Goal: Task Accomplishment & Management: Manage account settings

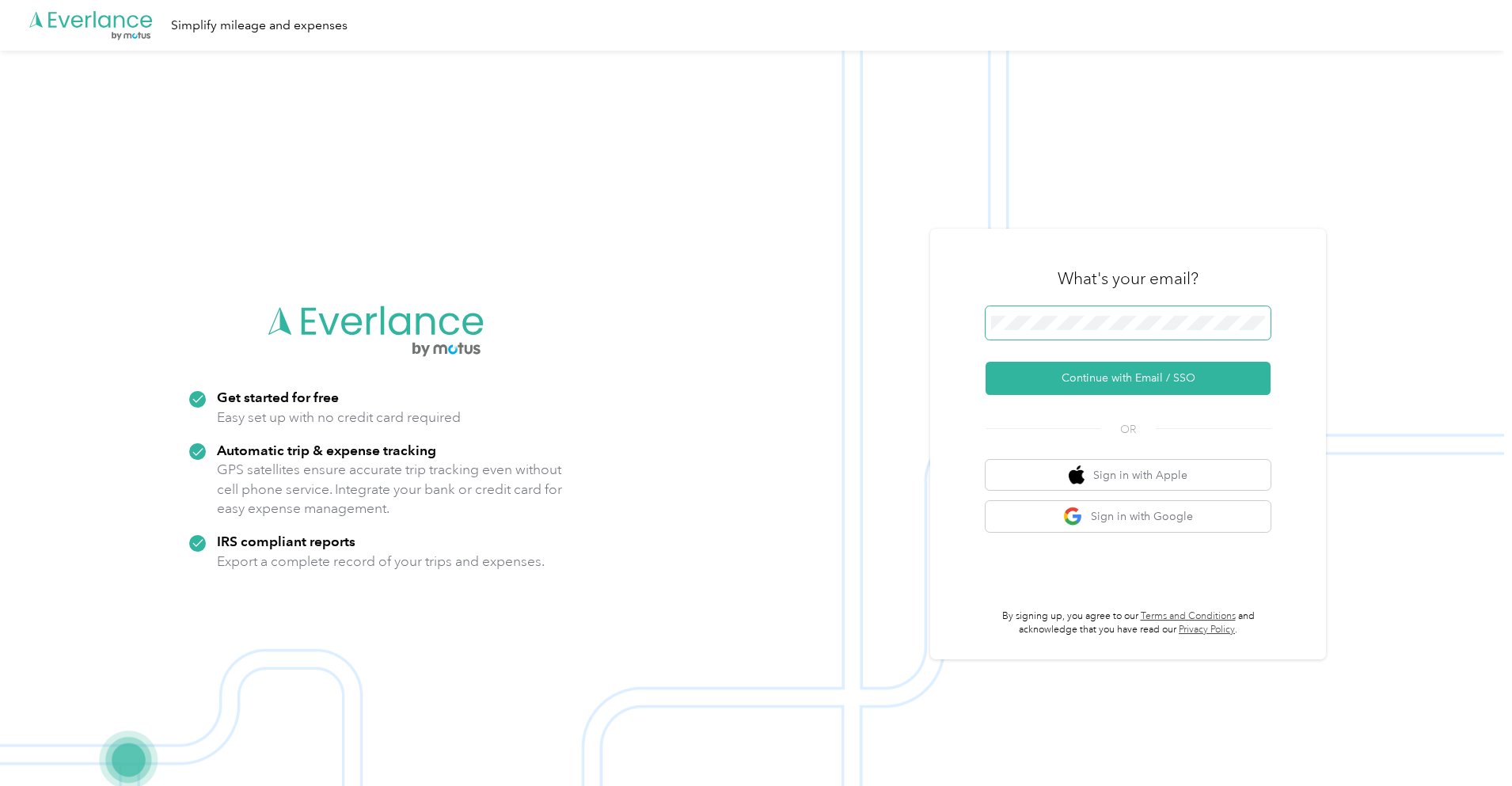
click at [1108, 331] on span at bounding box center [1128, 322] width 285 height 33
click at [1129, 376] on button "Continue with Email / SSO" at bounding box center [1128, 378] width 285 height 33
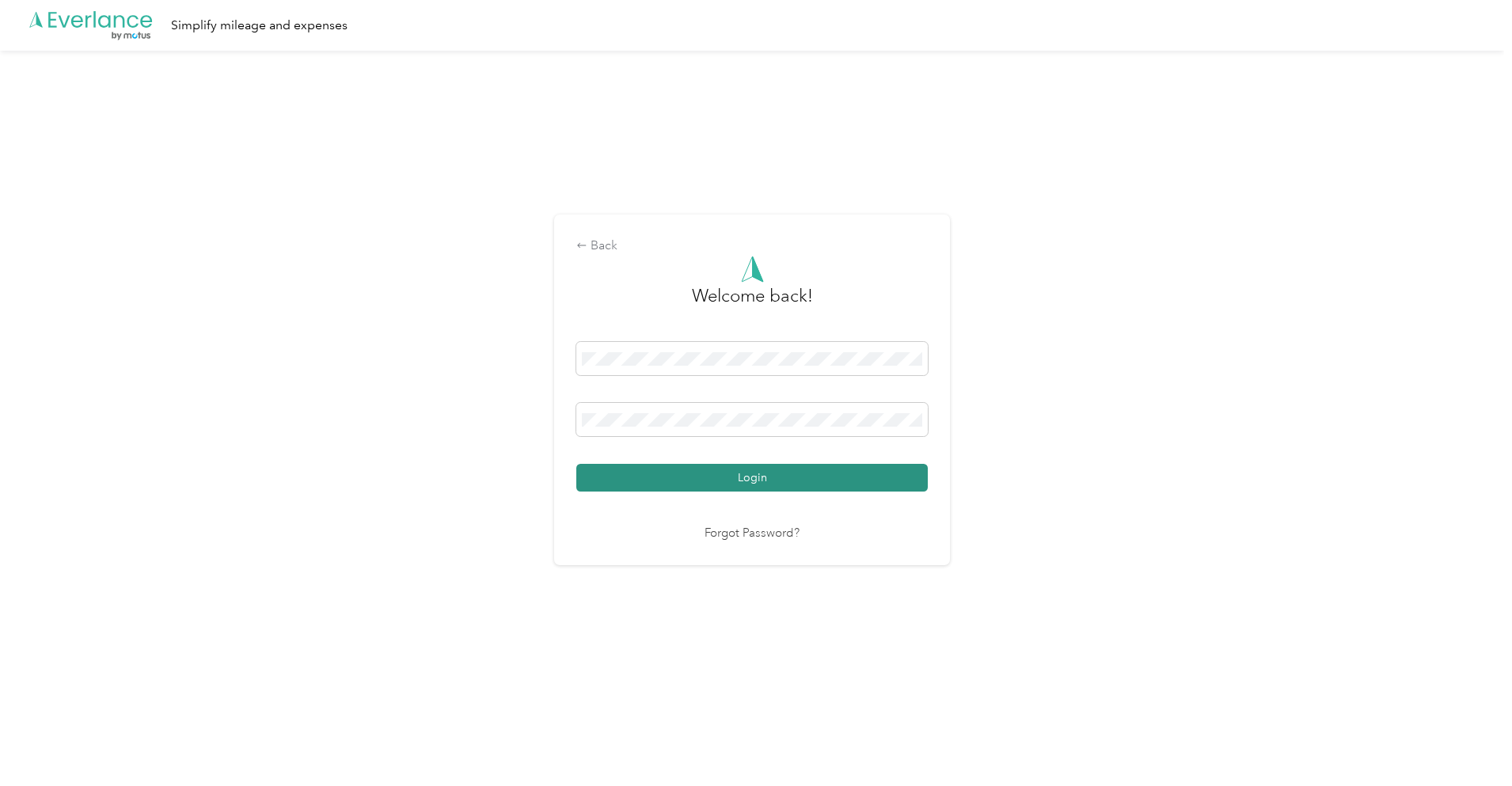
click at [774, 479] on button "Login" at bounding box center [751, 478] width 351 height 28
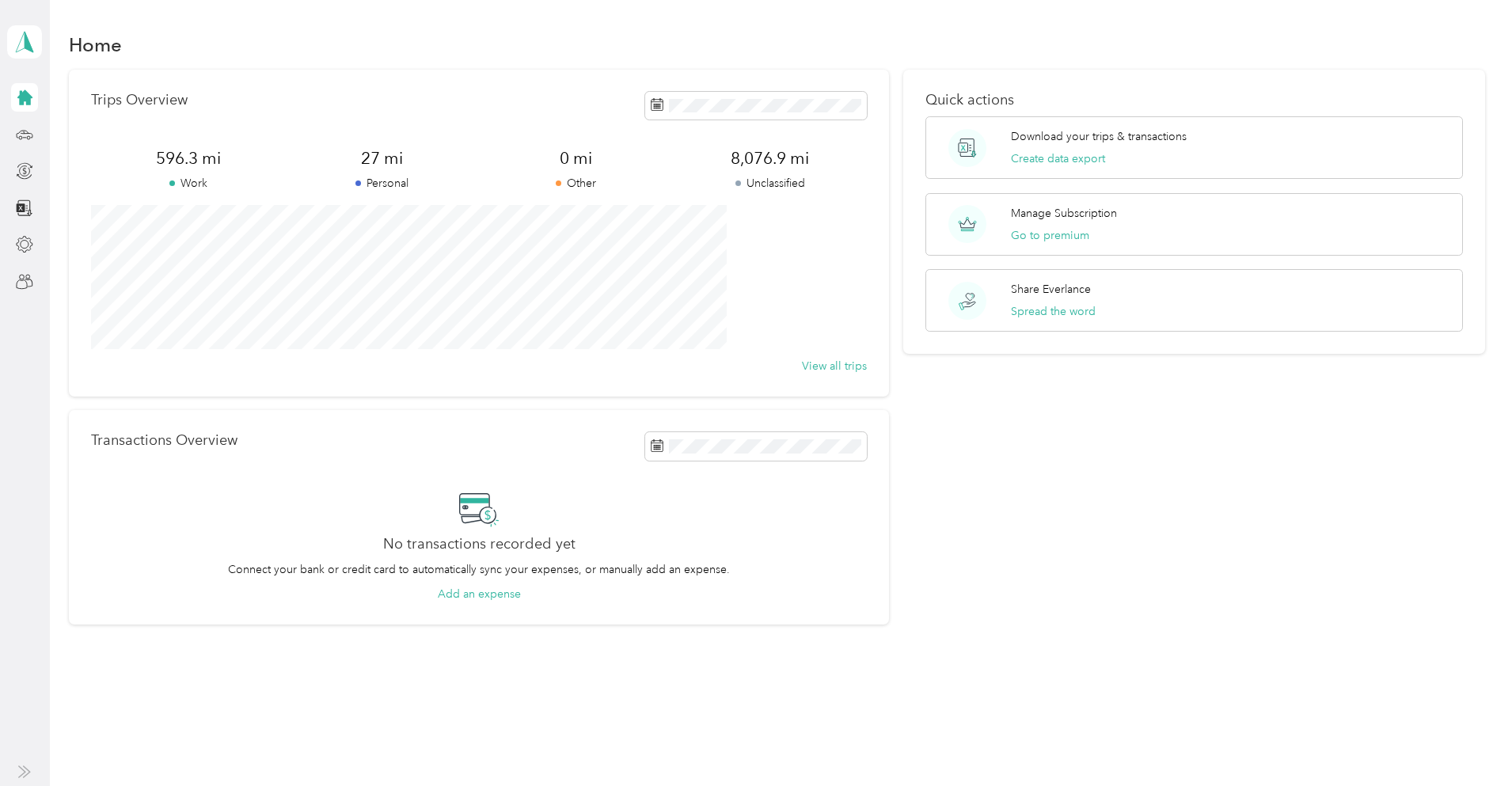
click at [15, 84] on div at bounding box center [24, 97] width 27 height 28
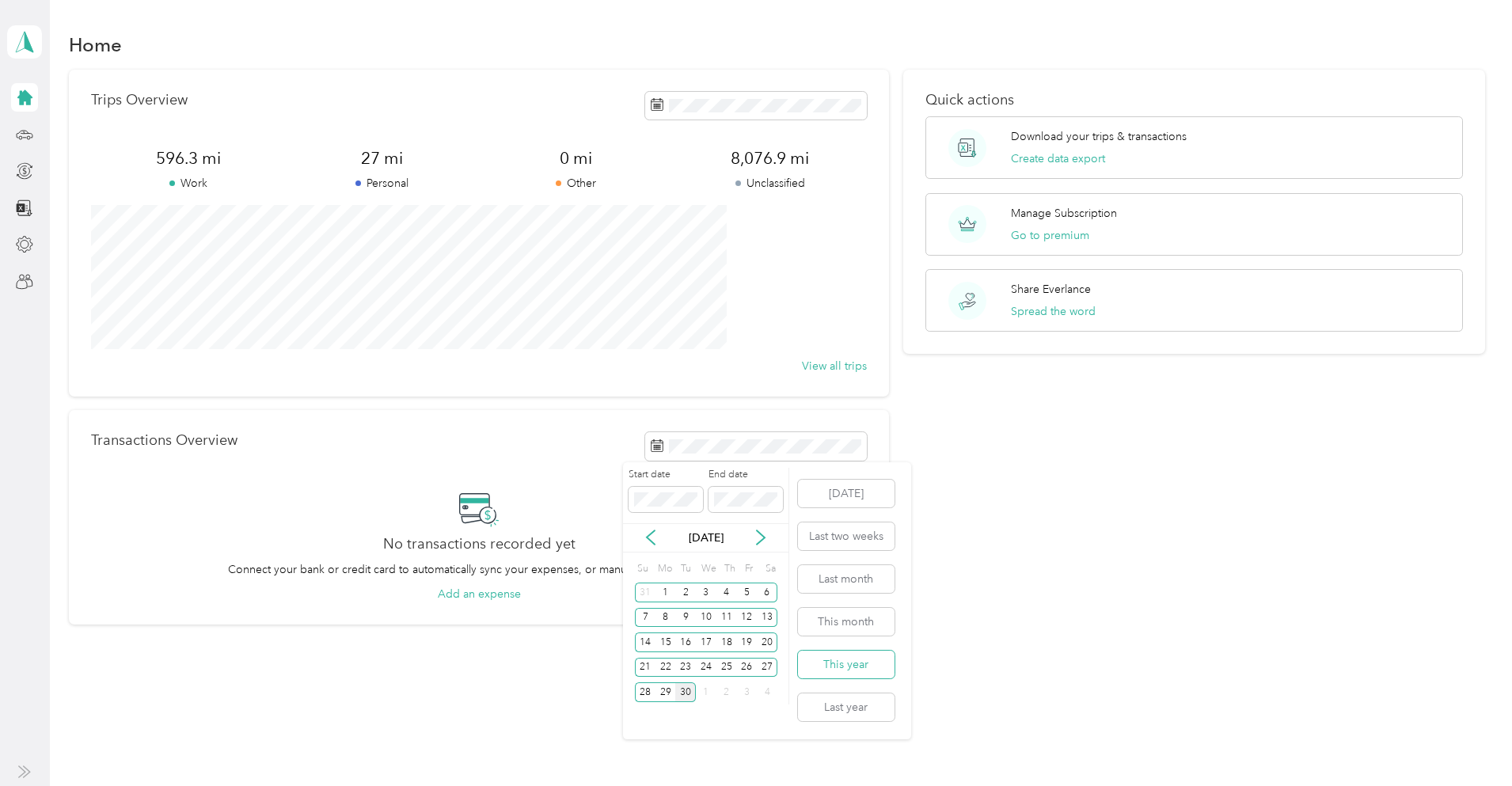
click at [841, 668] on button "This year" at bounding box center [846, 665] width 96 height 28
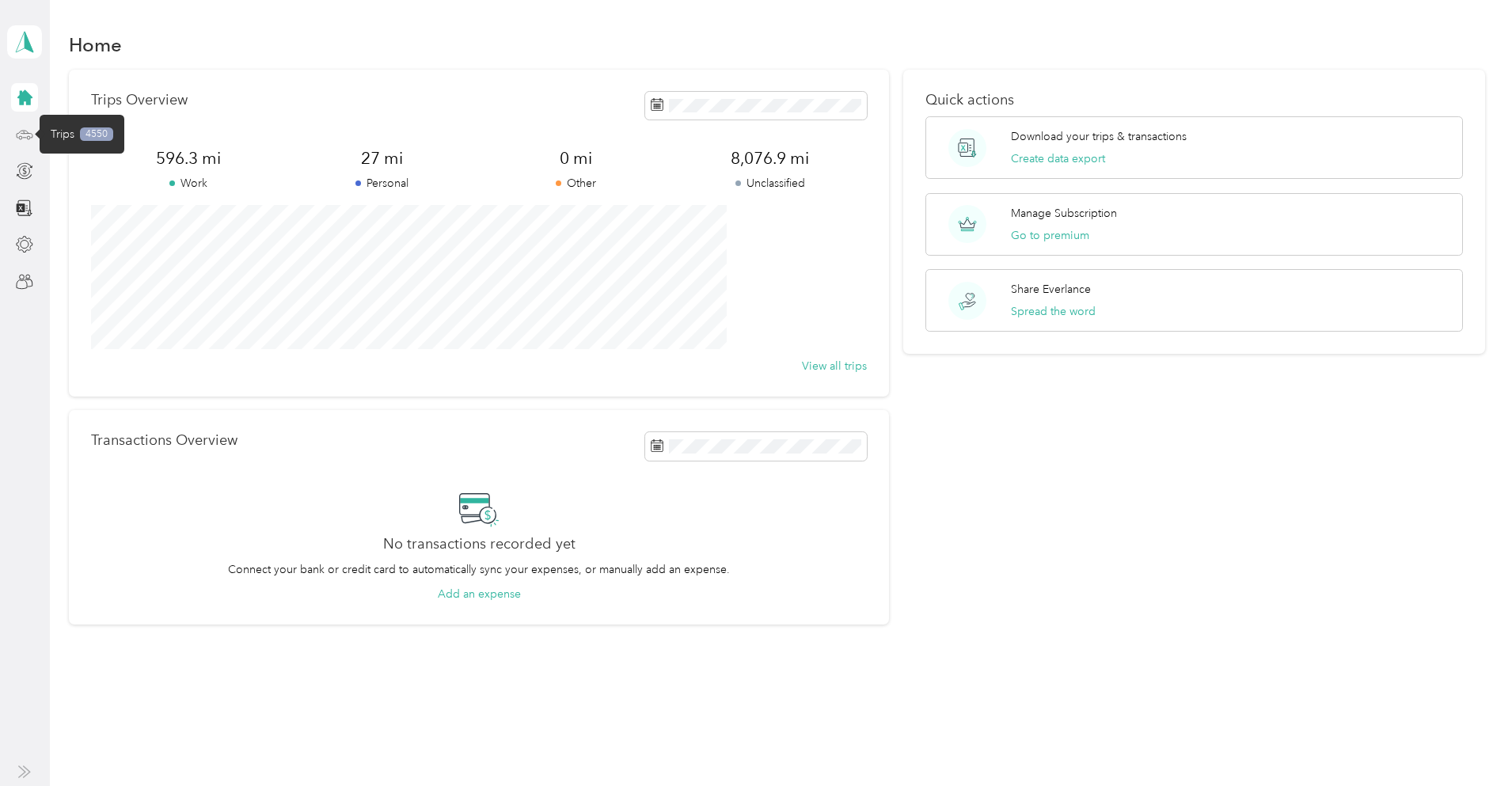
click at [25, 130] on icon at bounding box center [24, 134] width 18 height 18
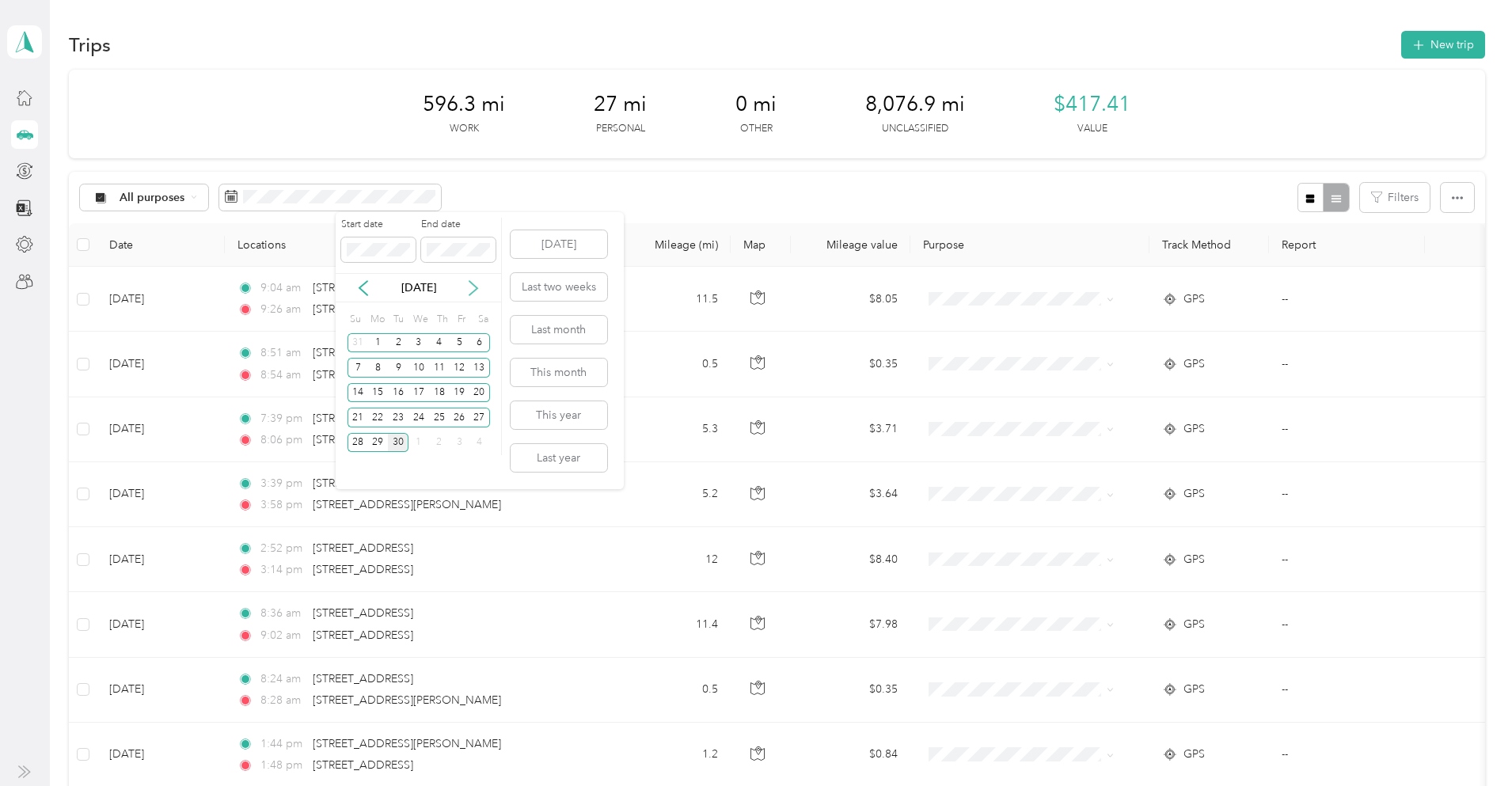
click at [479, 289] on icon at bounding box center [473, 288] width 16 height 16
click at [359, 289] on icon at bounding box center [363, 288] width 16 height 16
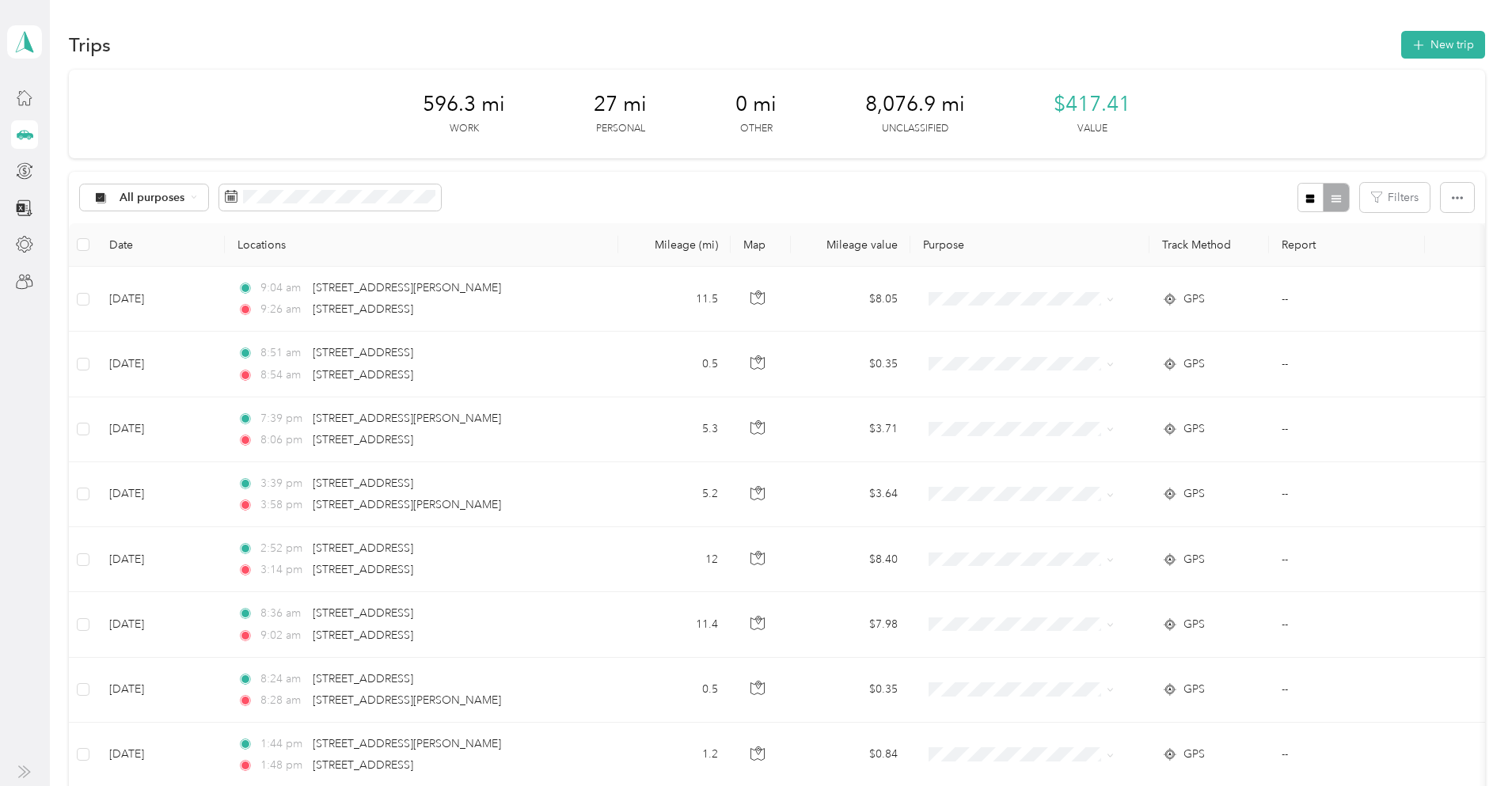
click at [699, 97] on div "596.3 mi Work 27 mi Personal 0 mi Other 8,076.9 mi Unclassified $417.41 Value" at bounding box center [777, 113] width 1416 height 89
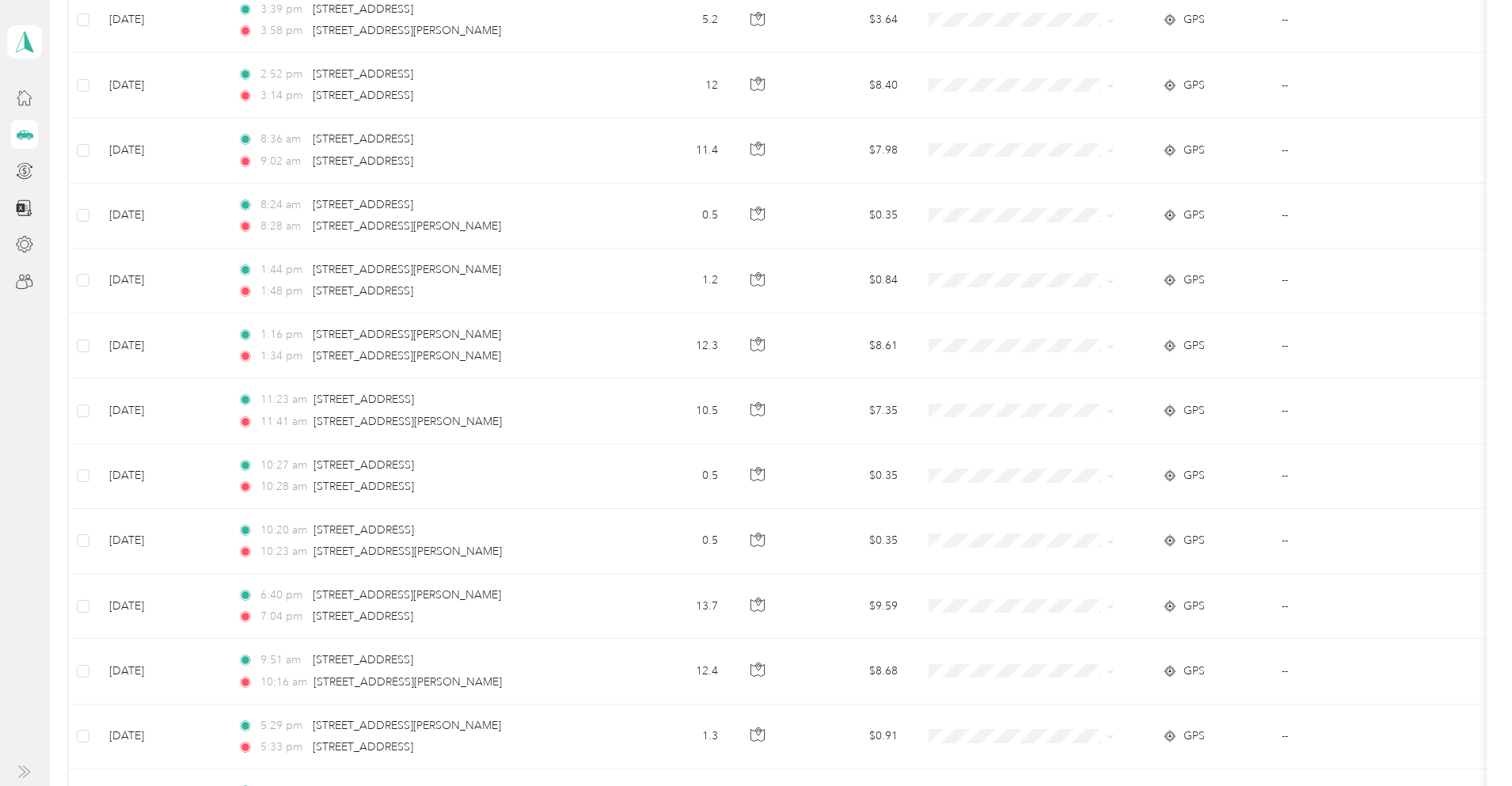
scroll to position [475, 0]
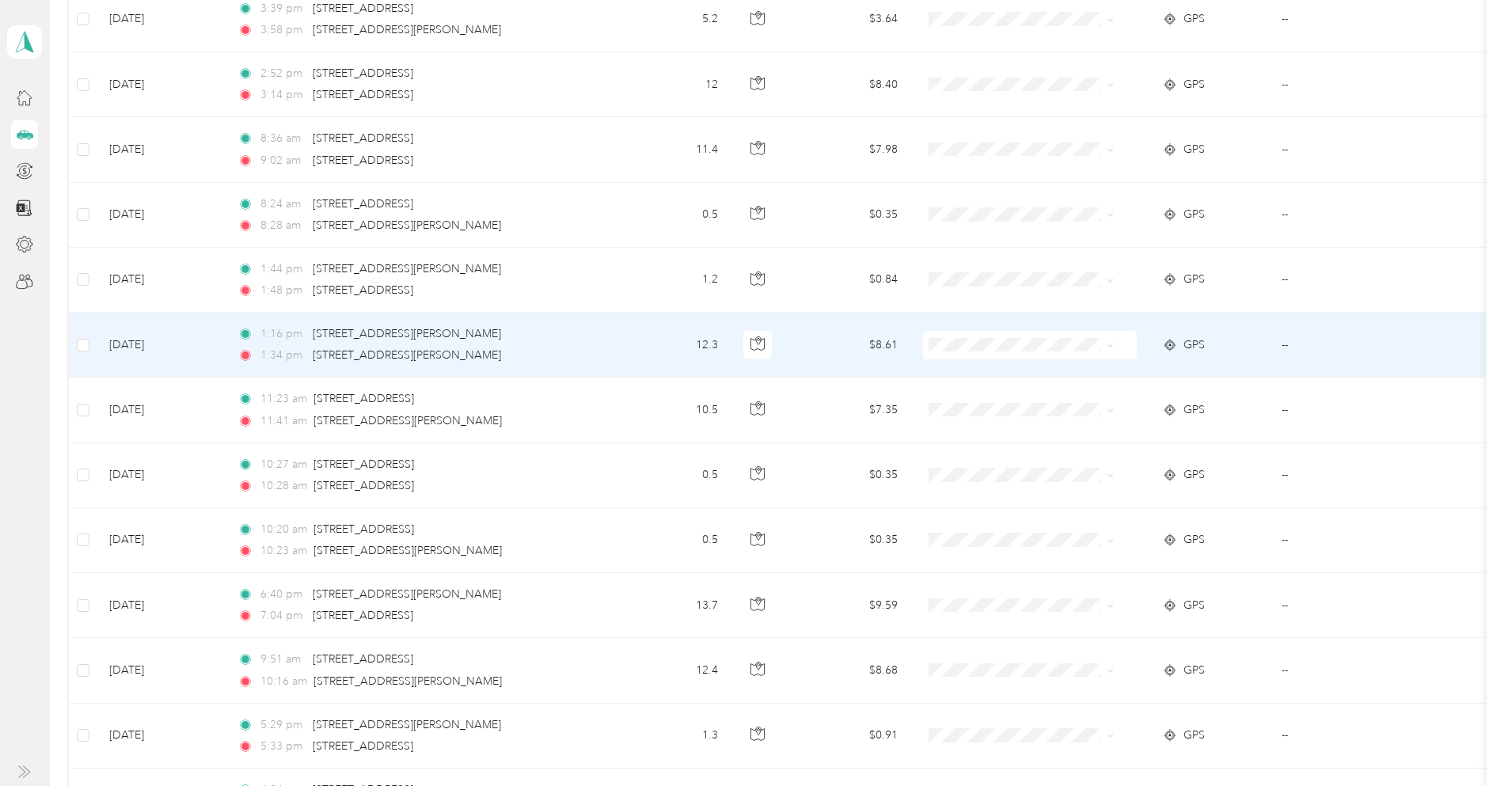
click at [1114, 350] on span at bounding box center [1111, 345] width 7 height 13
click at [1014, 377] on li "Work" at bounding box center [1077, 375] width 197 height 28
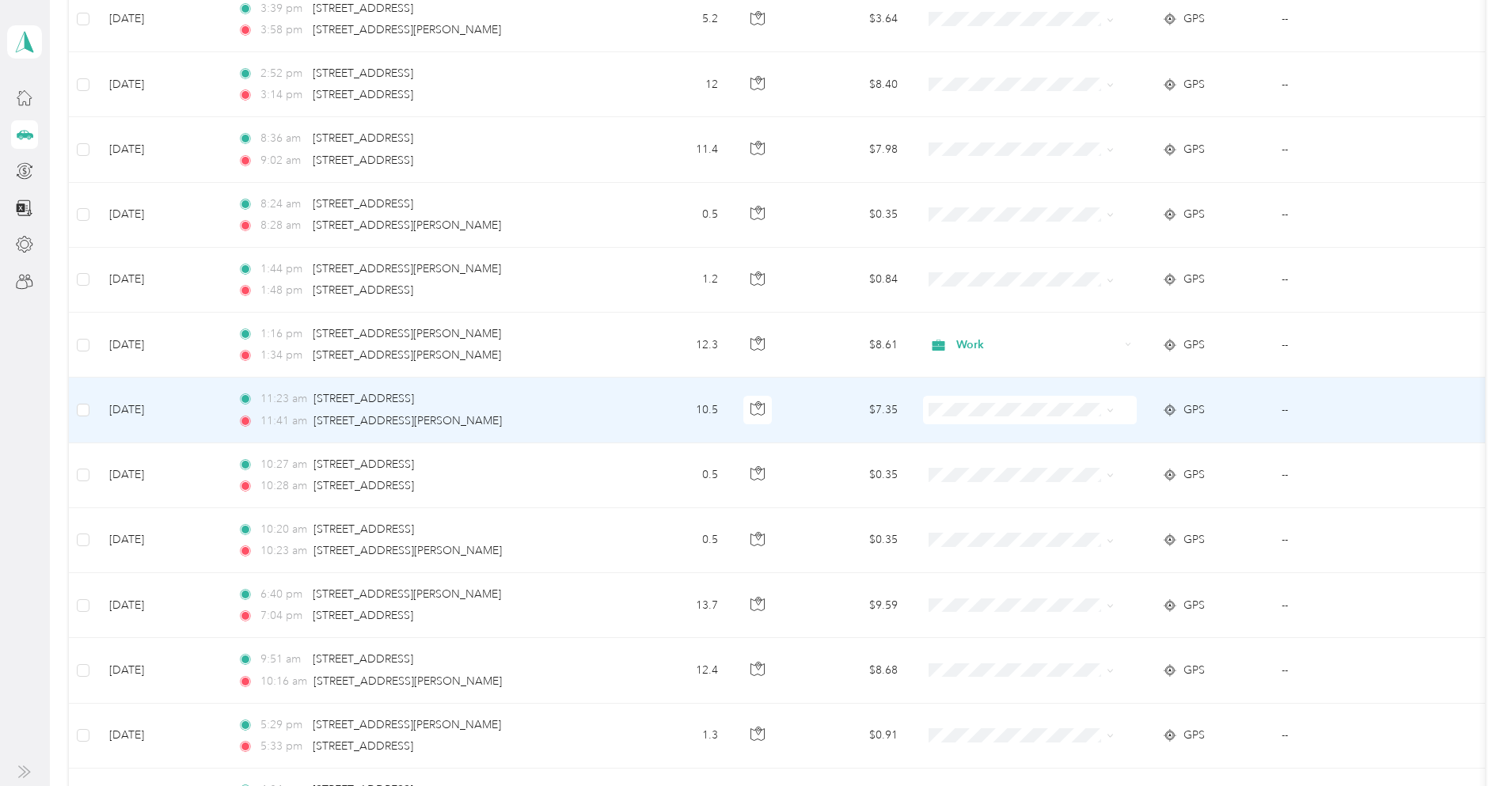
click at [1043, 442] on span "Work" at bounding box center [1090, 439] width 146 height 17
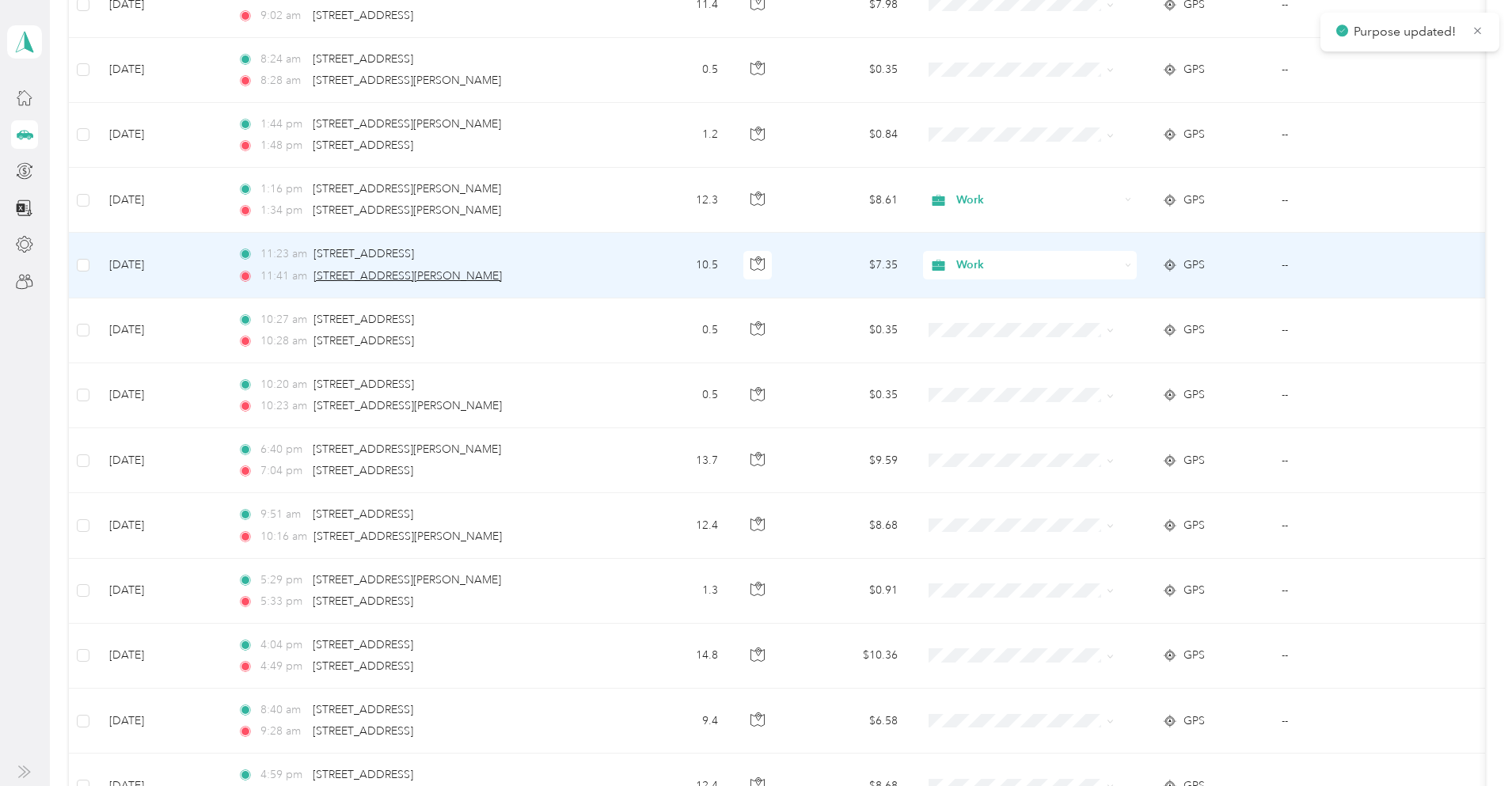
scroll to position [633, 0]
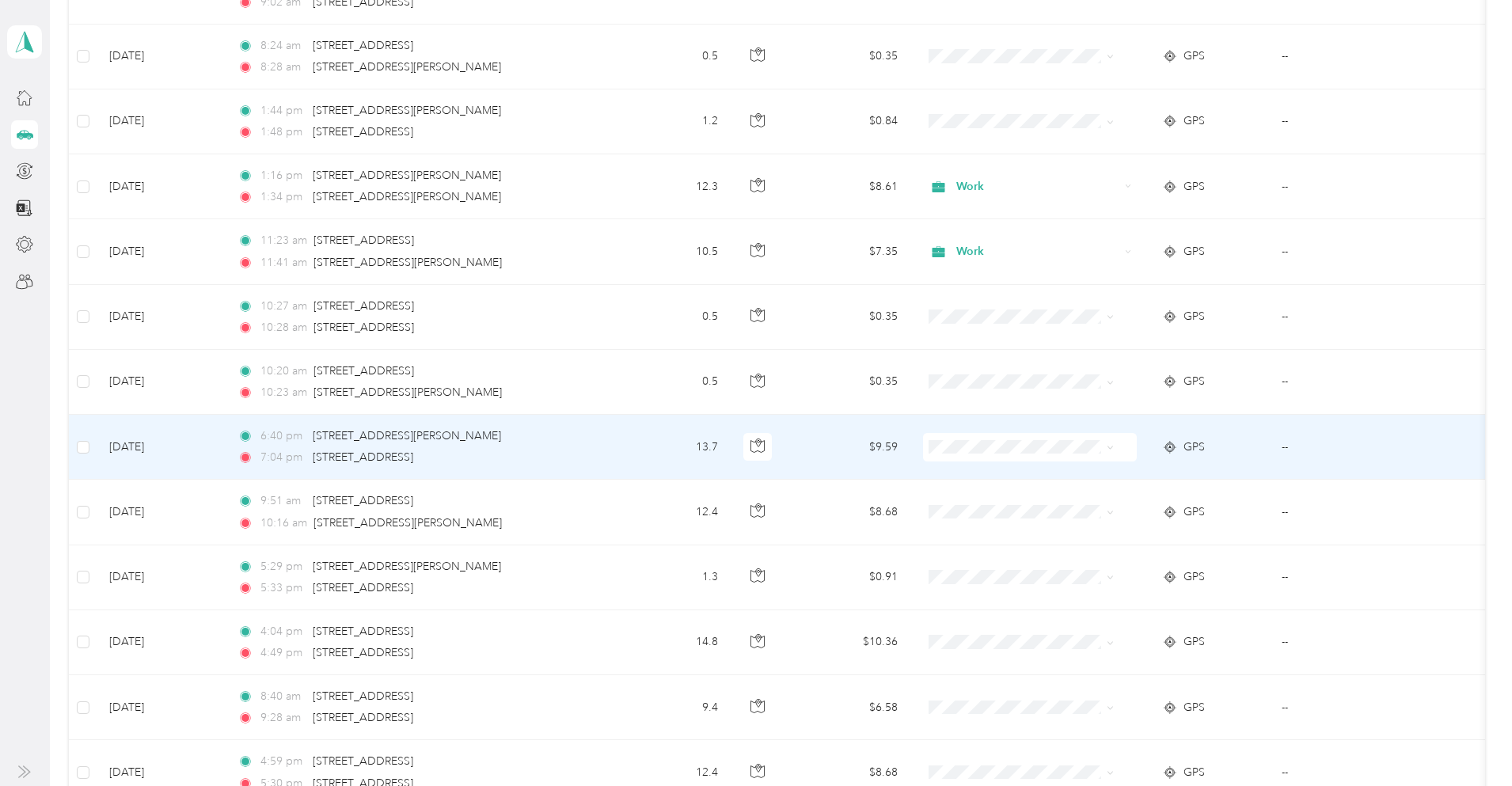
click at [1024, 474] on span "Work" at bounding box center [1090, 477] width 146 height 17
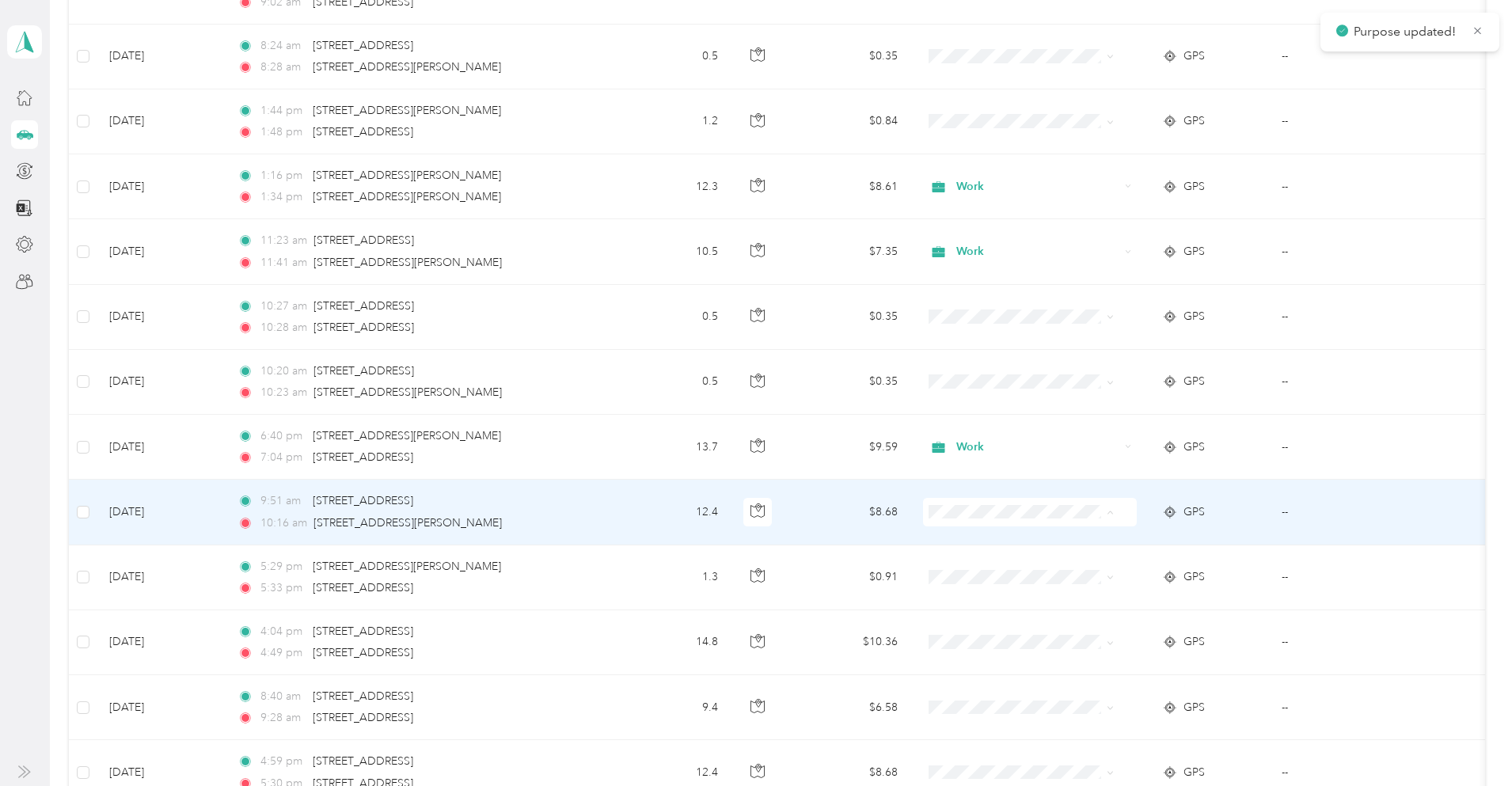
click at [1019, 542] on span "Work" at bounding box center [1090, 542] width 146 height 17
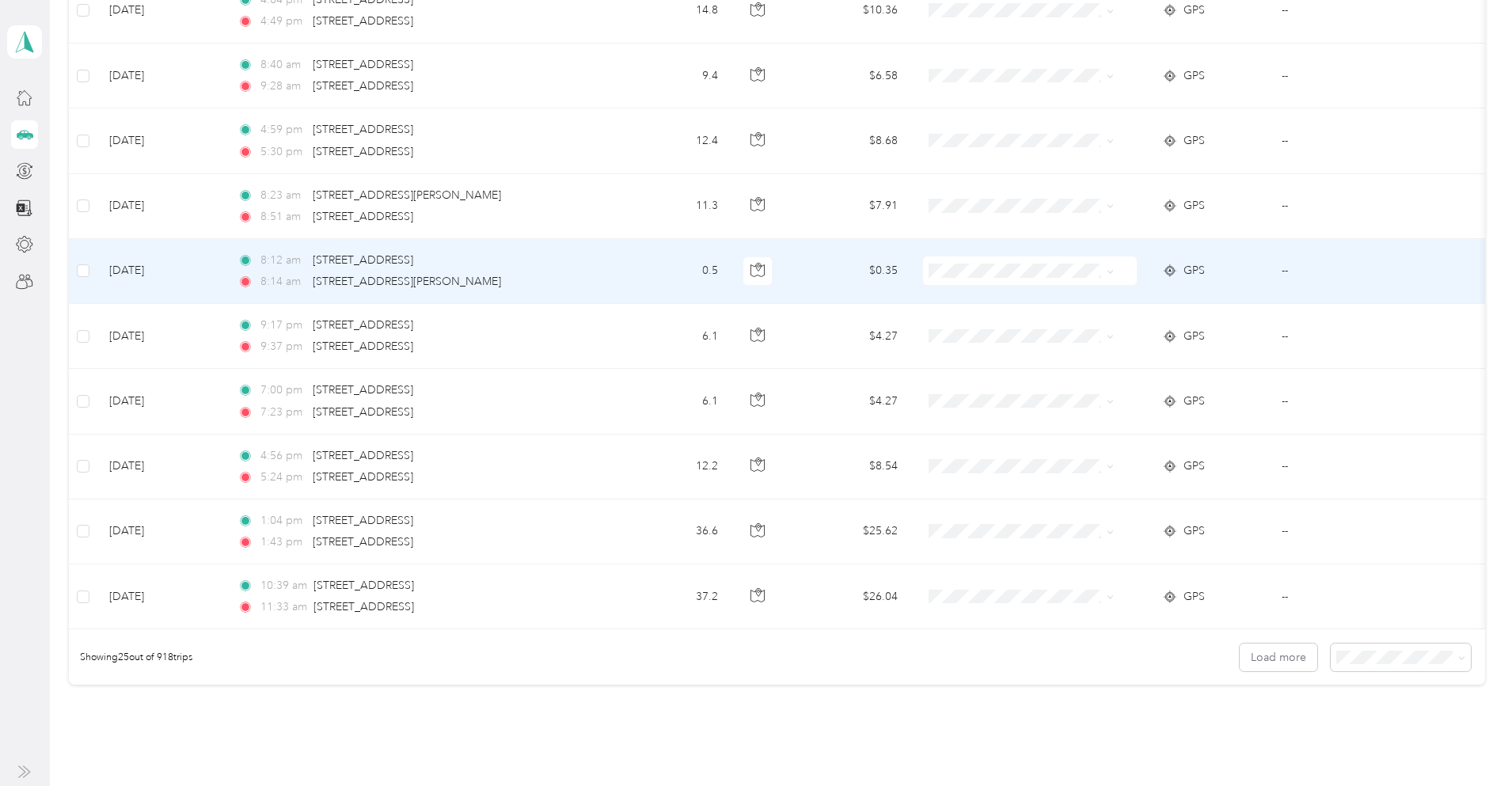
scroll to position [1267, 0]
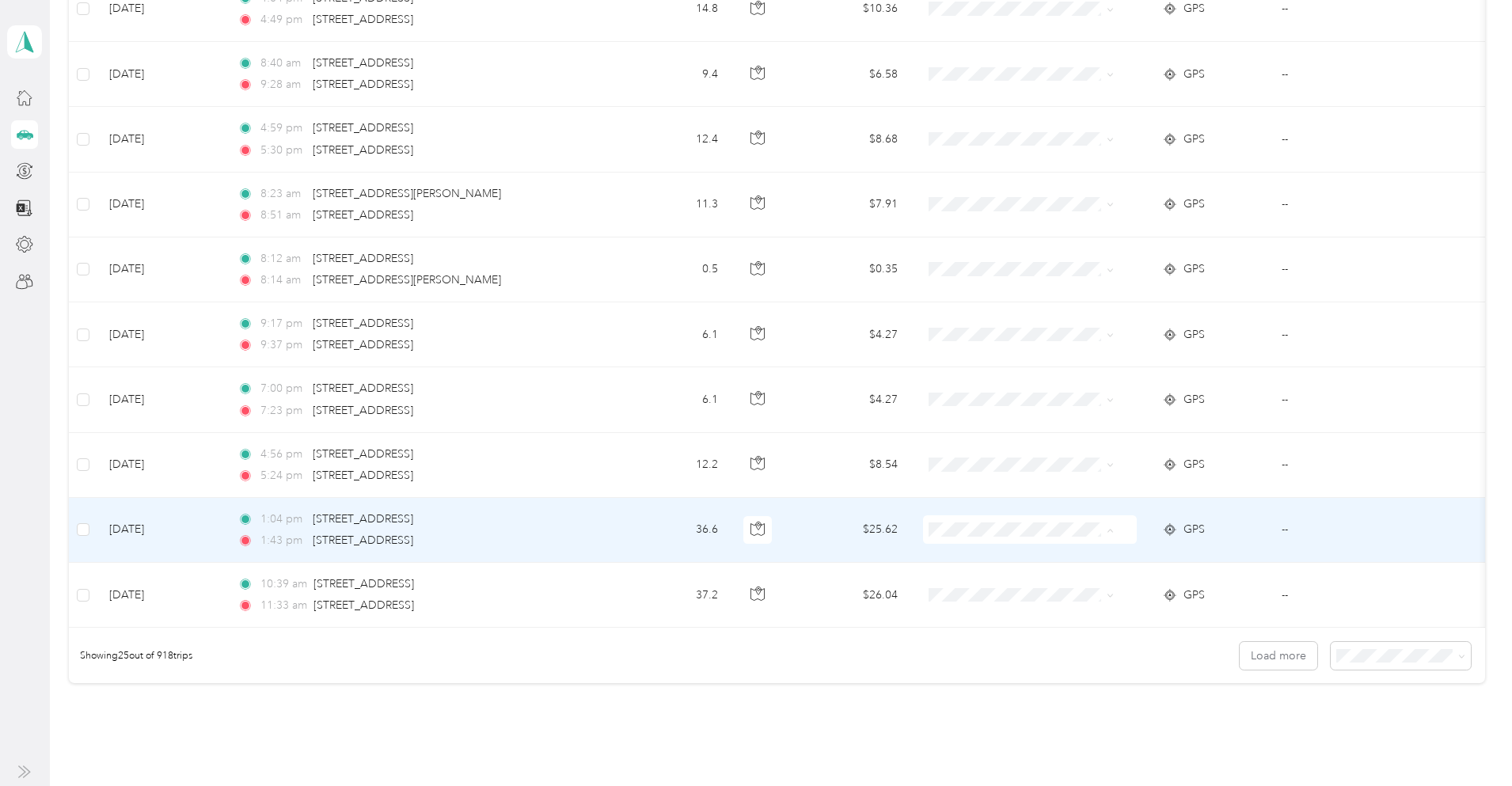
click at [1025, 561] on span "Work" at bounding box center [1090, 559] width 146 height 17
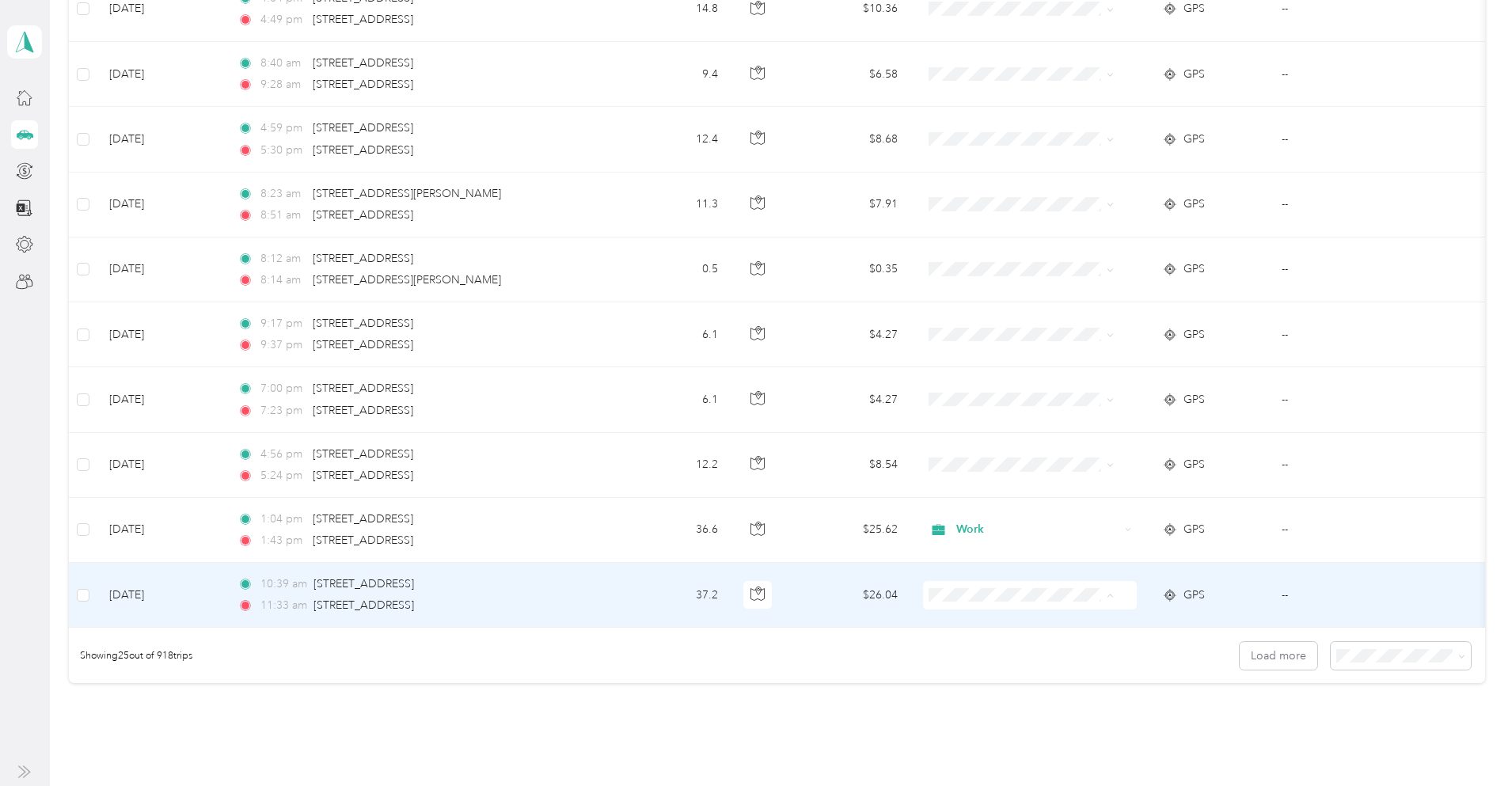
click at [1033, 398] on span "Work" at bounding box center [1090, 400] width 146 height 17
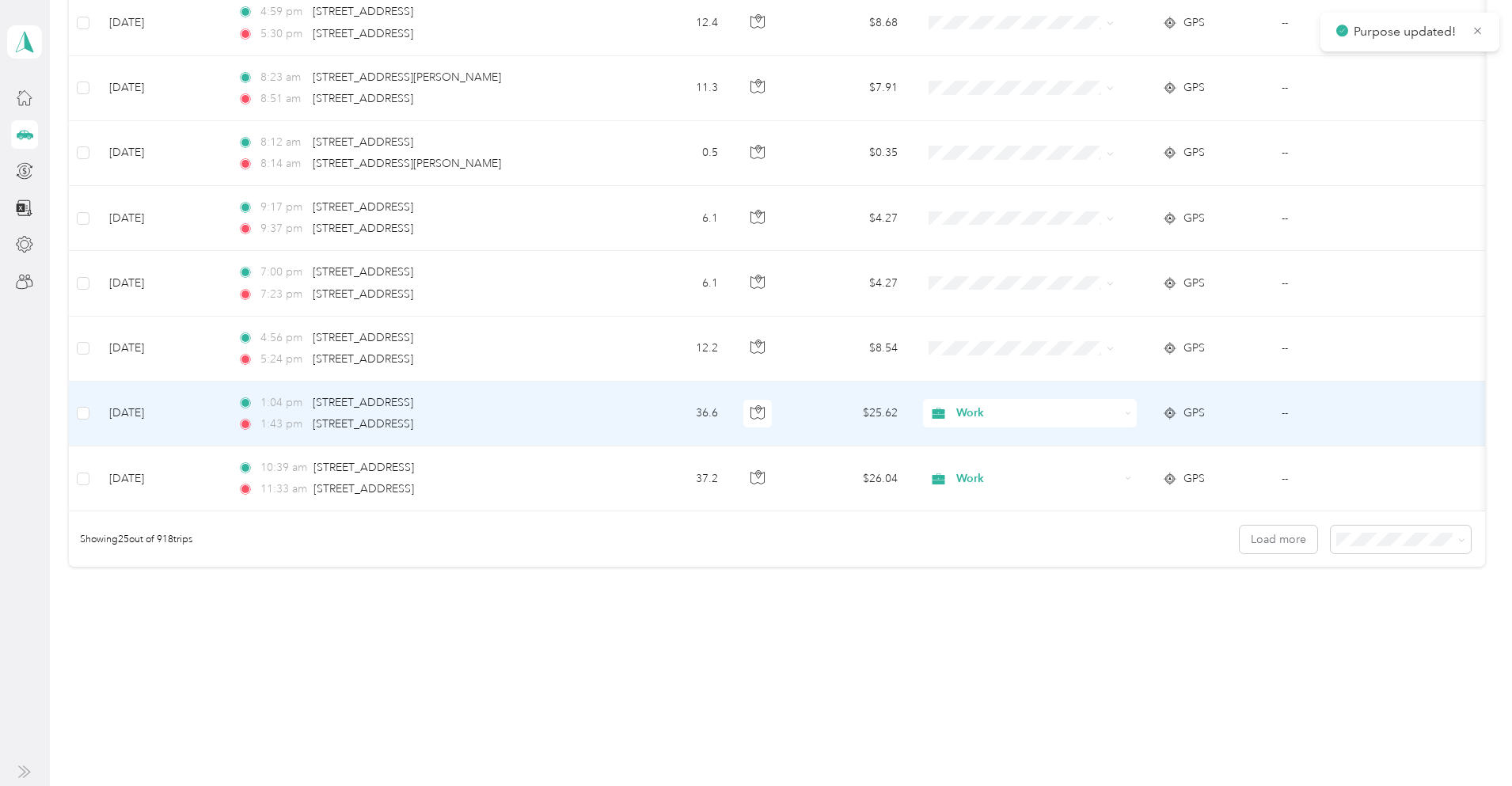
scroll to position [1395, 0]
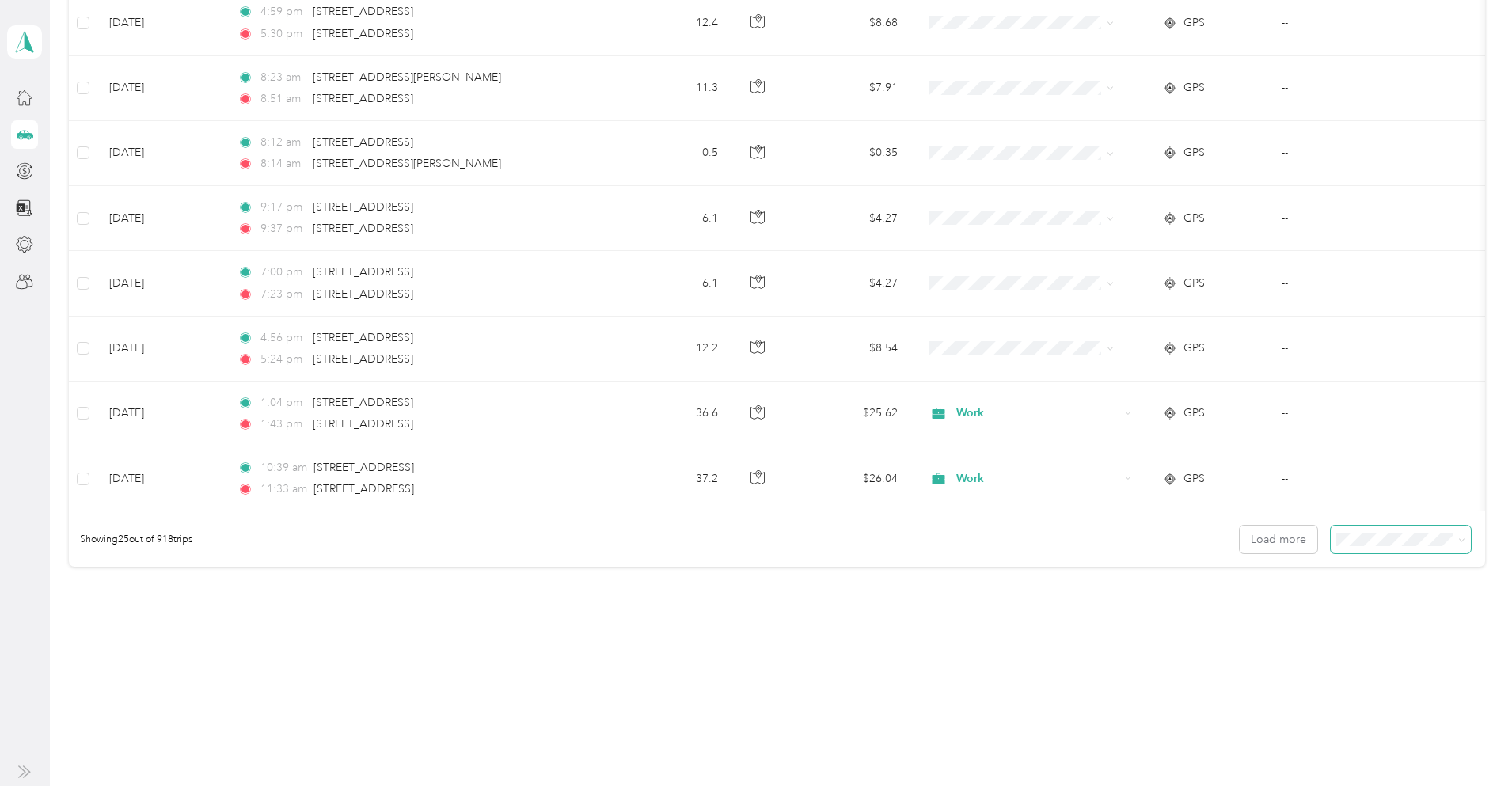
click at [1459, 541] on icon at bounding box center [1462, 541] width 7 height 7
click at [1260, 629] on li "100 per load" at bounding box center [1280, 625] width 141 height 28
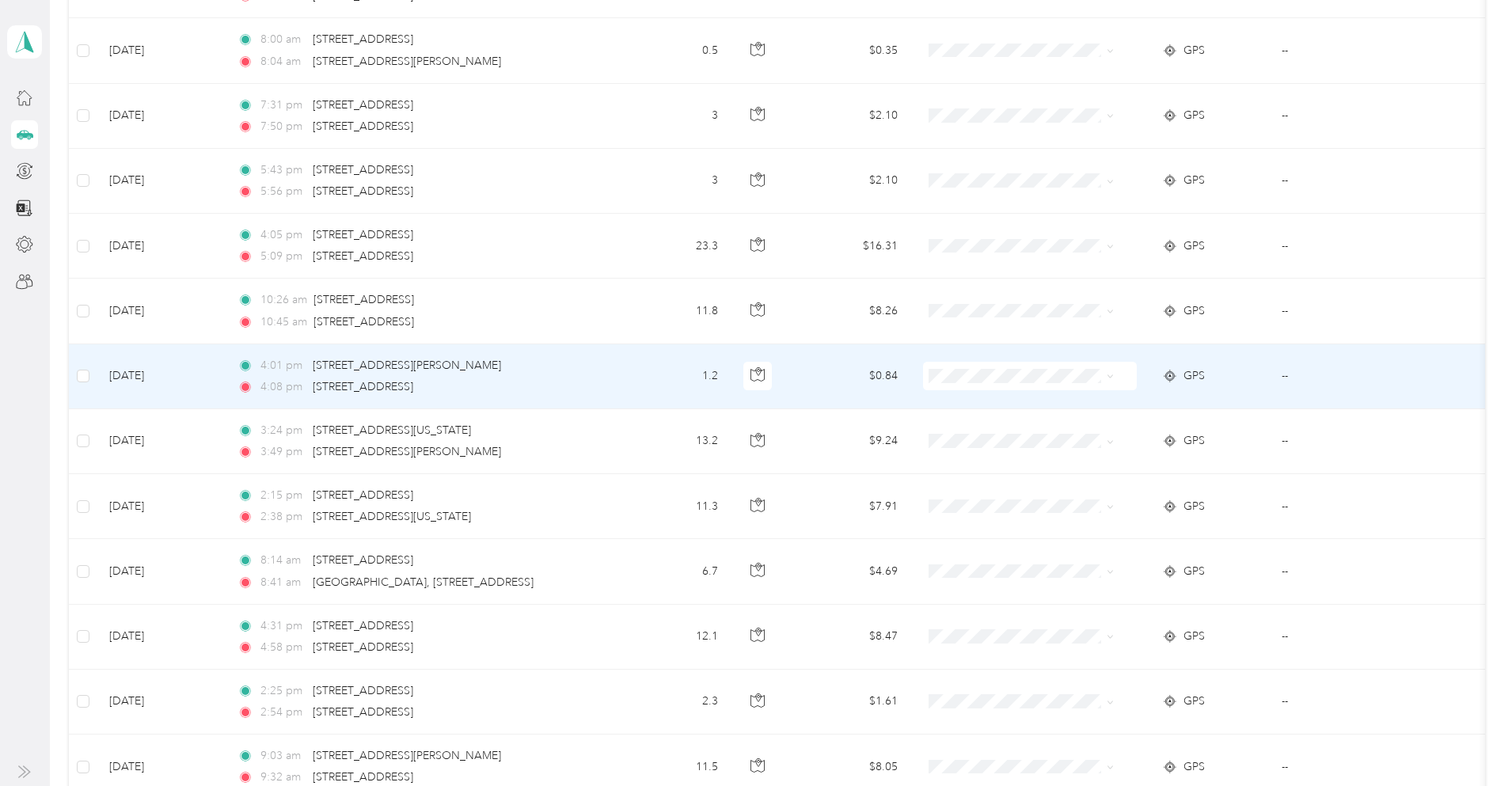
scroll to position [2425, 0]
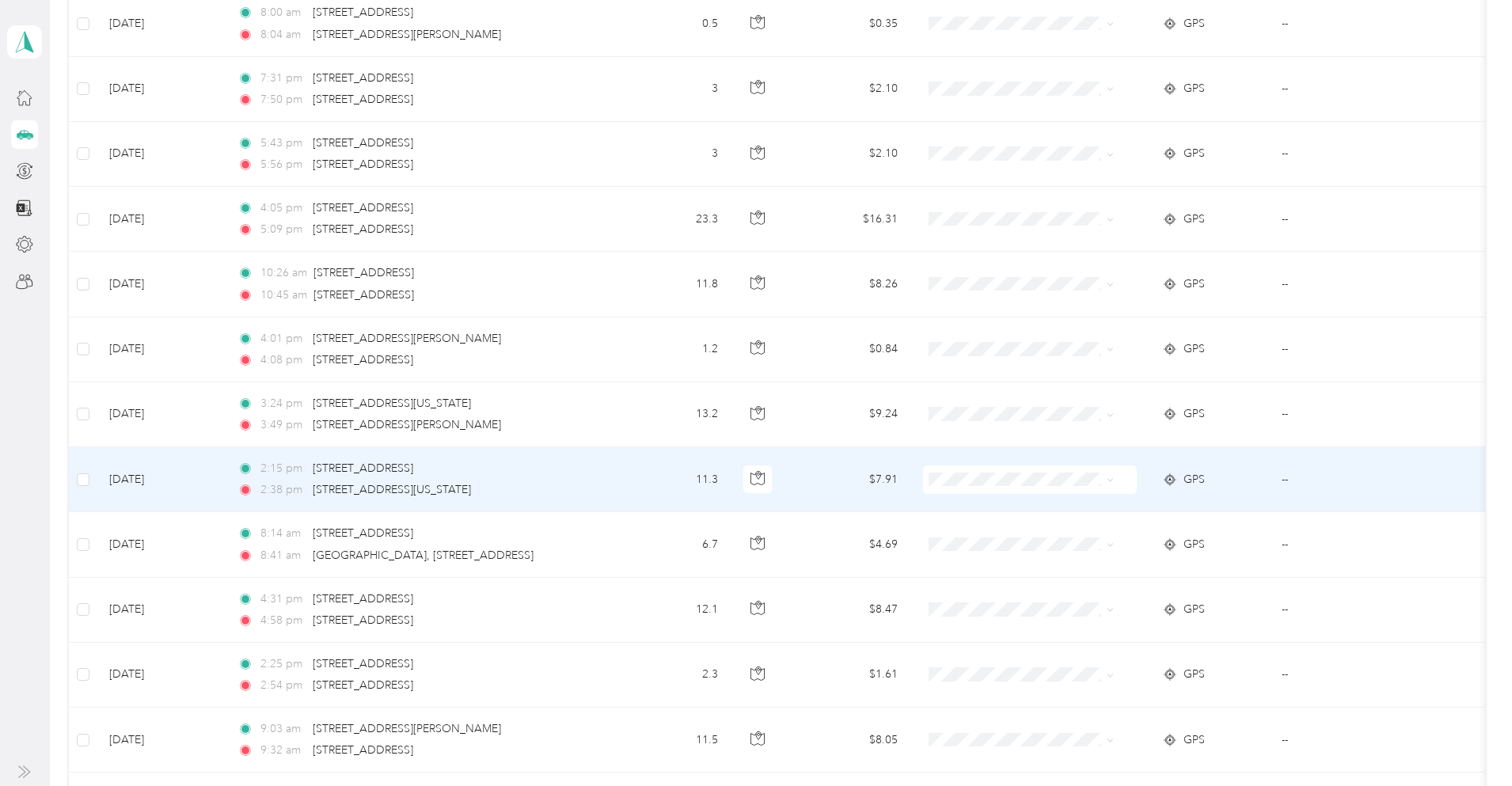
click at [1016, 513] on li "Work" at bounding box center [1077, 503] width 197 height 28
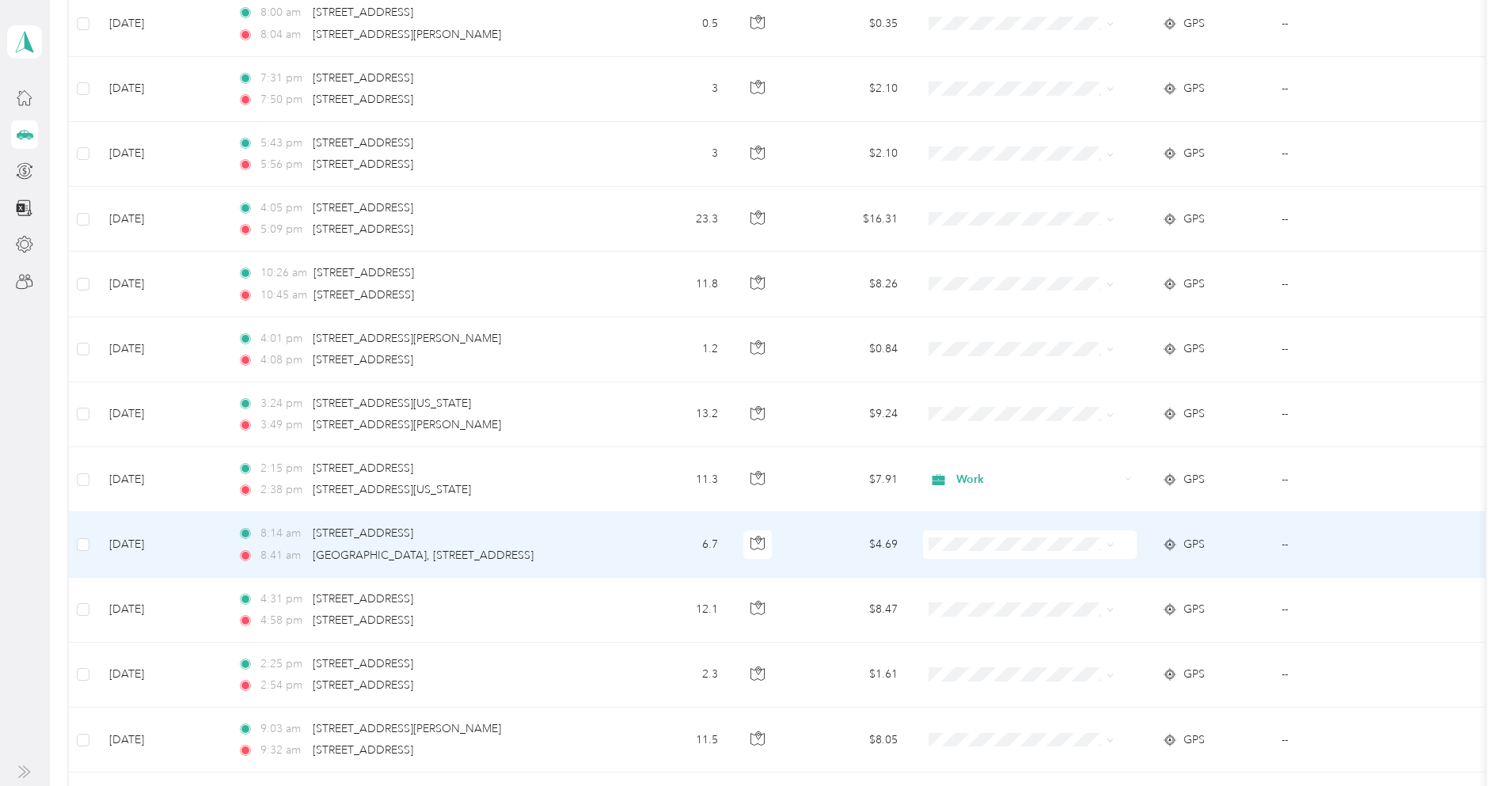
click at [1021, 577] on li "Work" at bounding box center [1077, 569] width 197 height 28
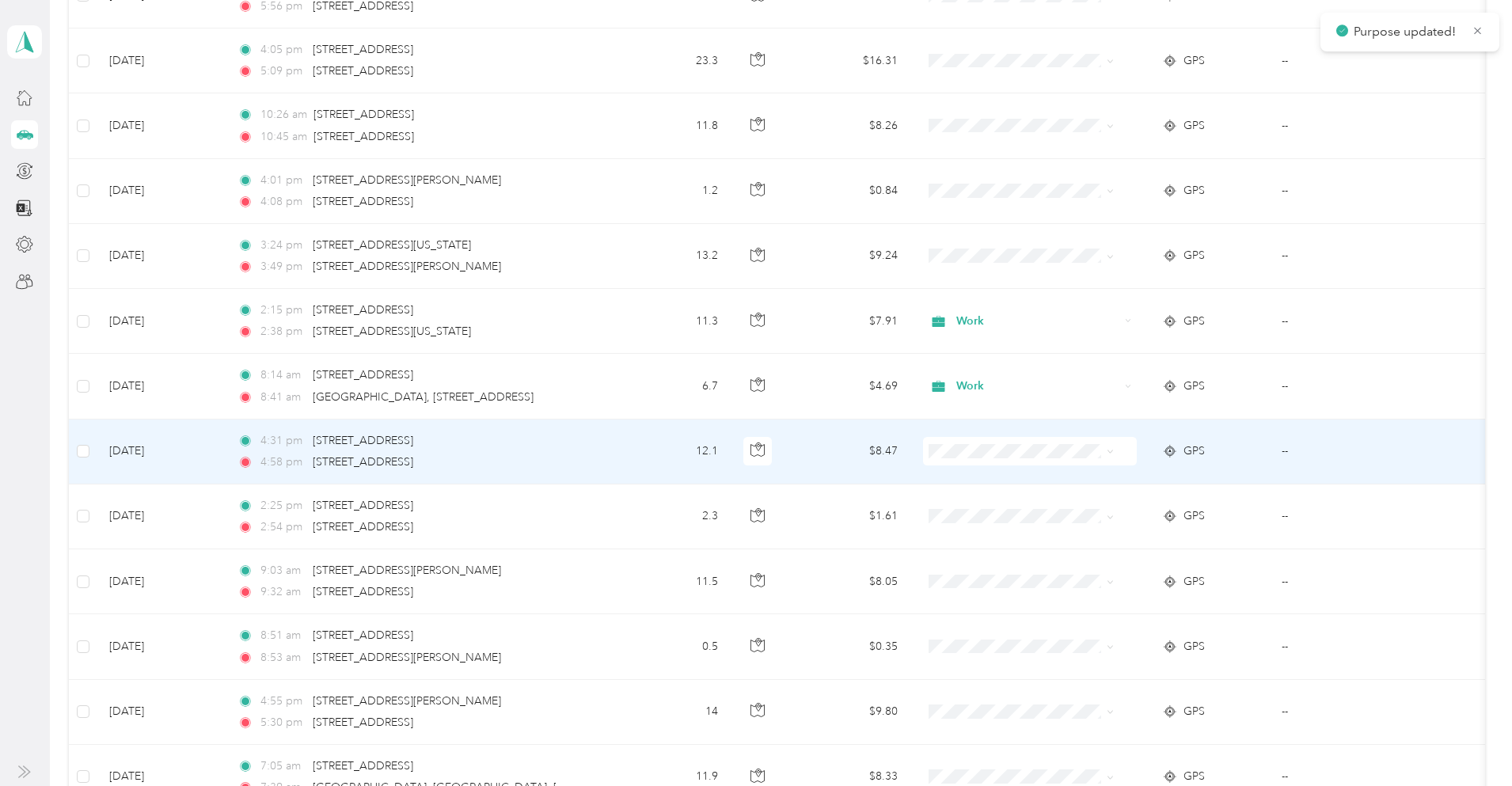
scroll to position [2662, 0]
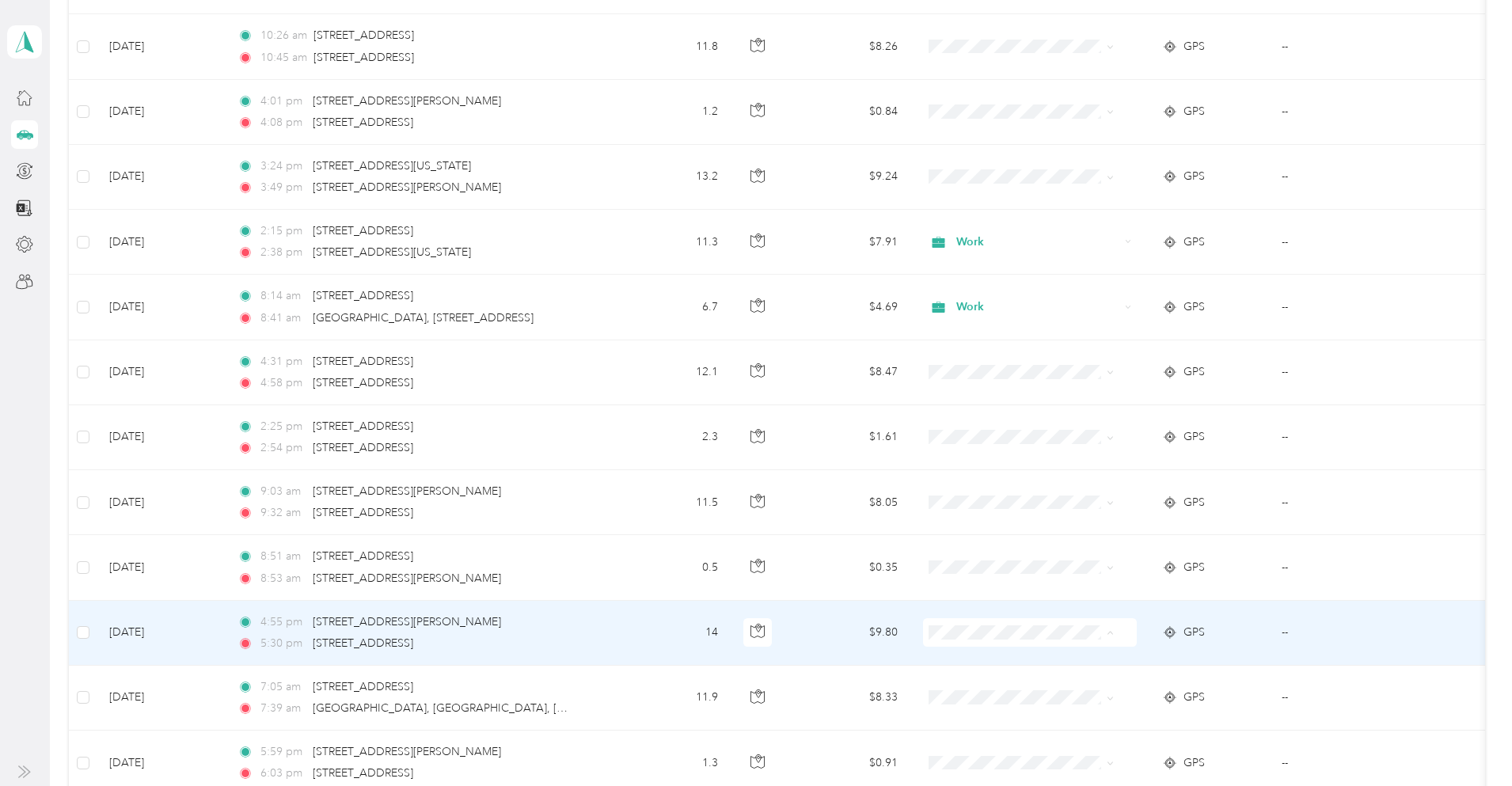
click at [1038, 435] on span "Work" at bounding box center [1090, 437] width 146 height 17
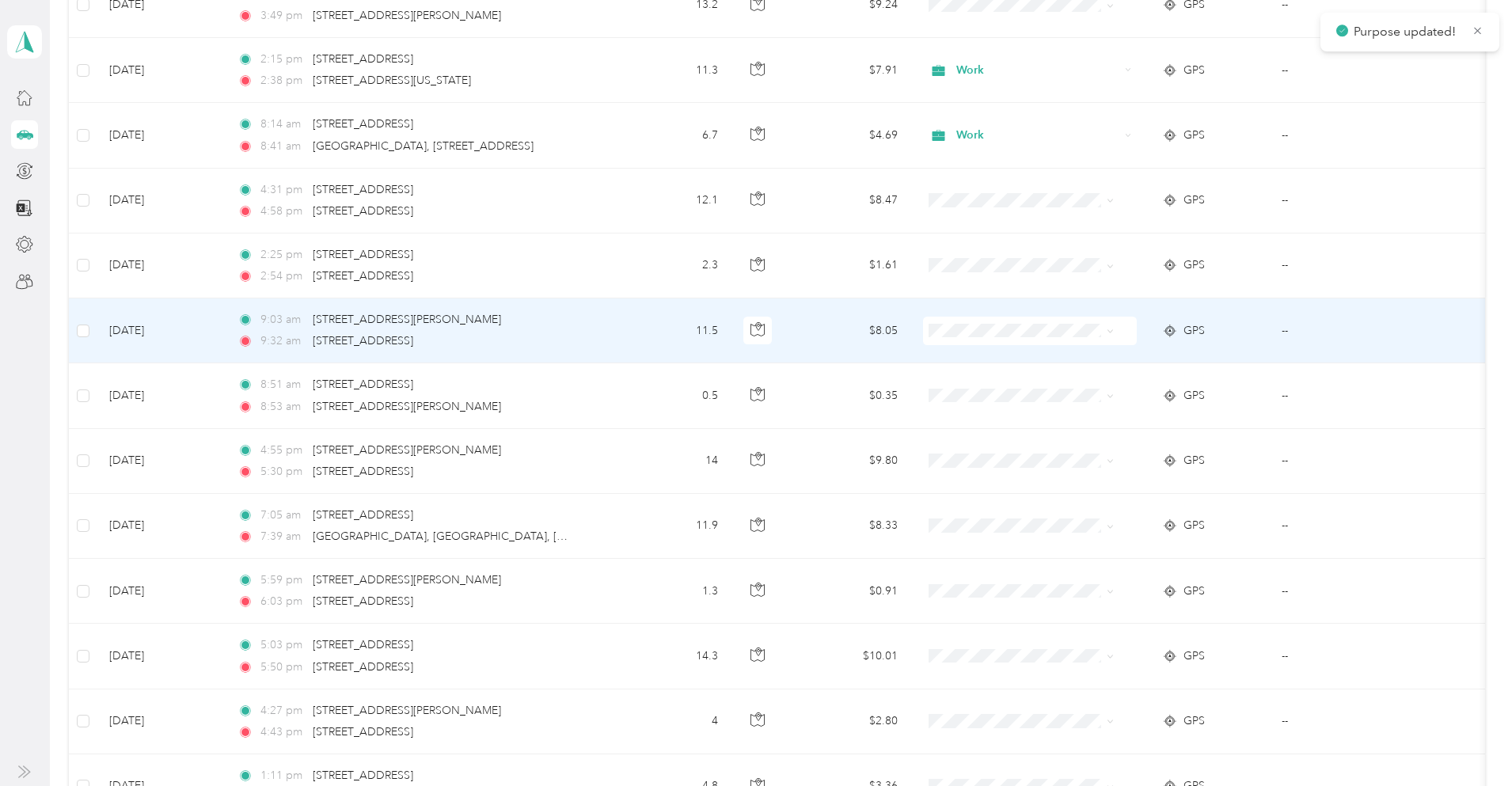
scroll to position [2899, 0]
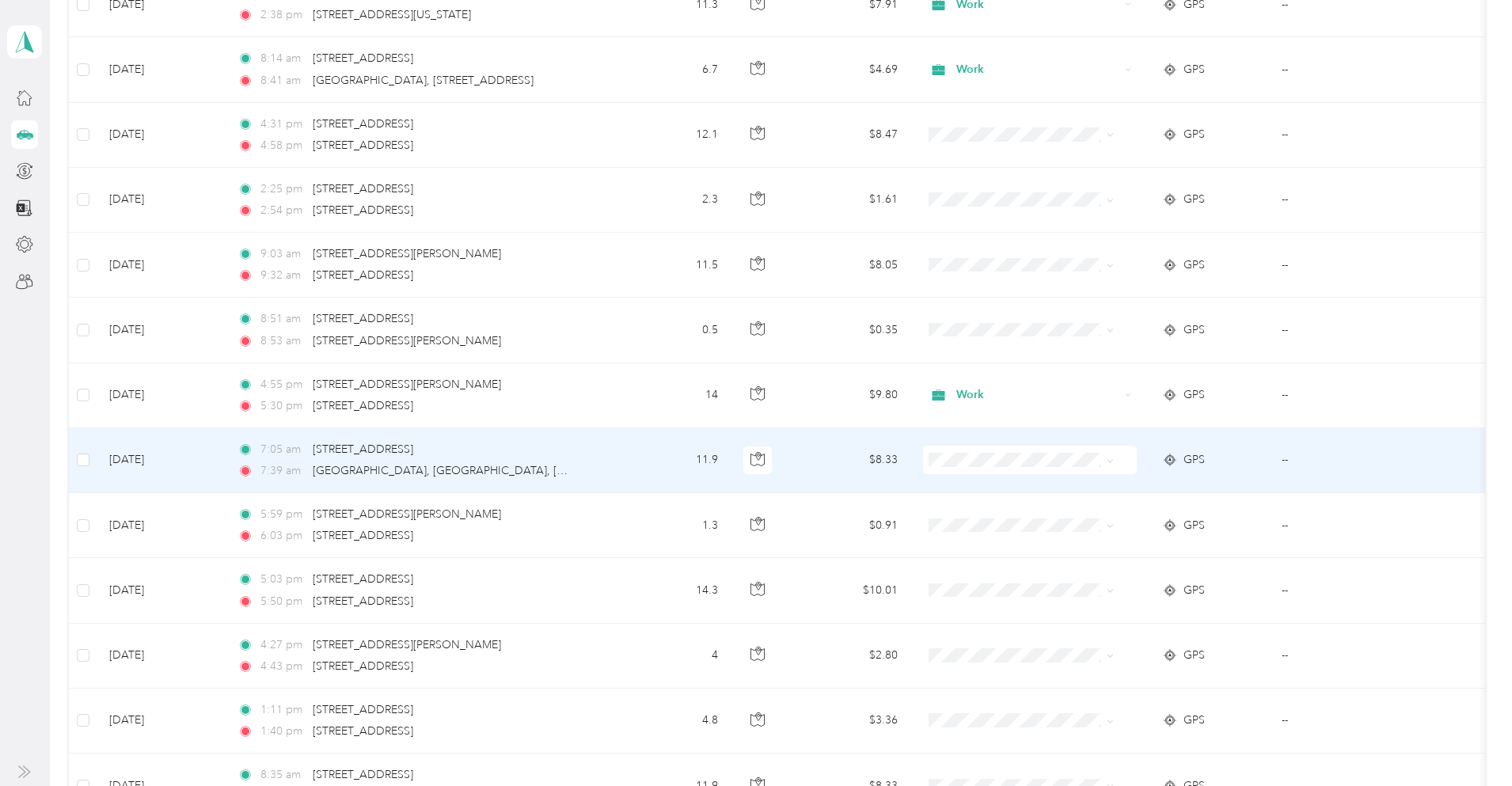
click at [1041, 486] on span "Work" at bounding box center [1090, 487] width 146 height 17
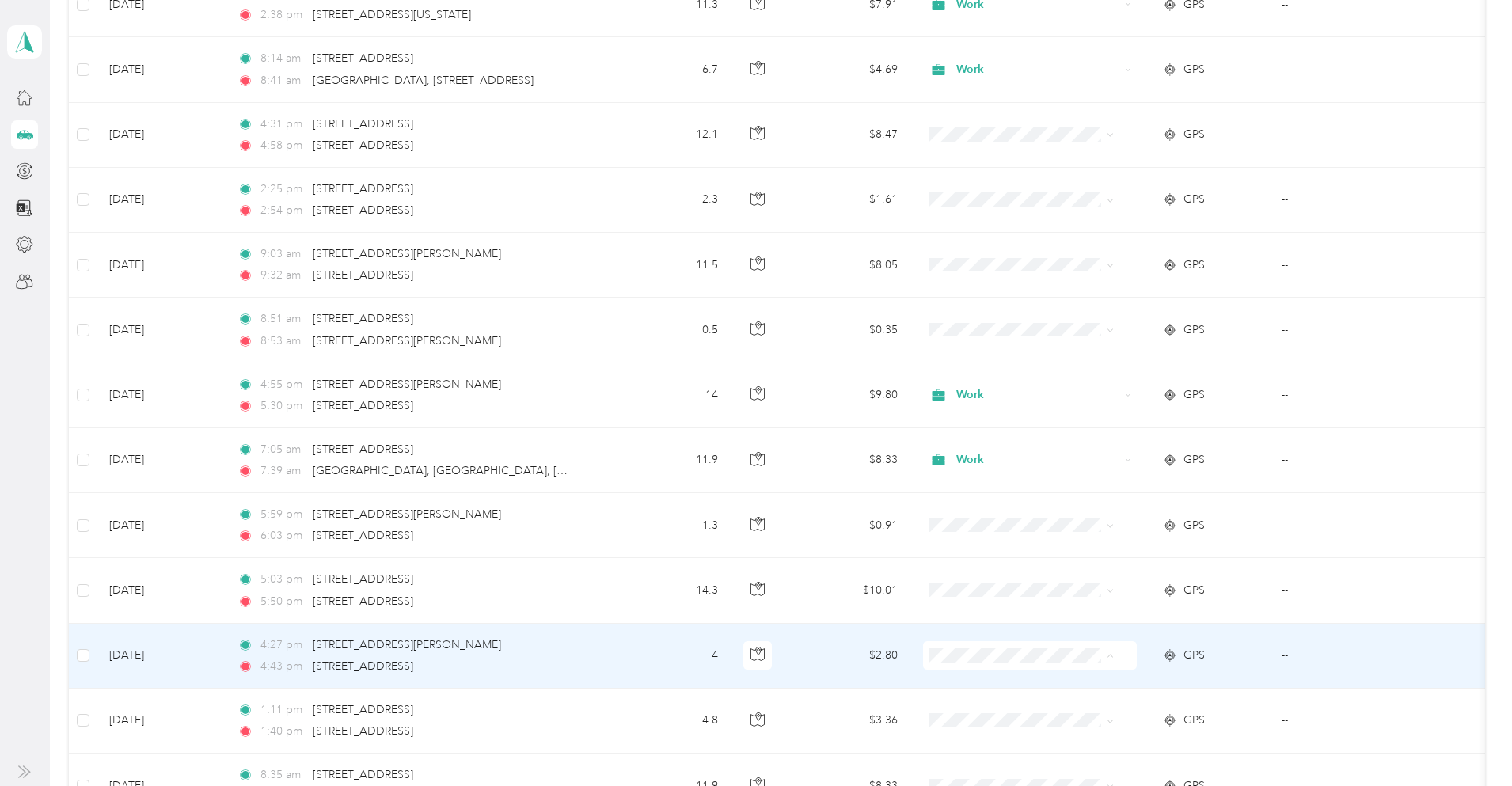
click at [1013, 458] on span "Work" at bounding box center [1077, 460] width 174 height 17
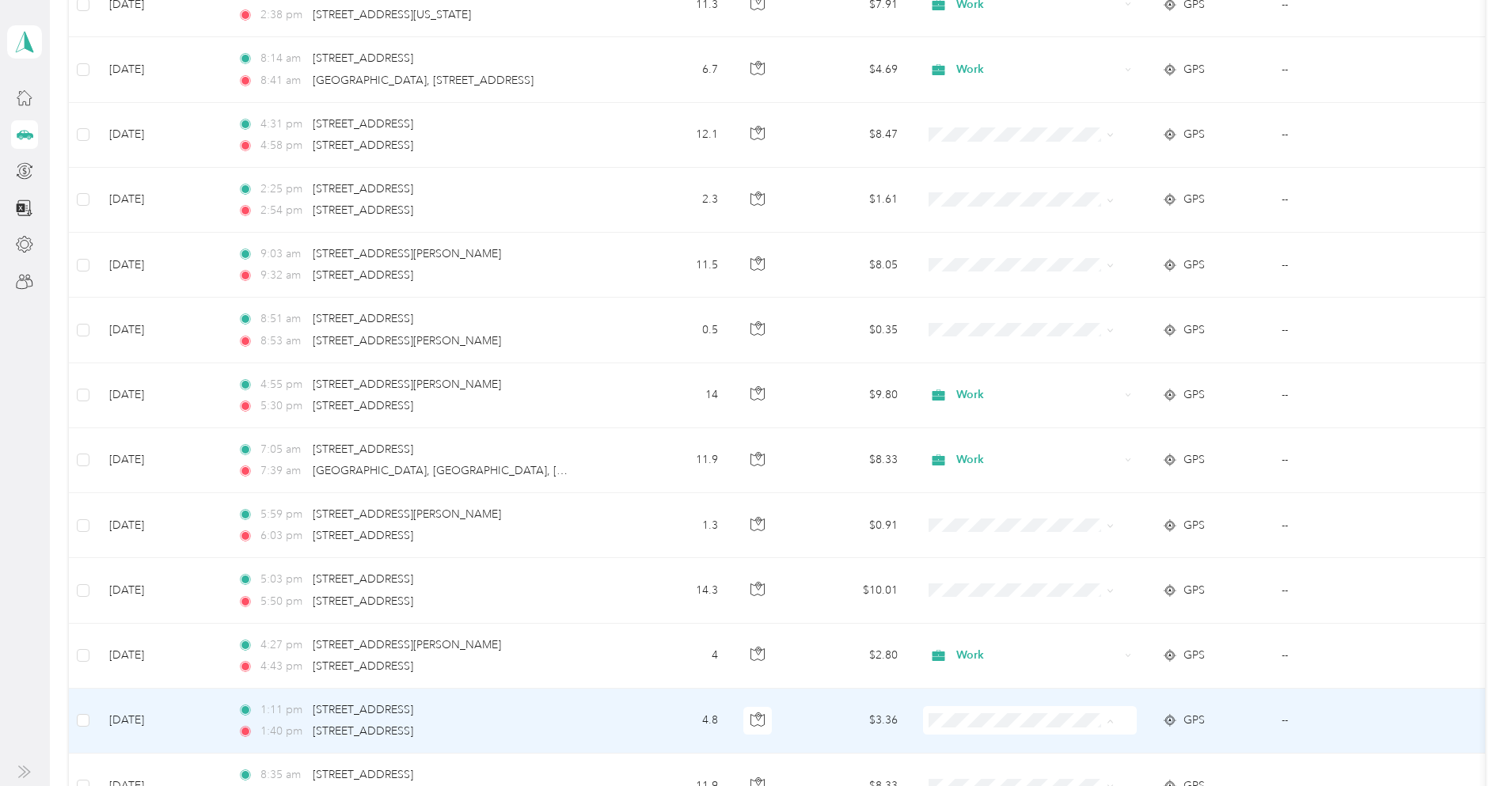
click at [1033, 520] on span "Work" at bounding box center [1090, 525] width 146 height 17
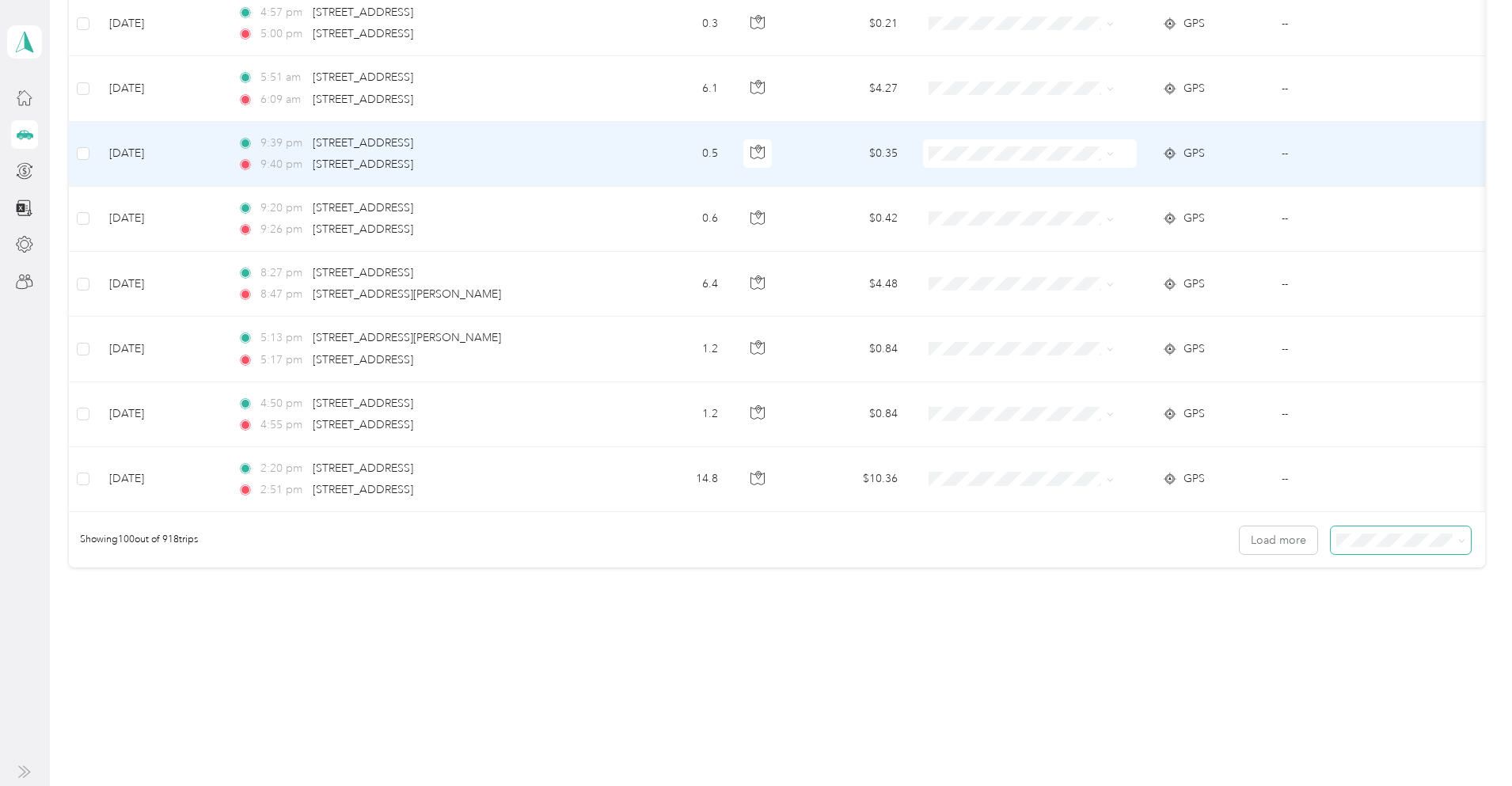
scroll to position [6280, 0]
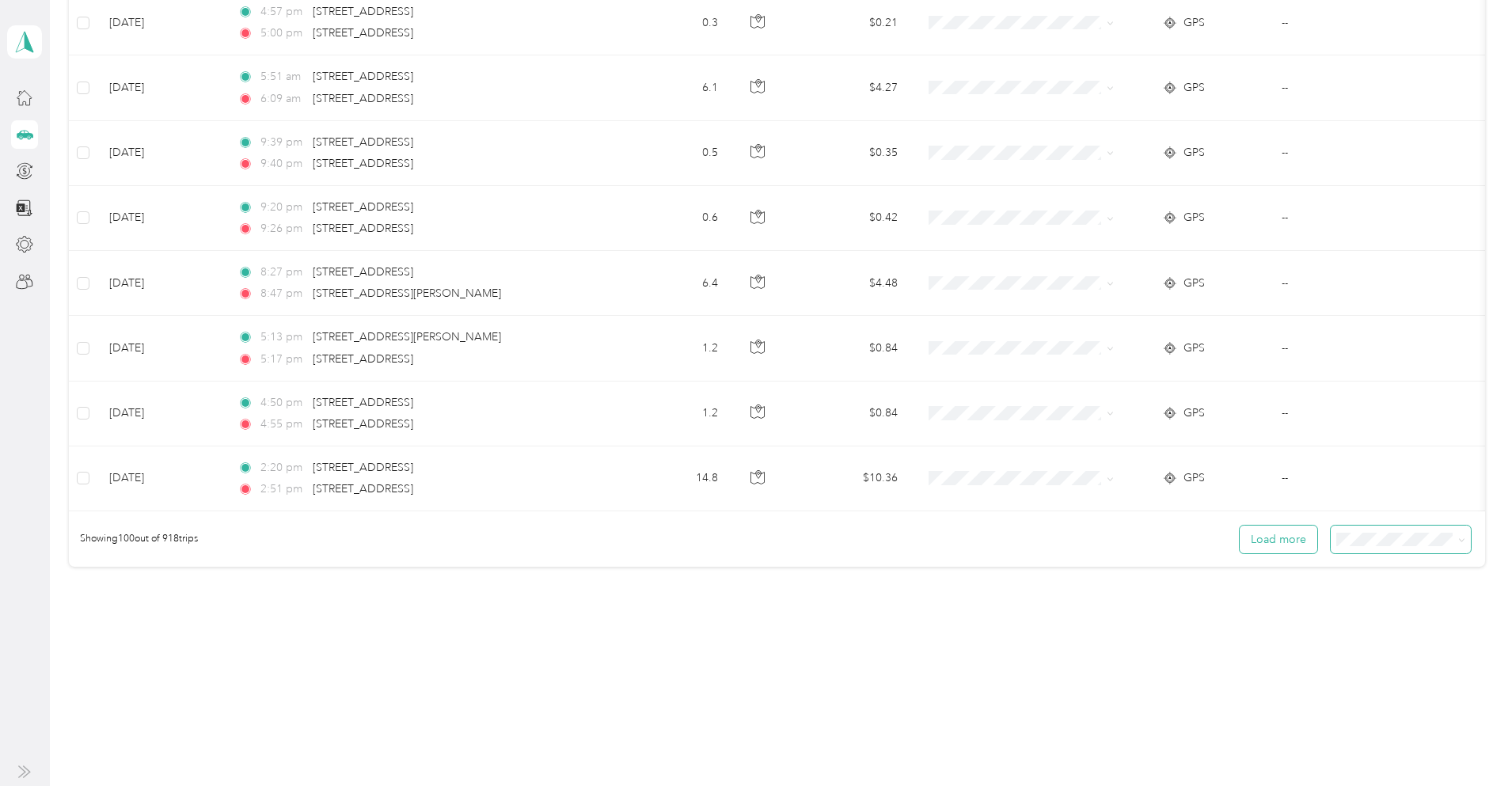
click at [1240, 544] on button "Load more" at bounding box center [1279, 540] width 78 height 28
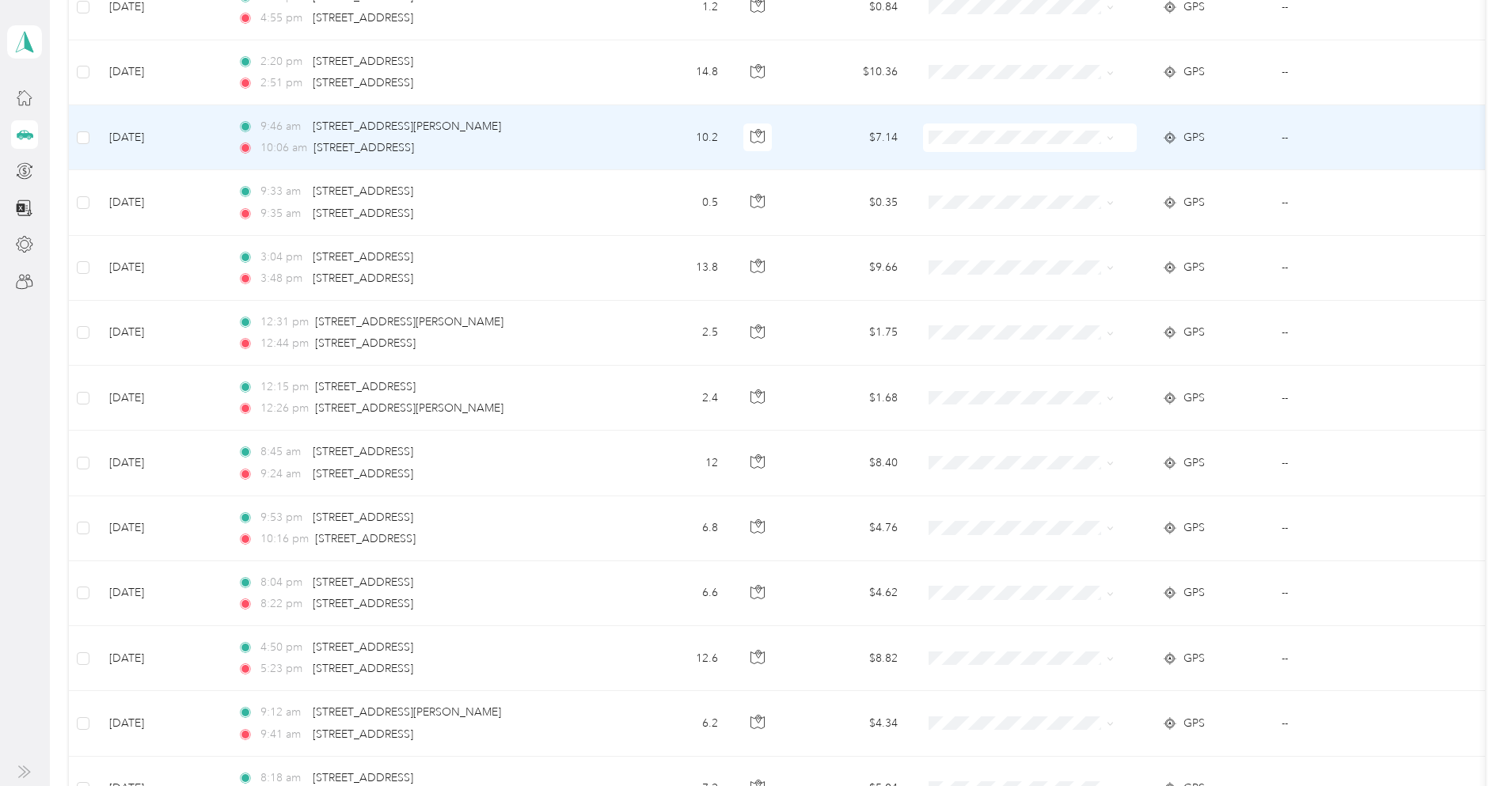
scroll to position [6676, 0]
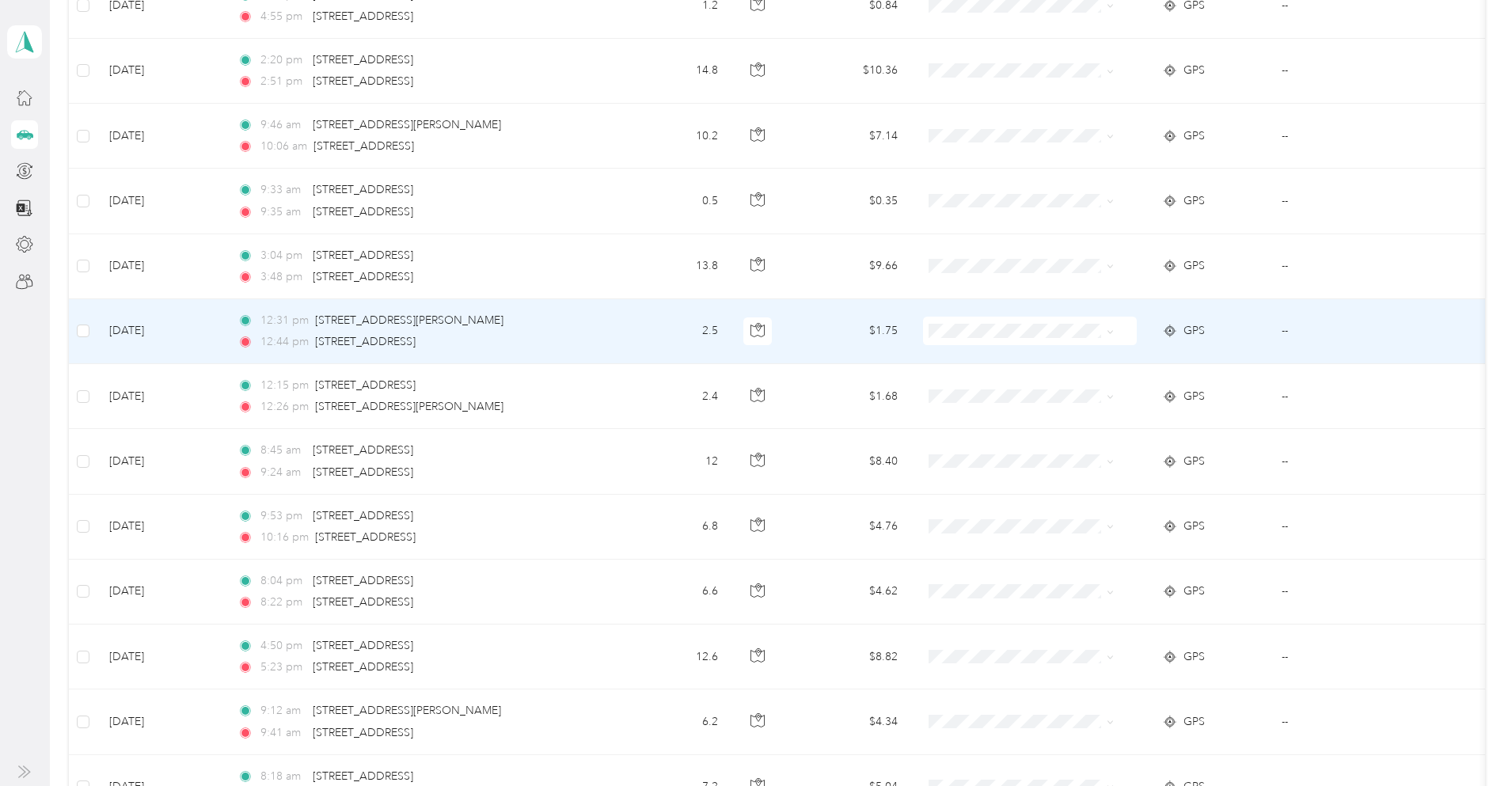
click at [1127, 340] on span at bounding box center [1030, 331] width 214 height 28
click at [1040, 366] on li "Work" at bounding box center [1077, 361] width 197 height 28
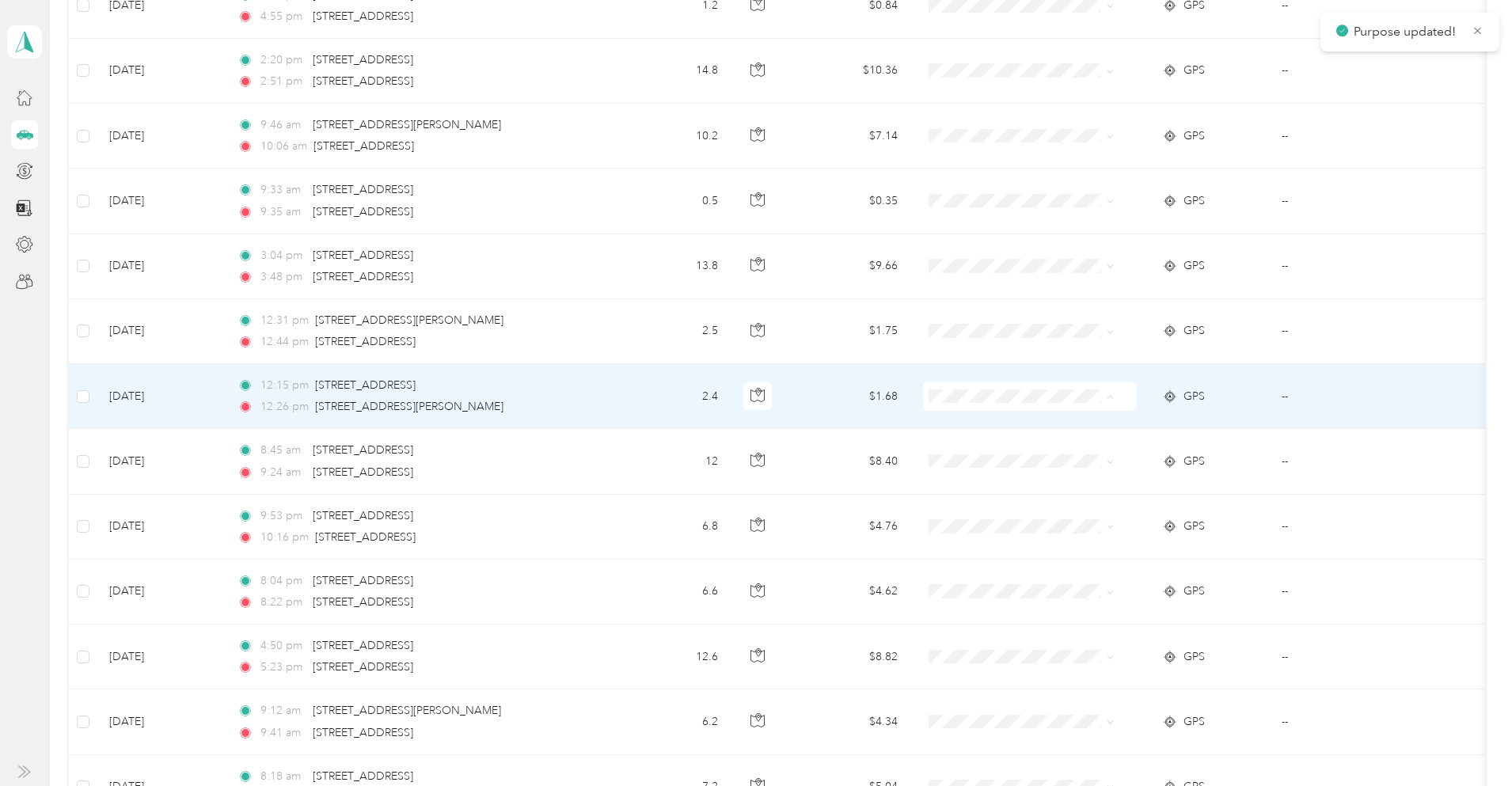
click at [1023, 429] on li "Work" at bounding box center [1077, 426] width 197 height 28
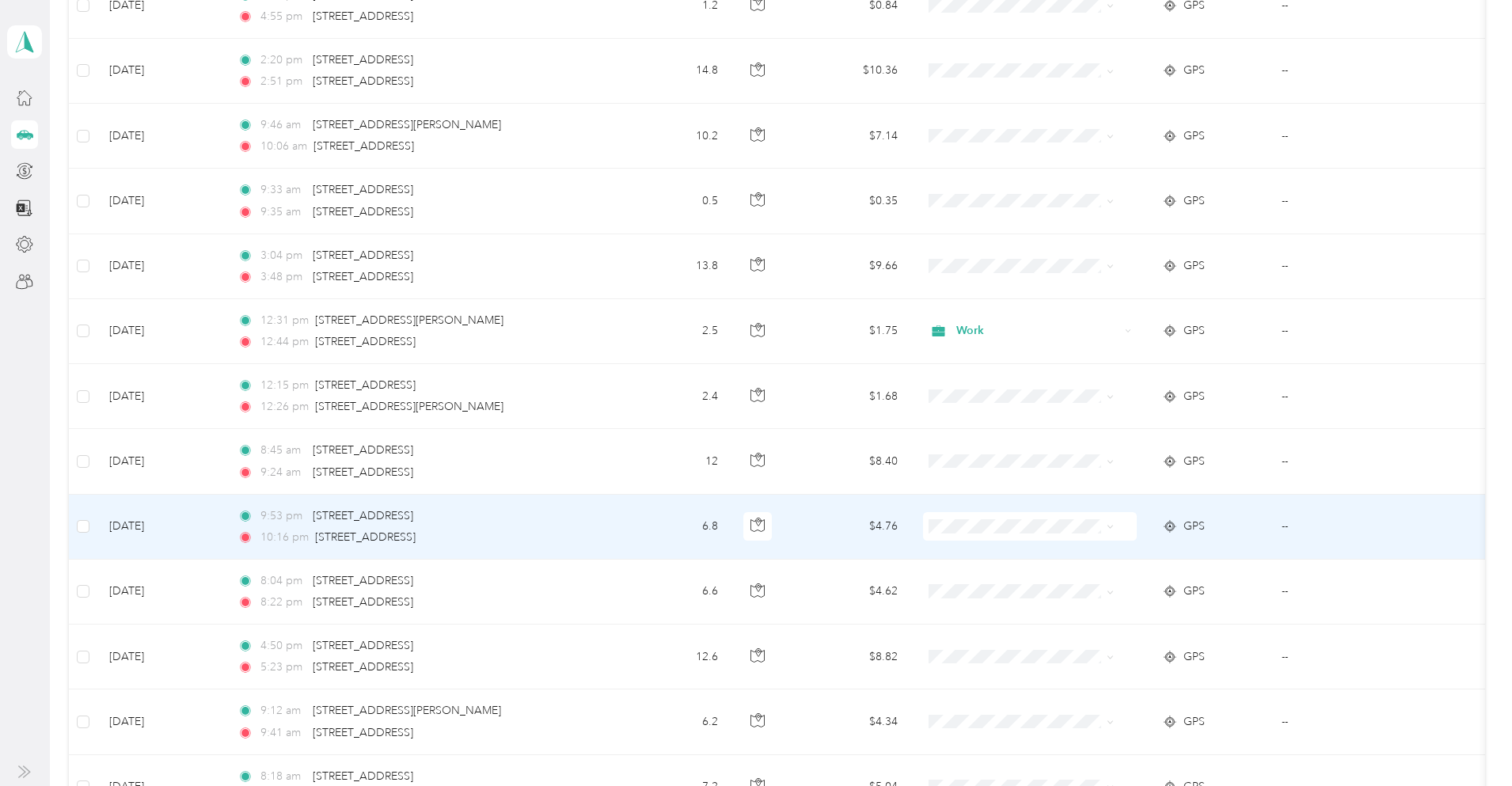
click at [1034, 556] on span "Work" at bounding box center [1090, 556] width 146 height 17
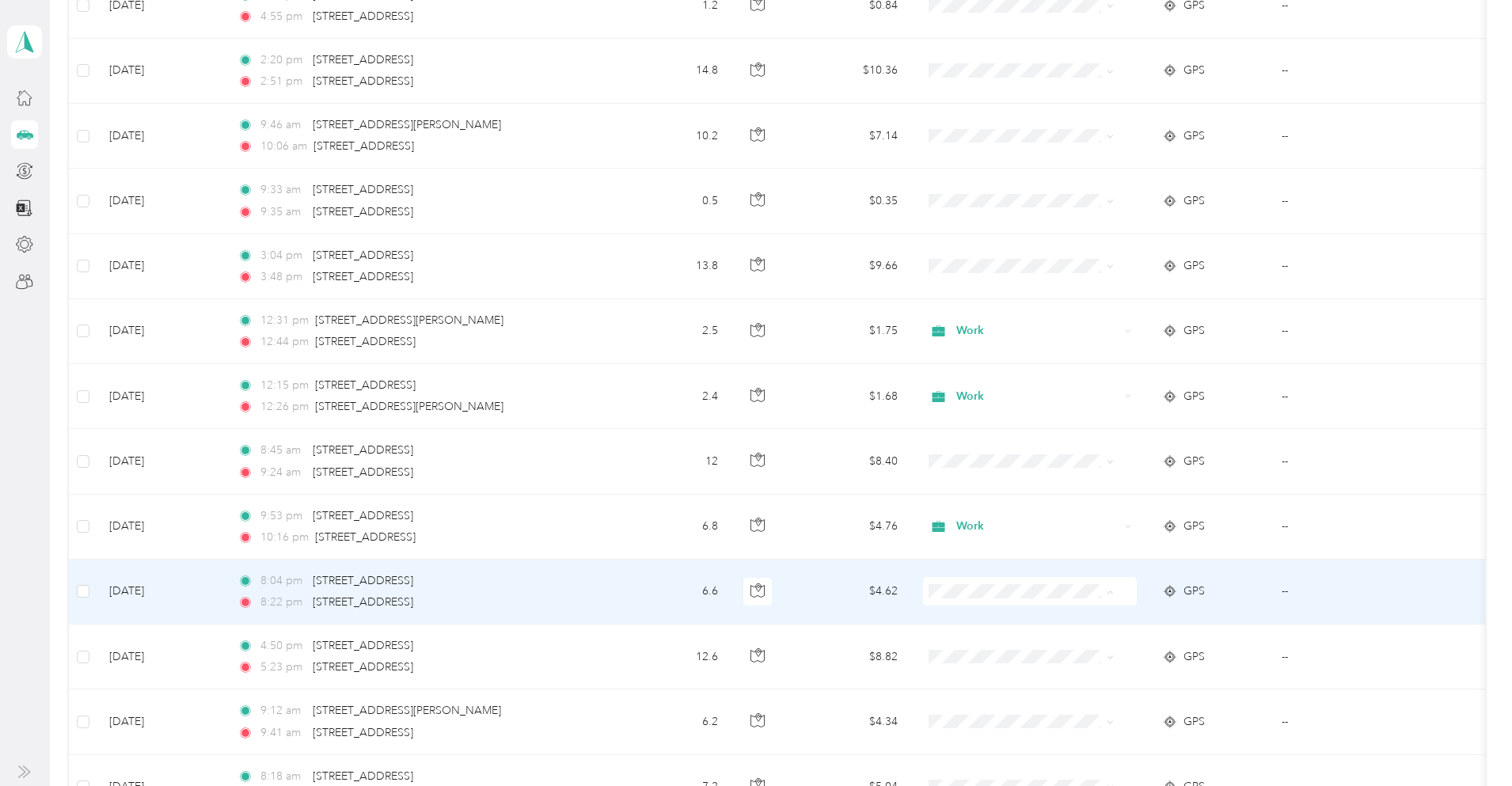
click at [1030, 395] on span "Work" at bounding box center [1090, 395] width 146 height 17
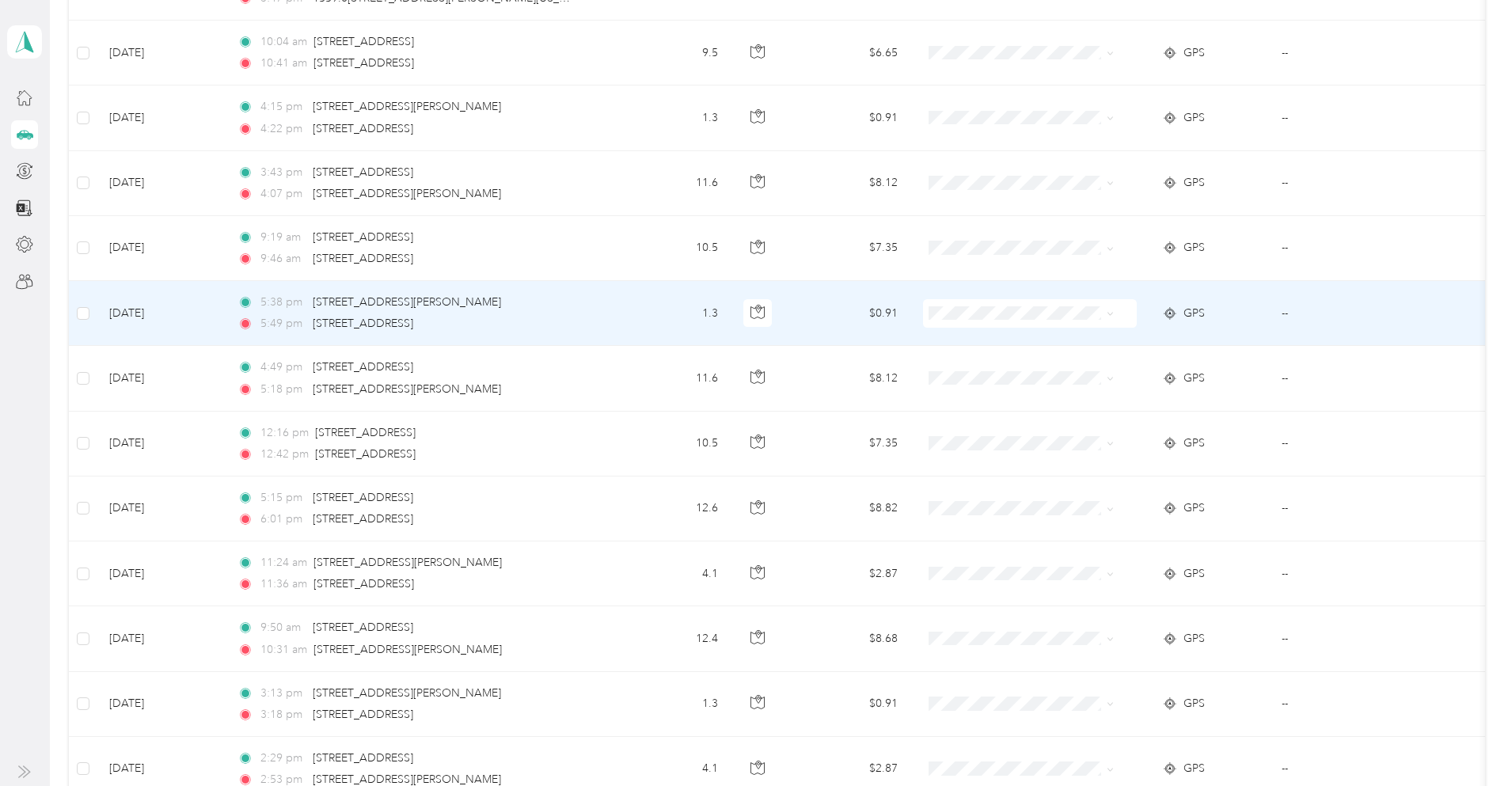
scroll to position [9368, 0]
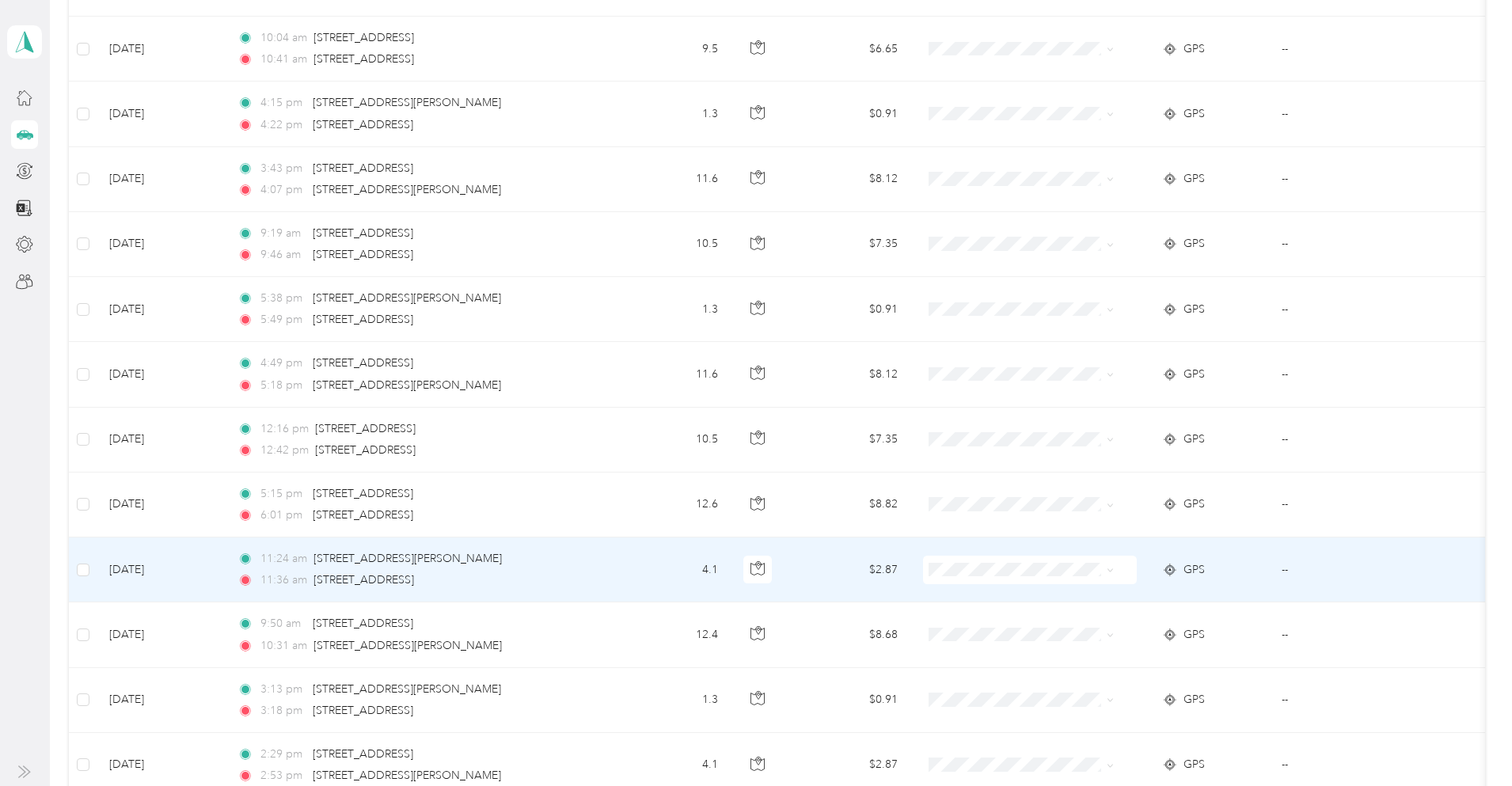
click at [1024, 591] on span "Work" at bounding box center [1090, 597] width 146 height 17
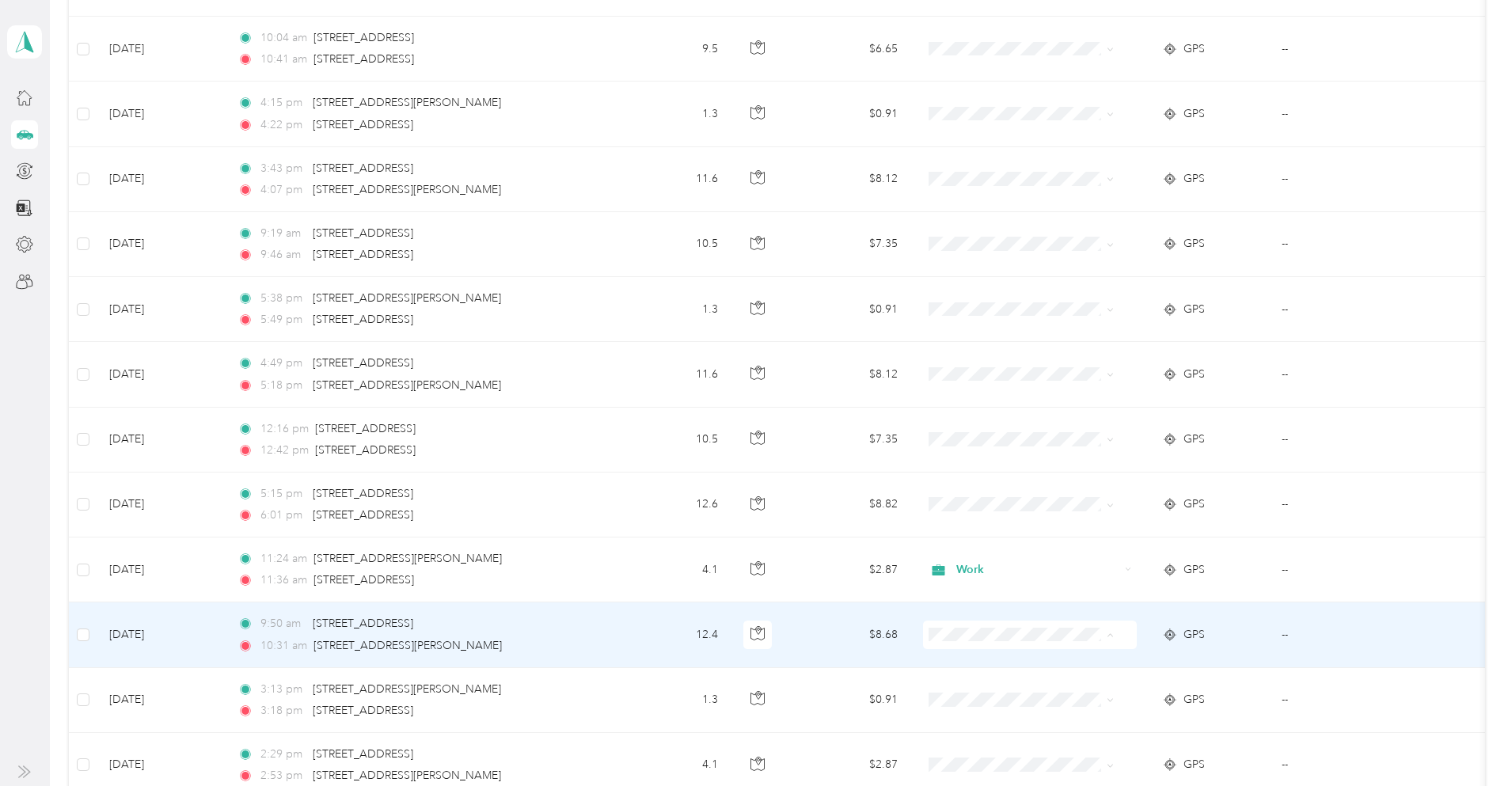
click at [1026, 439] on span "Work" at bounding box center [1090, 439] width 146 height 17
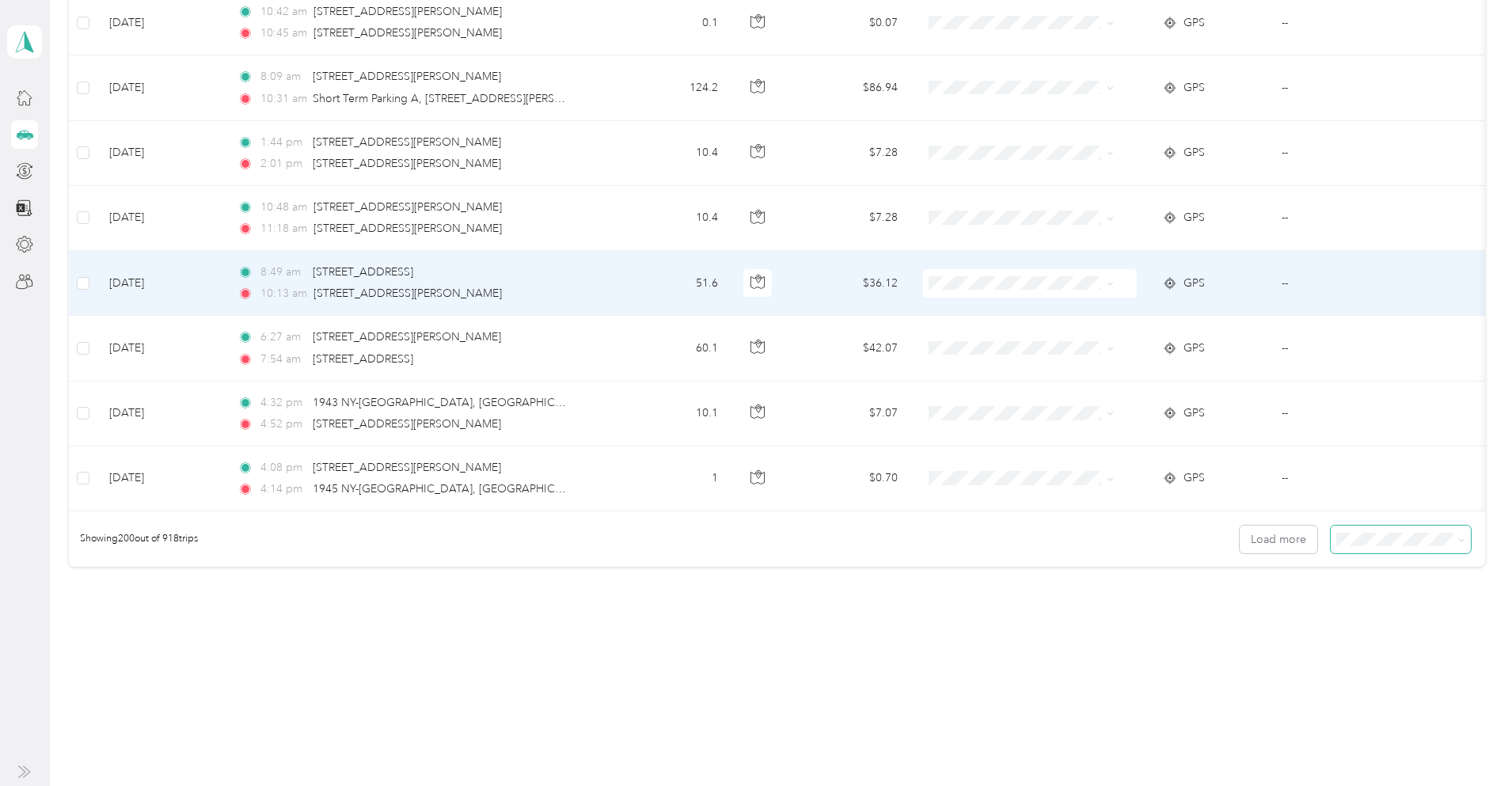
scroll to position [12792, 0]
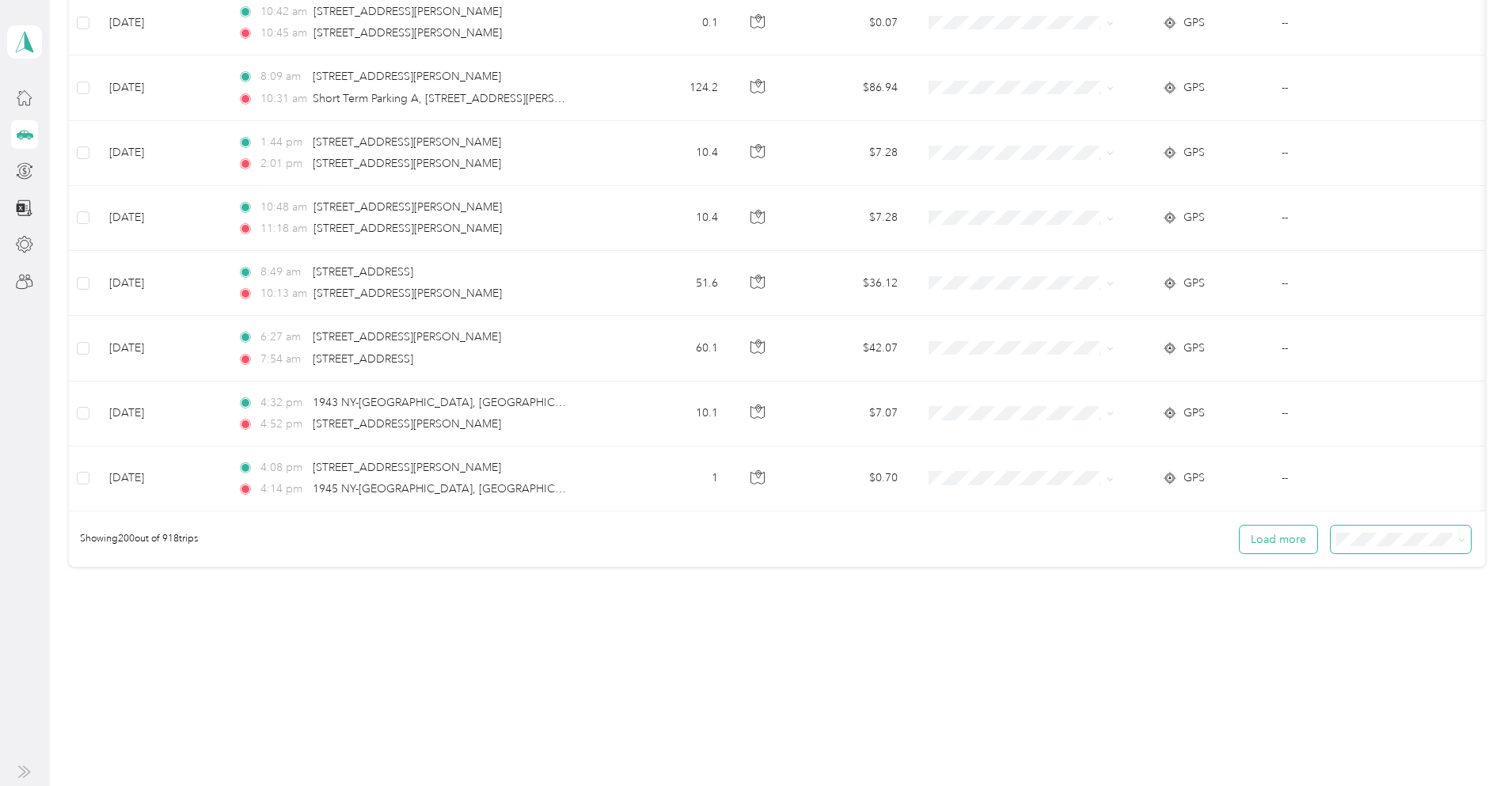
click at [1240, 552] on button "Load more" at bounding box center [1279, 540] width 78 height 28
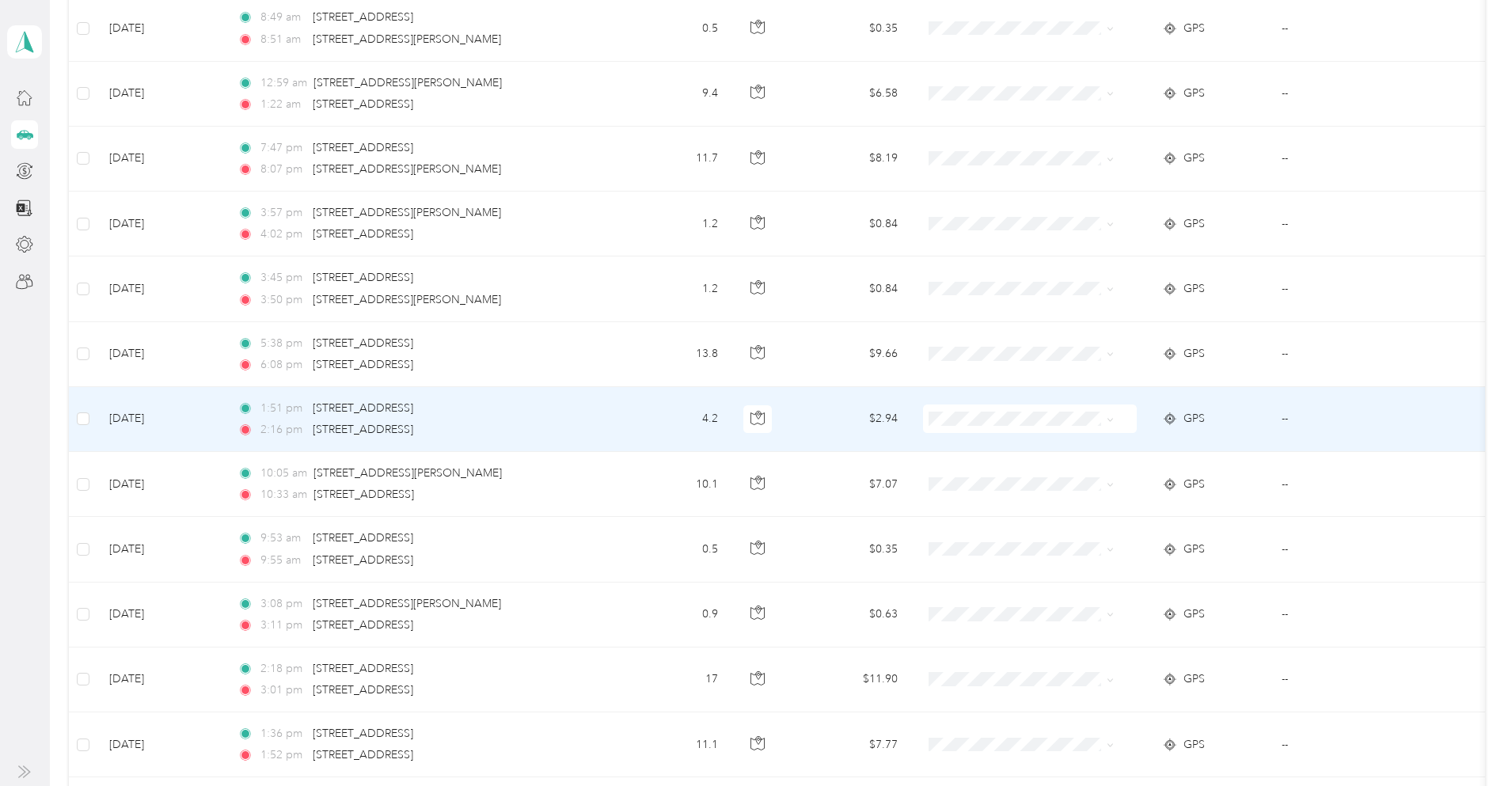
scroll to position [16514, 0]
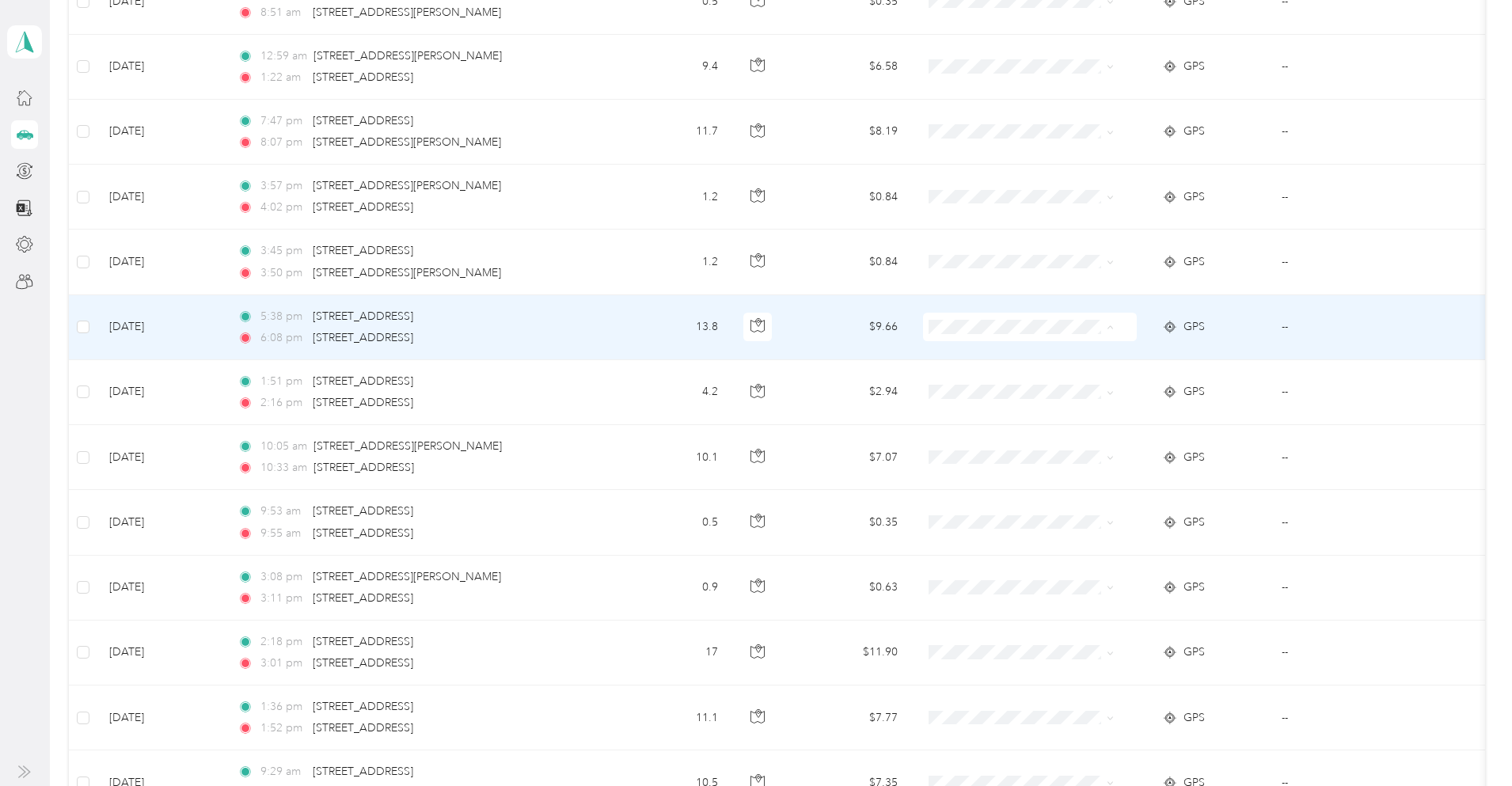
click at [1020, 359] on span "Work" at bounding box center [1090, 357] width 146 height 17
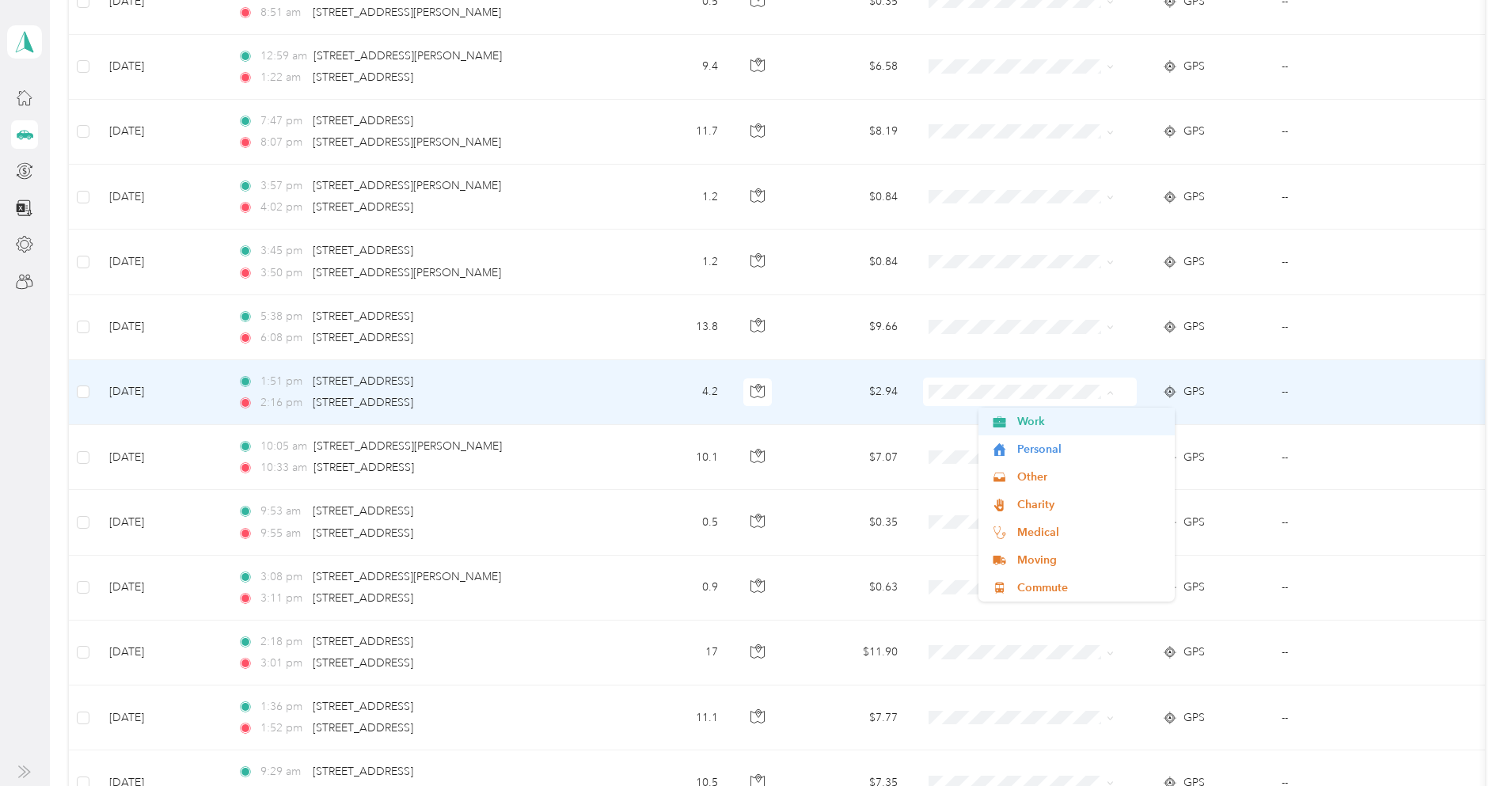
click at [1044, 421] on span "Work" at bounding box center [1090, 422] width 146 height 17
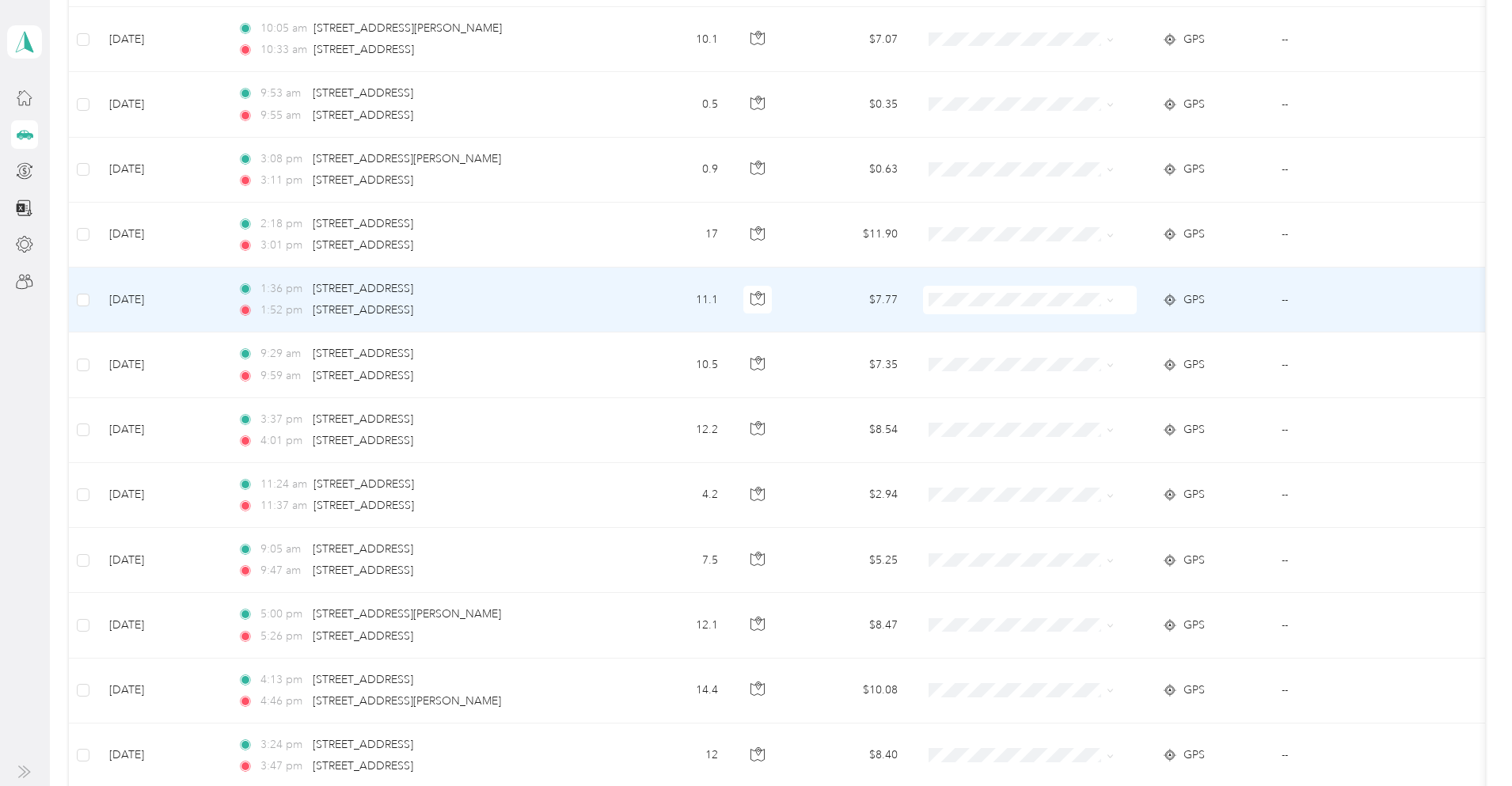
scroll to position [16989, 0]
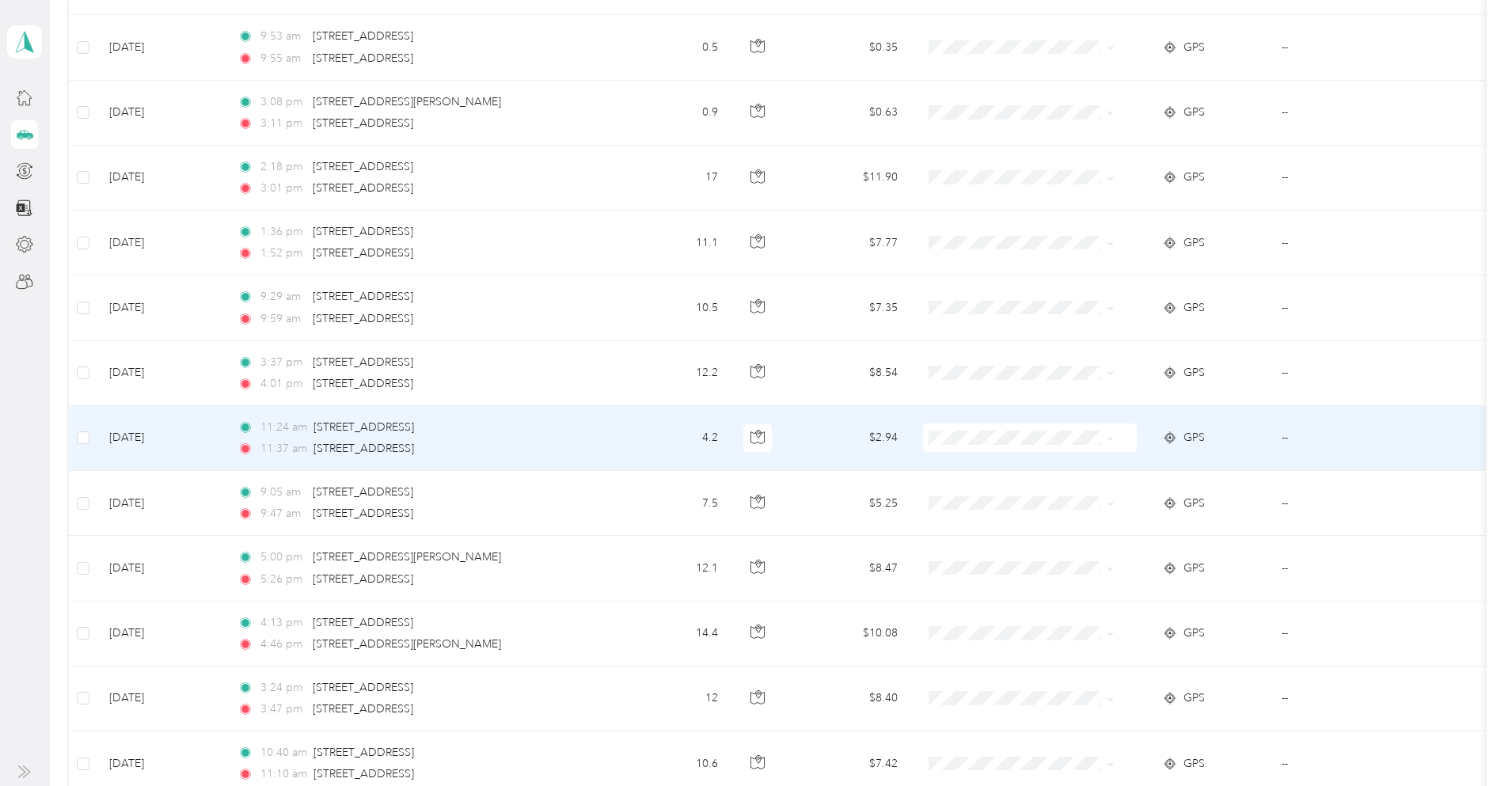
click at [1050, 468] on span "Work" at bounding box center [1090, 467] width 146 height 17
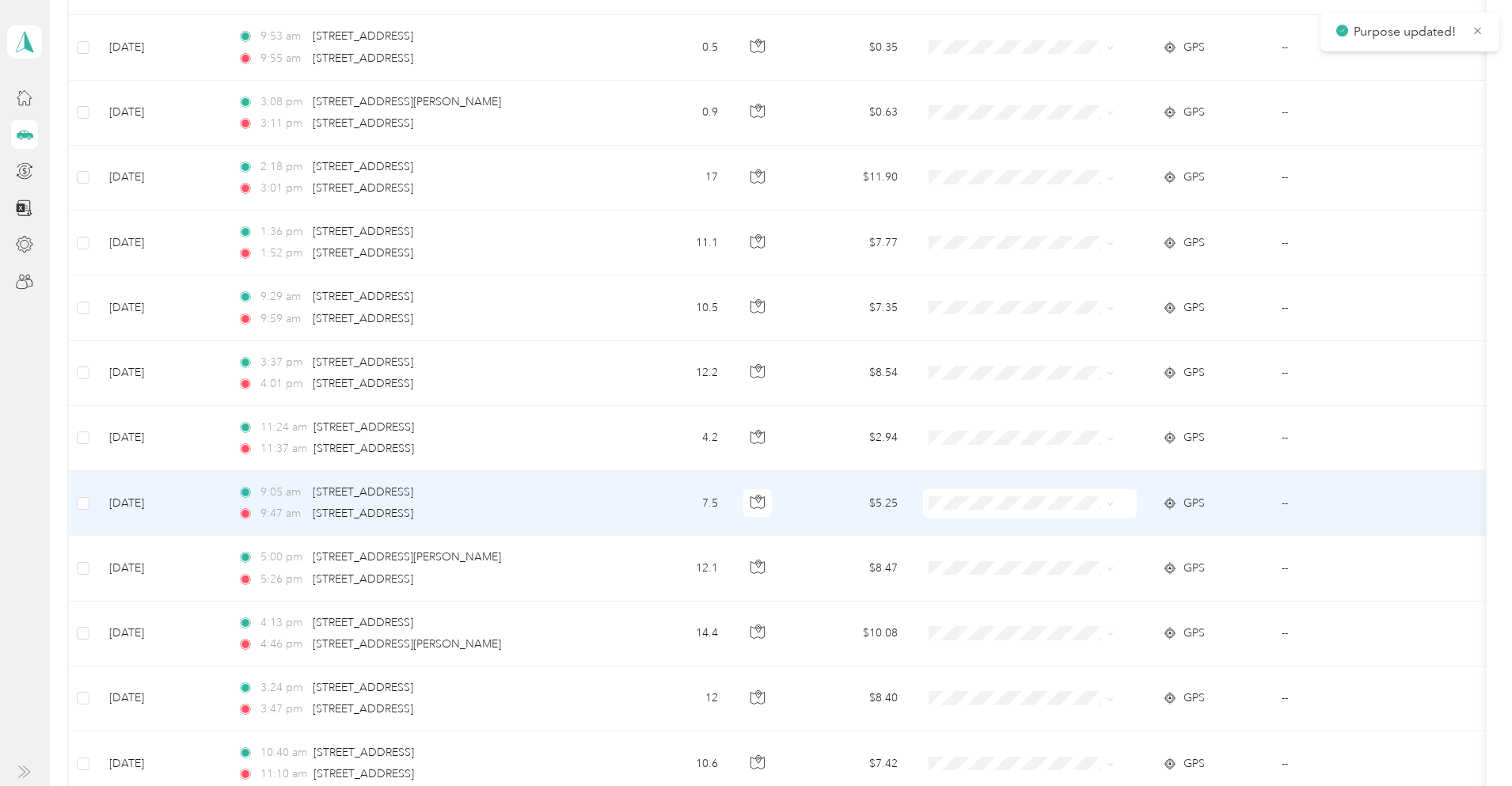
click at [1041, 529] on span "Work" at bounding box center [1090, 529] width 146 height 17
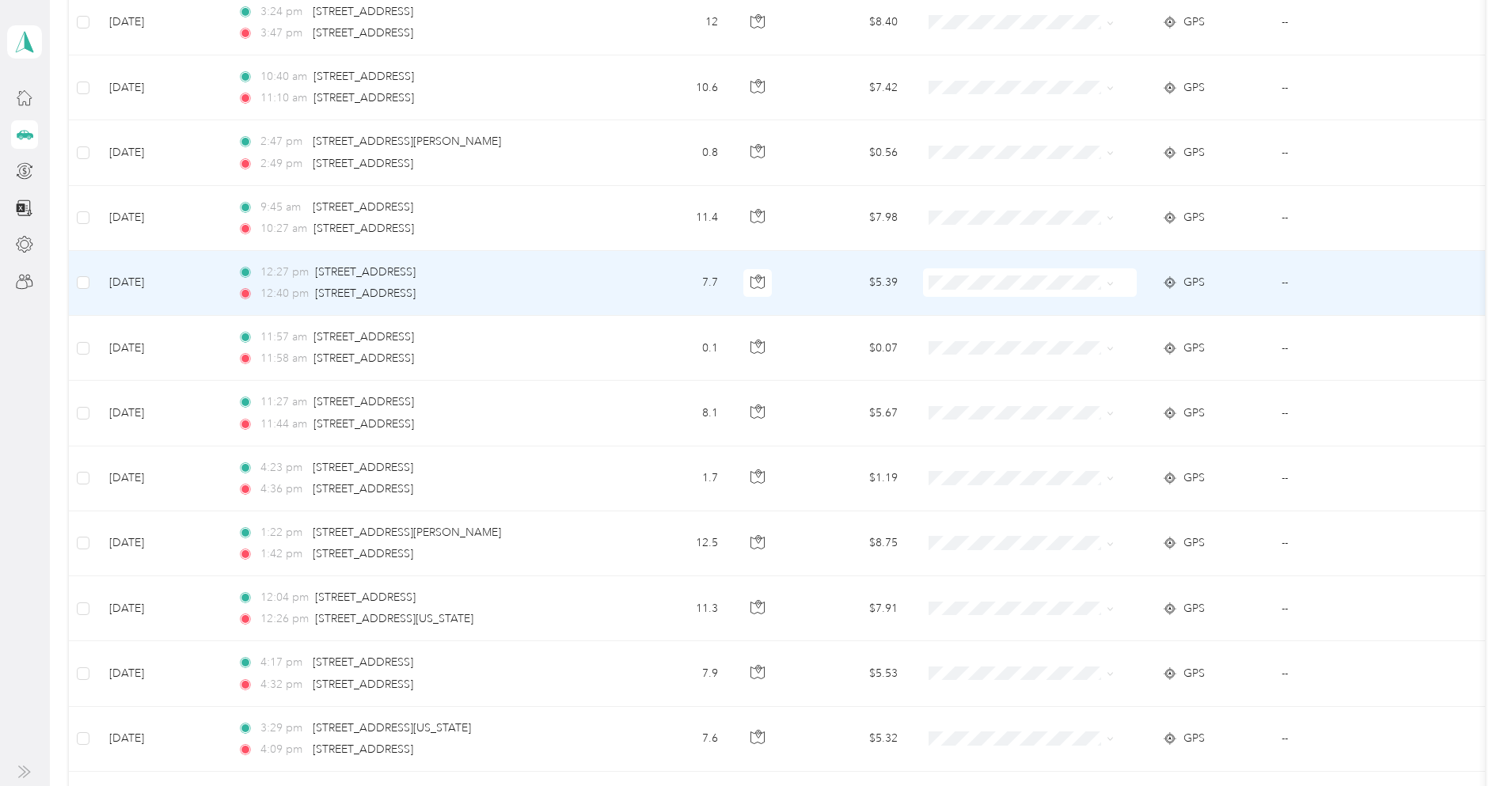
scroll to position [17702, 0]
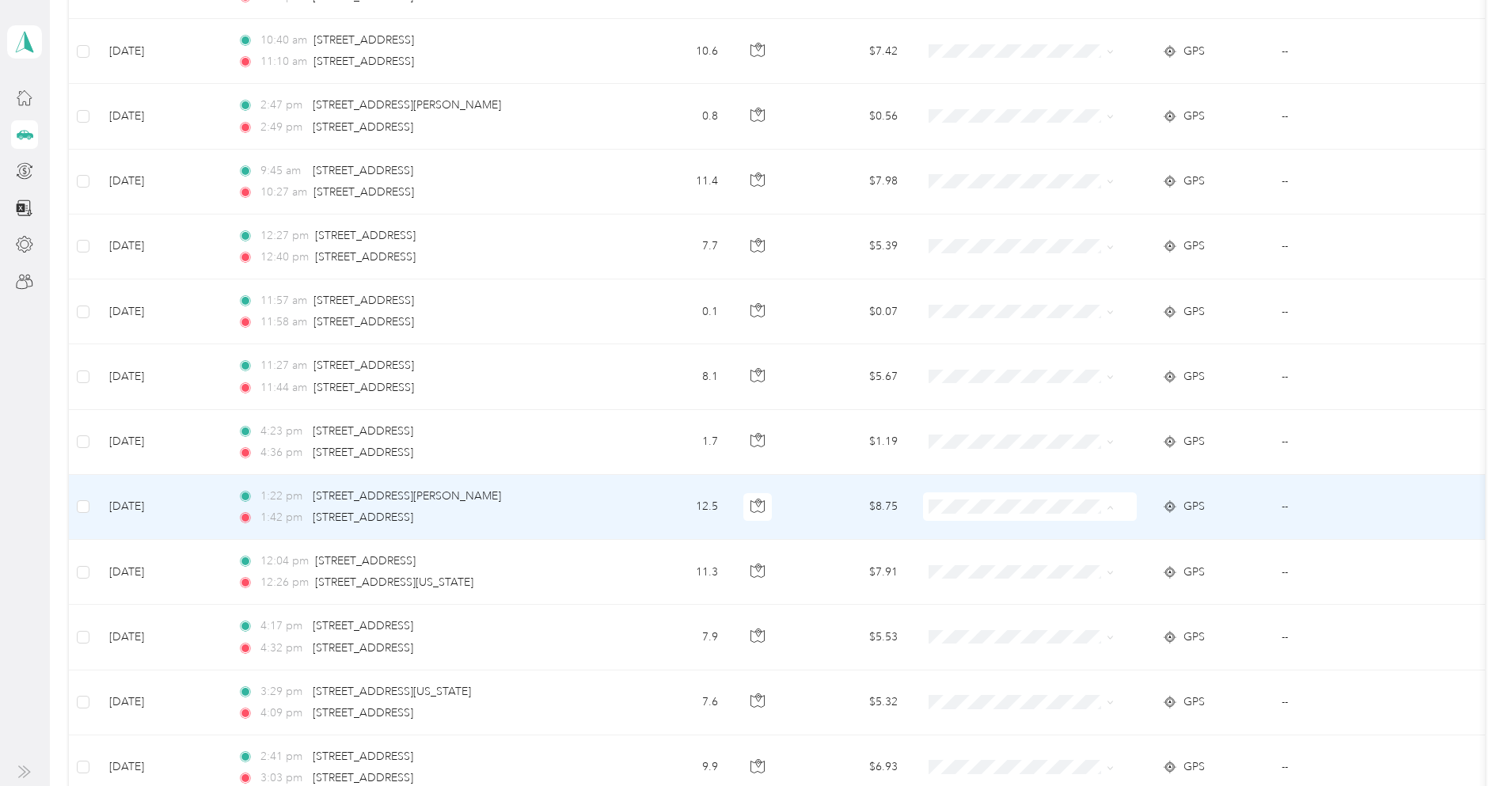
click at [1046, 535] on span "Work" at bounding box center [1090, 537] width 146 height 17
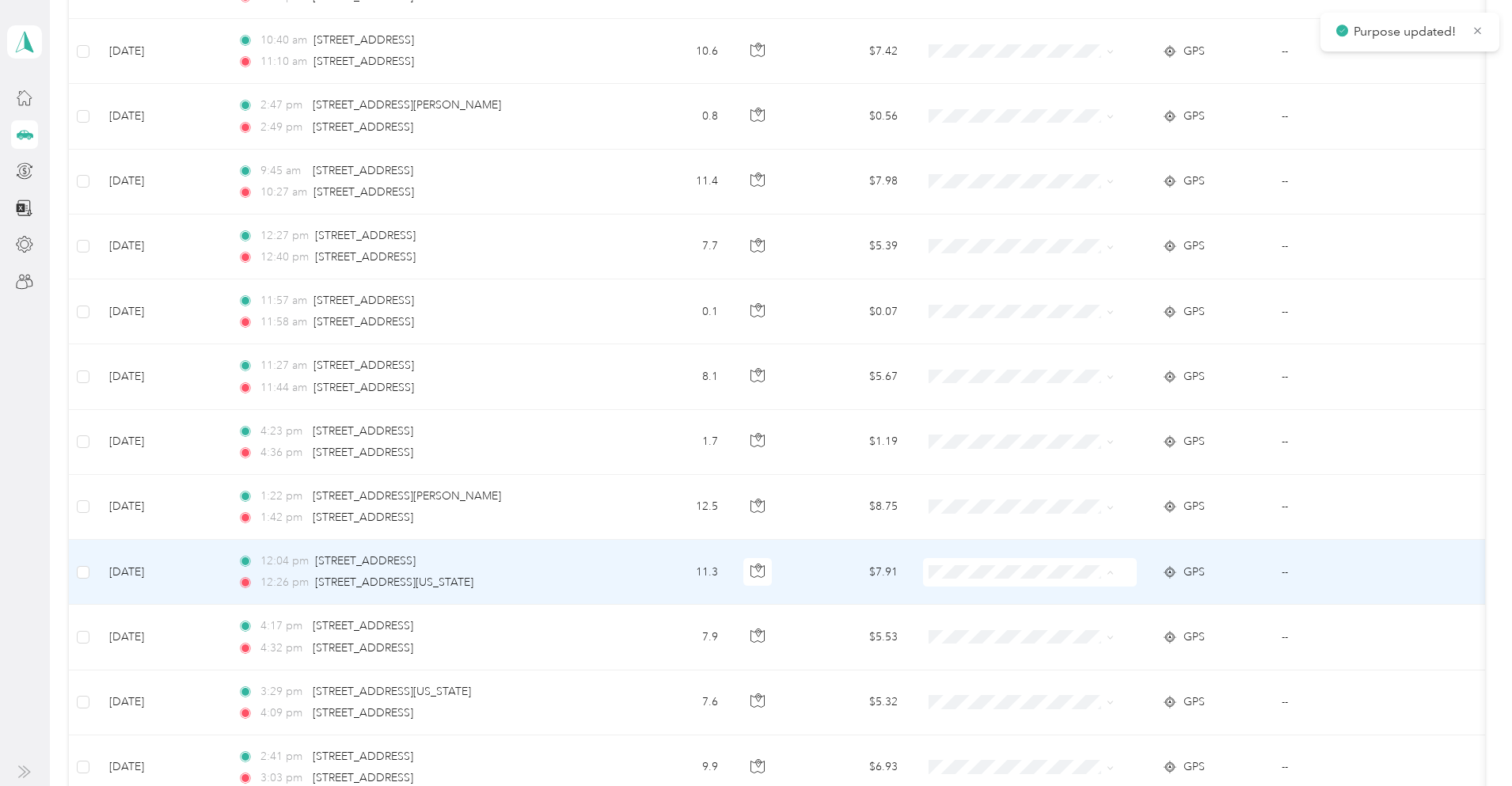
click at [1026, 610] on li "Work" at bounding box center [1077, 602] width 197 height 28
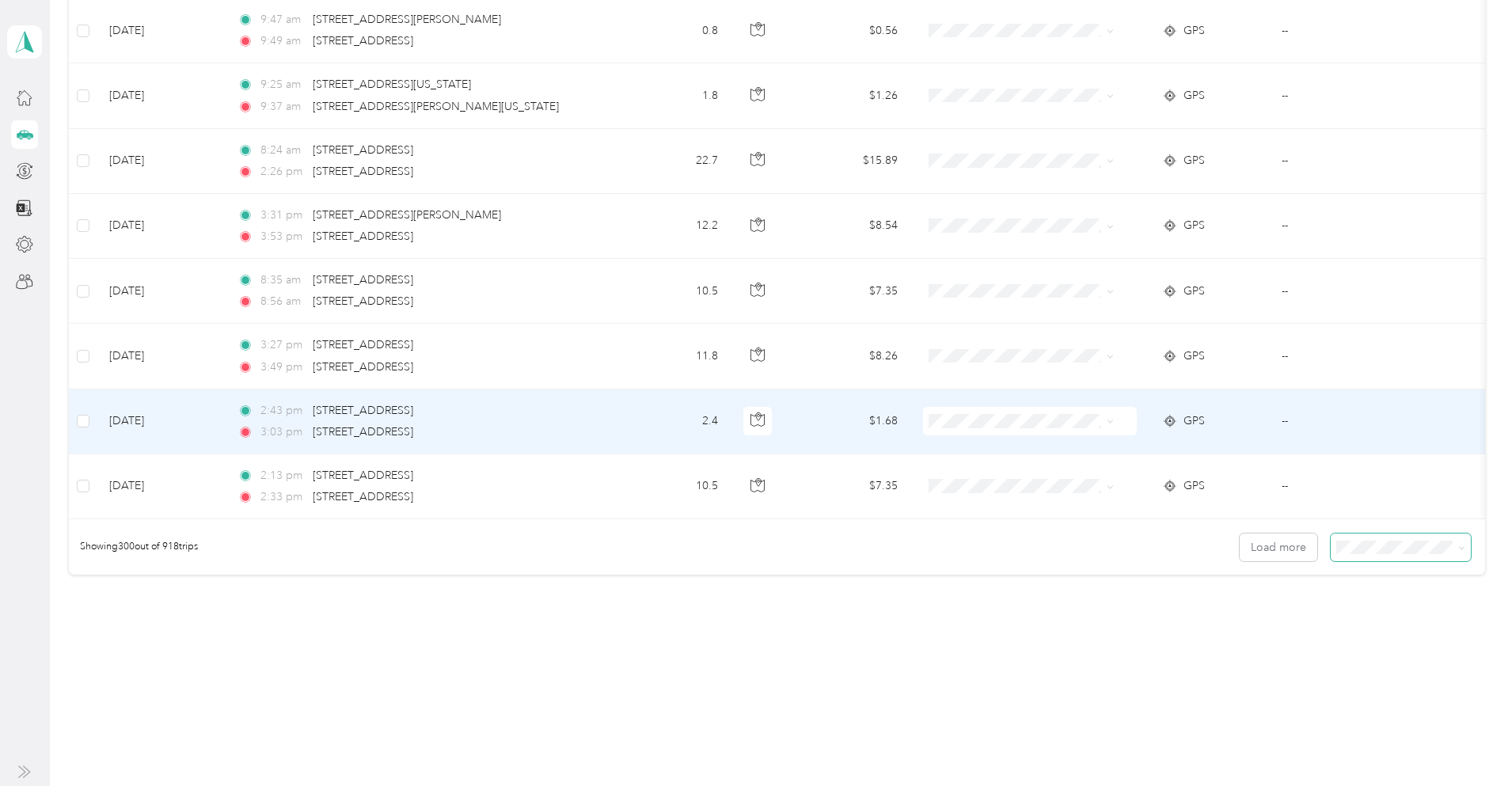
scroll to position [19305, 0]
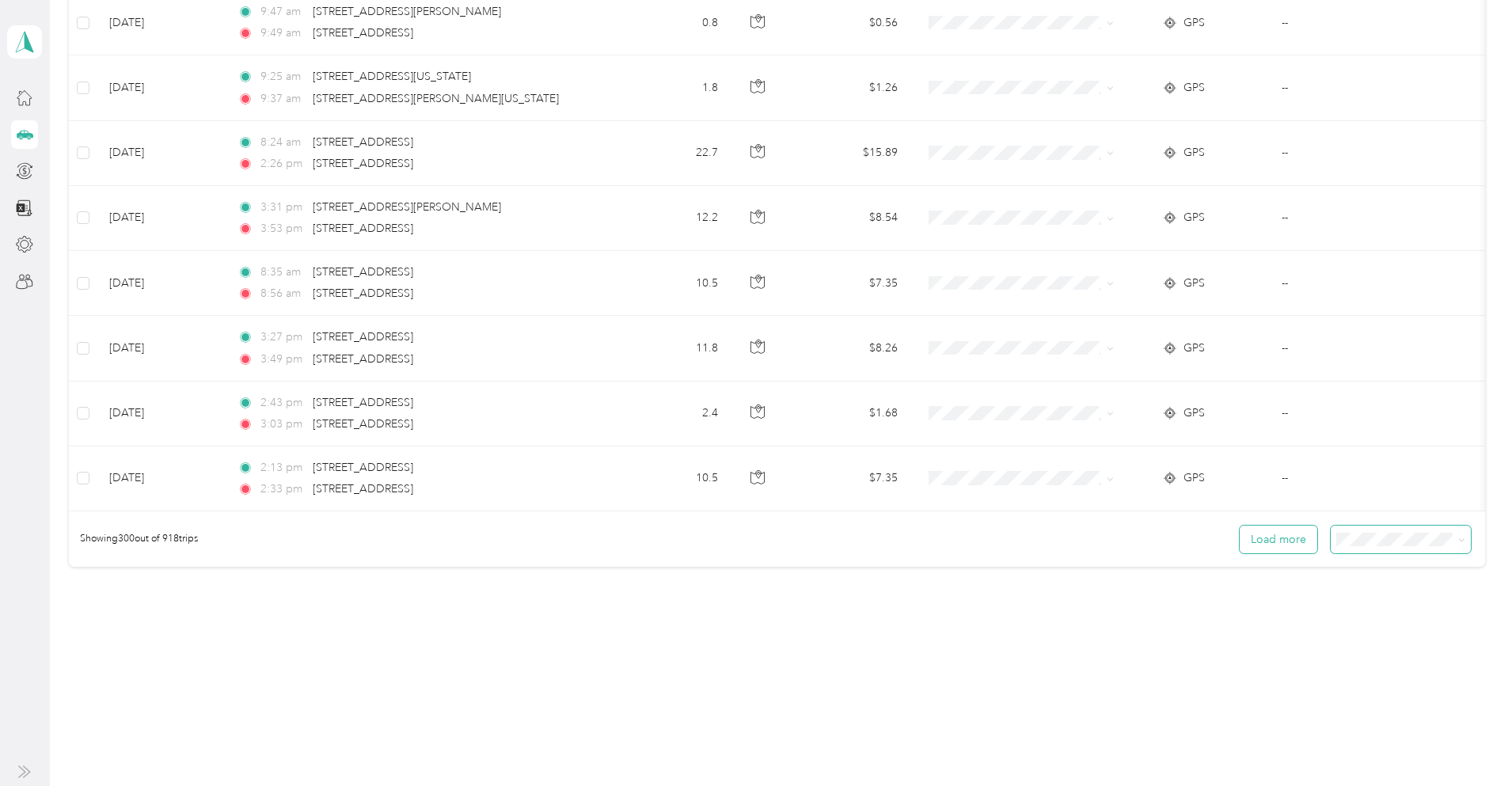
click at [1240, 542] on button "Load more" at bounding box center [1279, 540] width 78 height 28
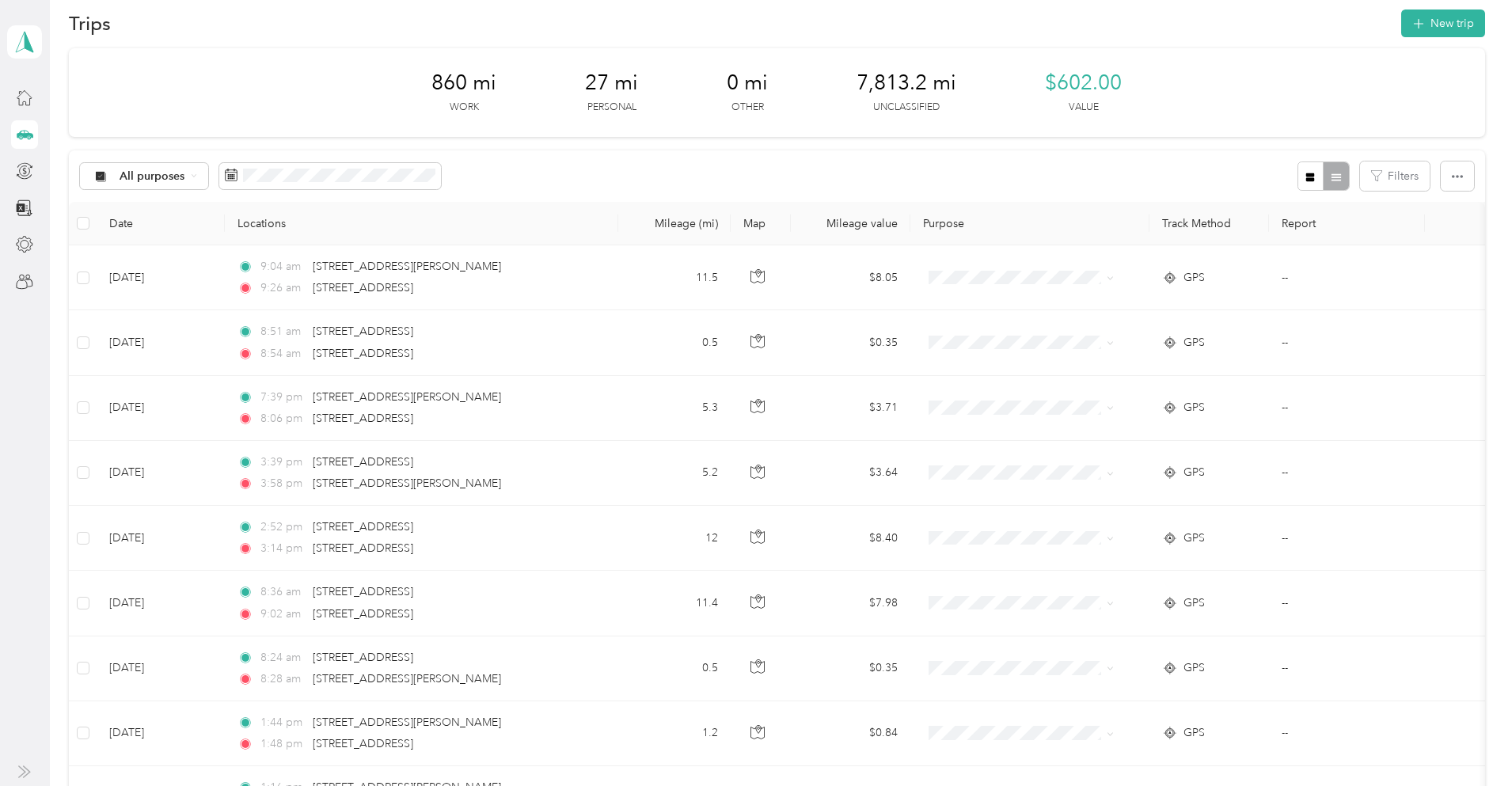
scroll to position [0, 0]
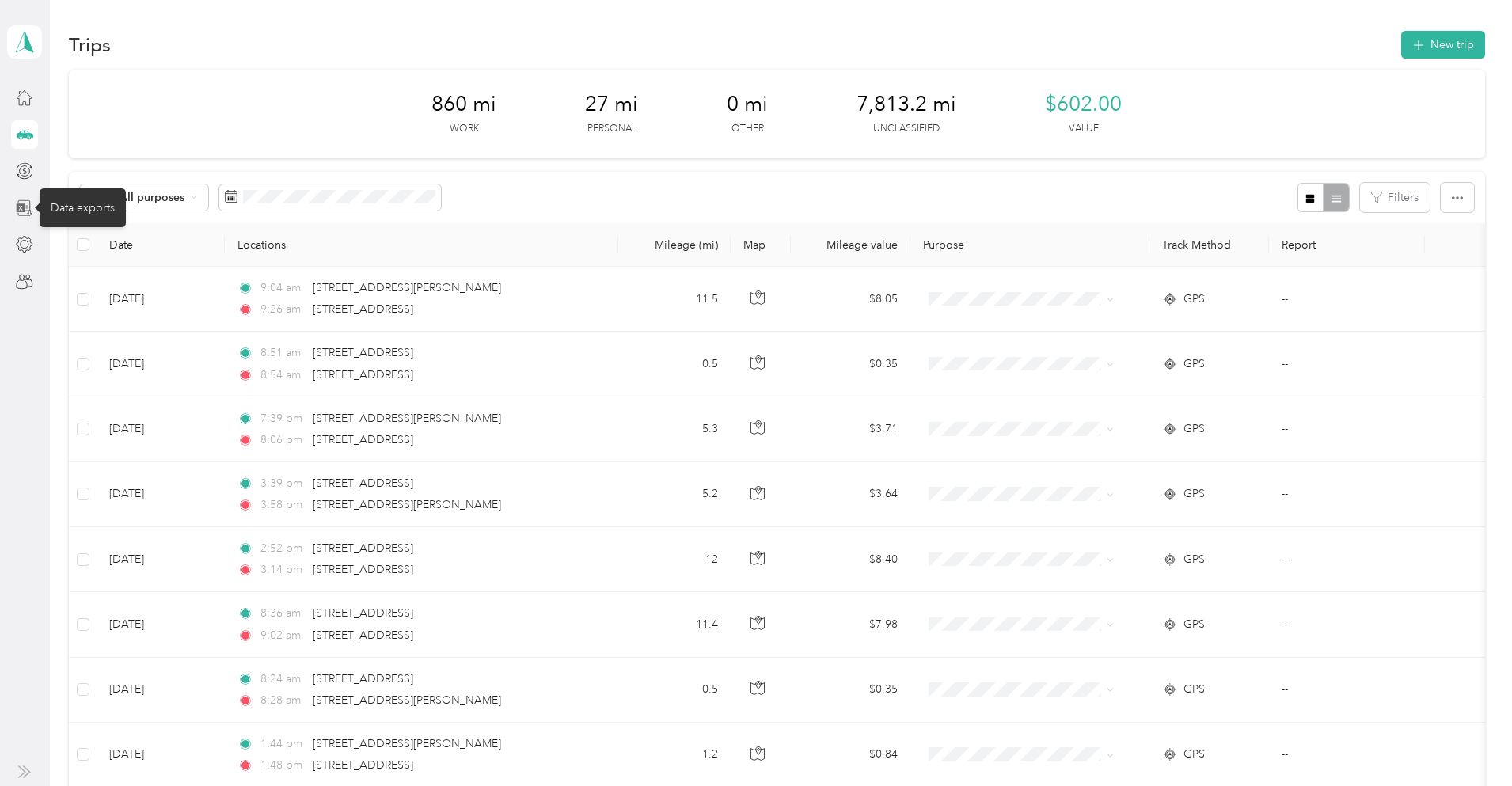
click at [23, 213] on icon at bounding box center [24, 208] width 18 height 18
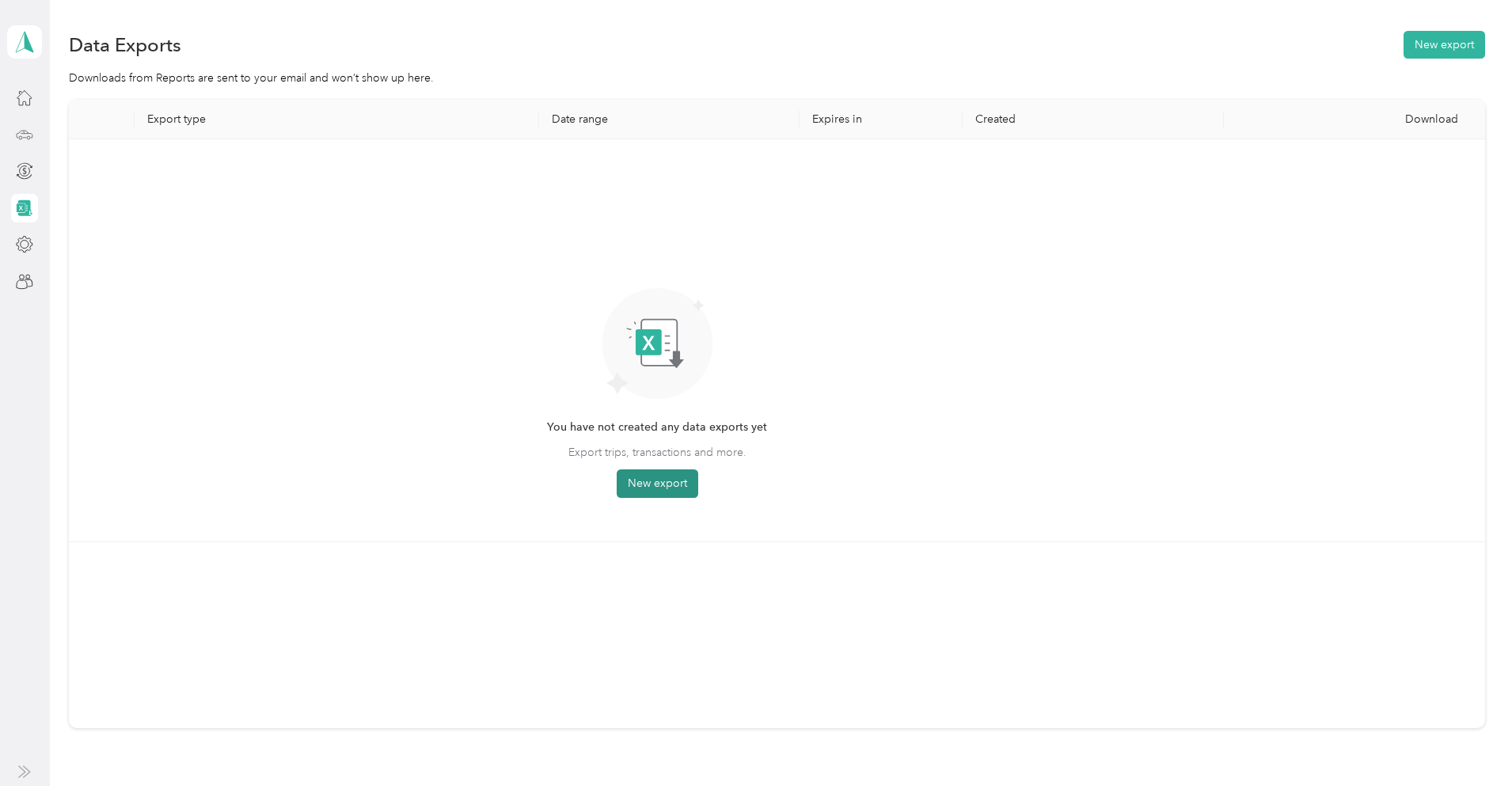
click at [698, 492] on button "New export" at bounding box center [657, 483] width 82 height 28
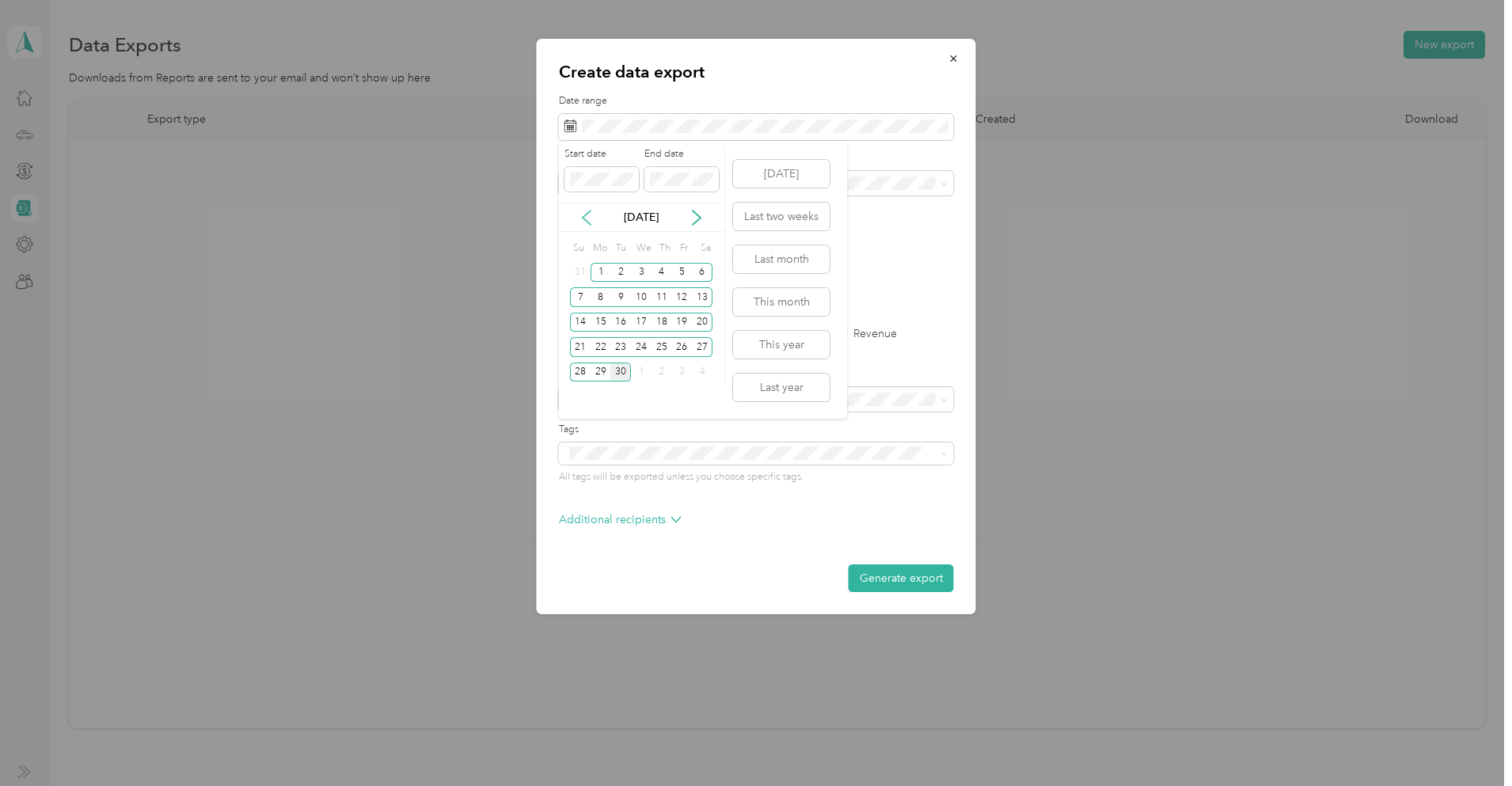
click at [586, 221] on icon at bounding box center [586, 217] width 7 height 14
click at [616, 272] on div "1" at bounding box center [621, 273] width 21 height 20
click at [689, 217] on icon at bounding box center [696, 217] width 16 height 16
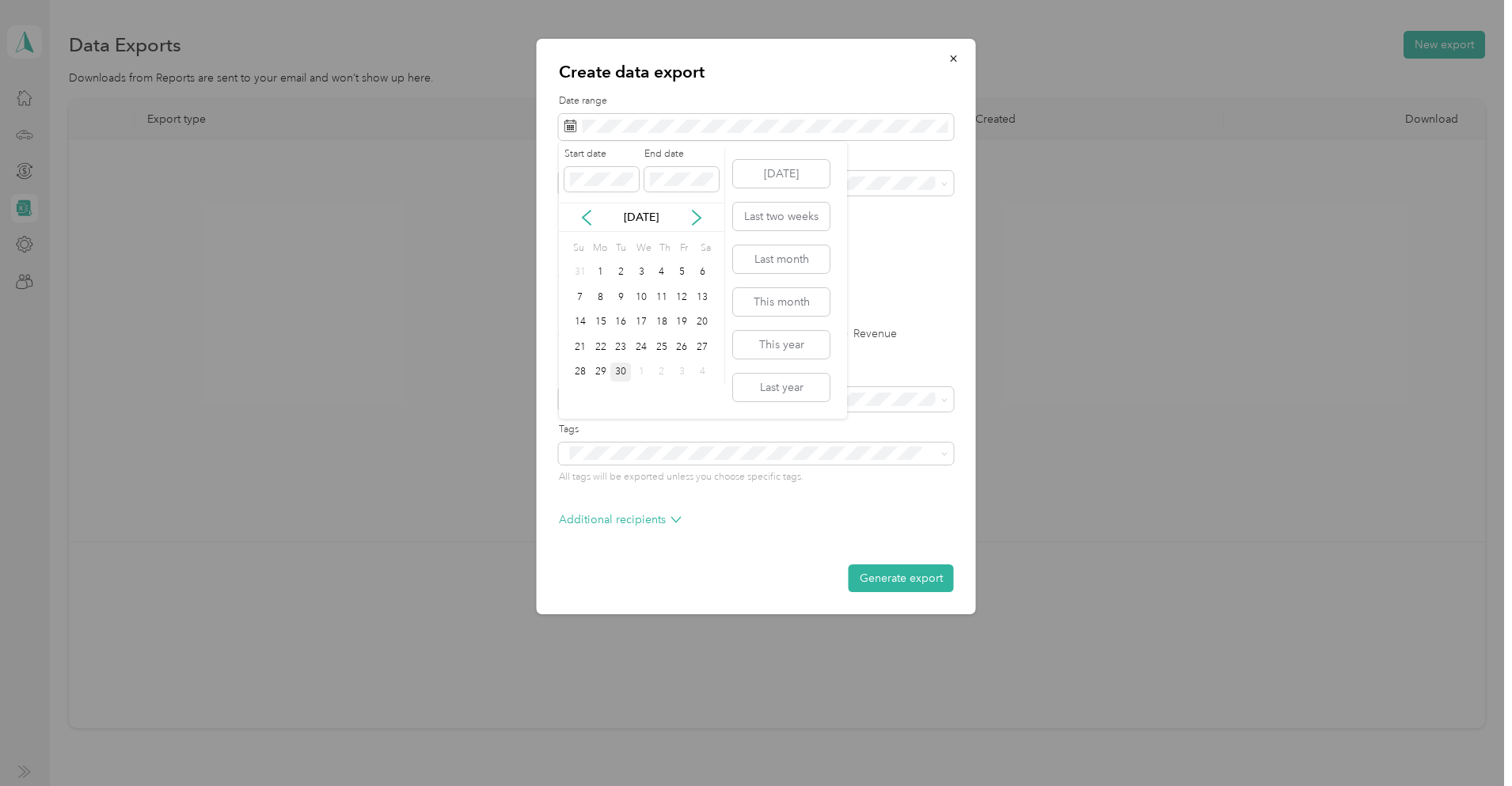
click at [619, 369] on div "30" at bounding box center [621, 372] width 21 height 20
click at [944, 182] on icon at bounding box center [945, 185] width 7 height 7
click at [589, 249] on ol "All Work Personal Other Charity Medical Moving Commute" at bounding box center [757, 307] width 395 height 222
click at [682, 279] on label "PDF" at bounding box center [691, 276] width 38 height 11
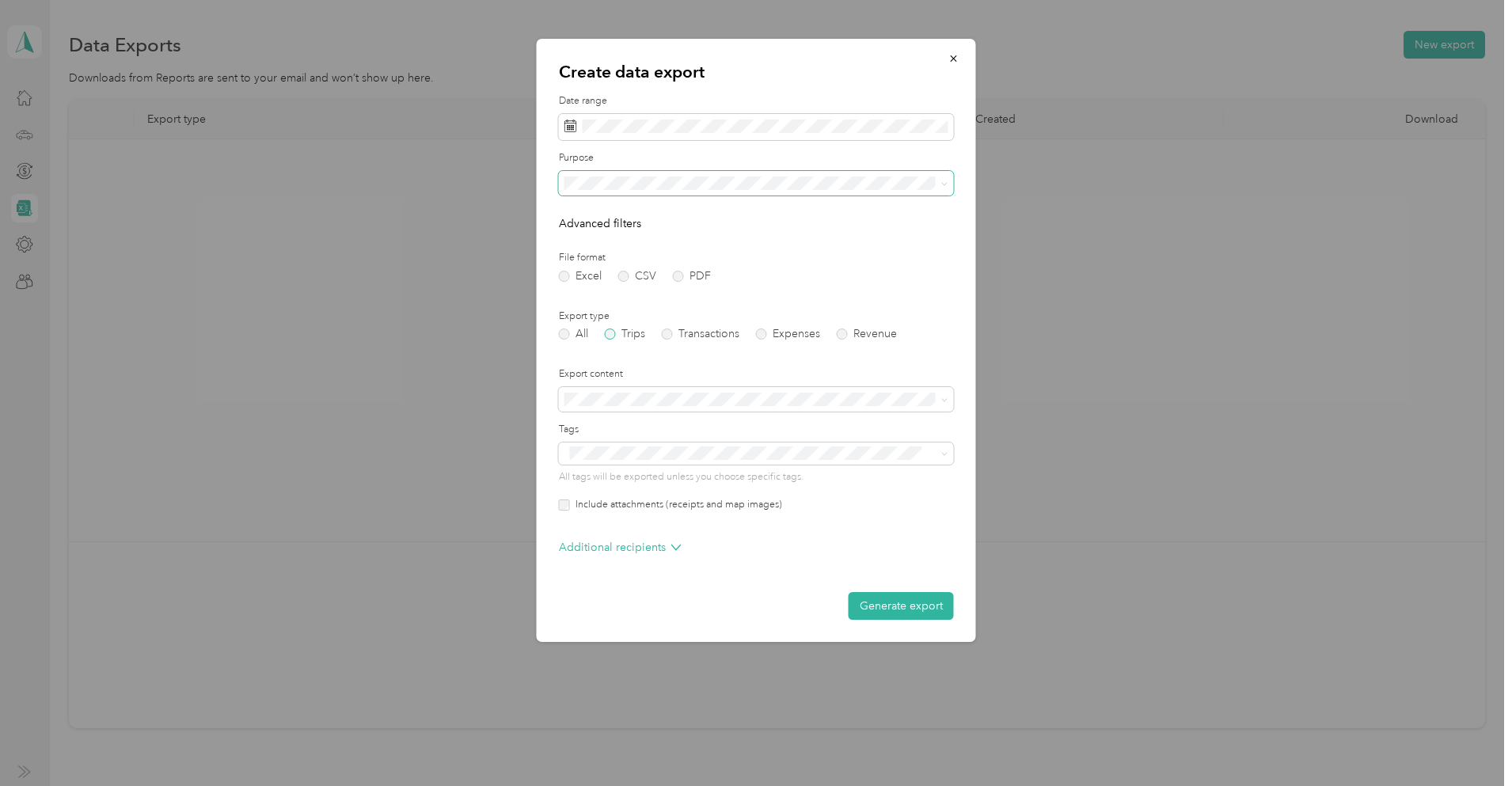
click at [617, 335] on label "Trips" at bounding box center [625, 334] width 40 height 11
click at [902, 606] on button "Generate export" at bounding box center [901, 606] width 105 height 28
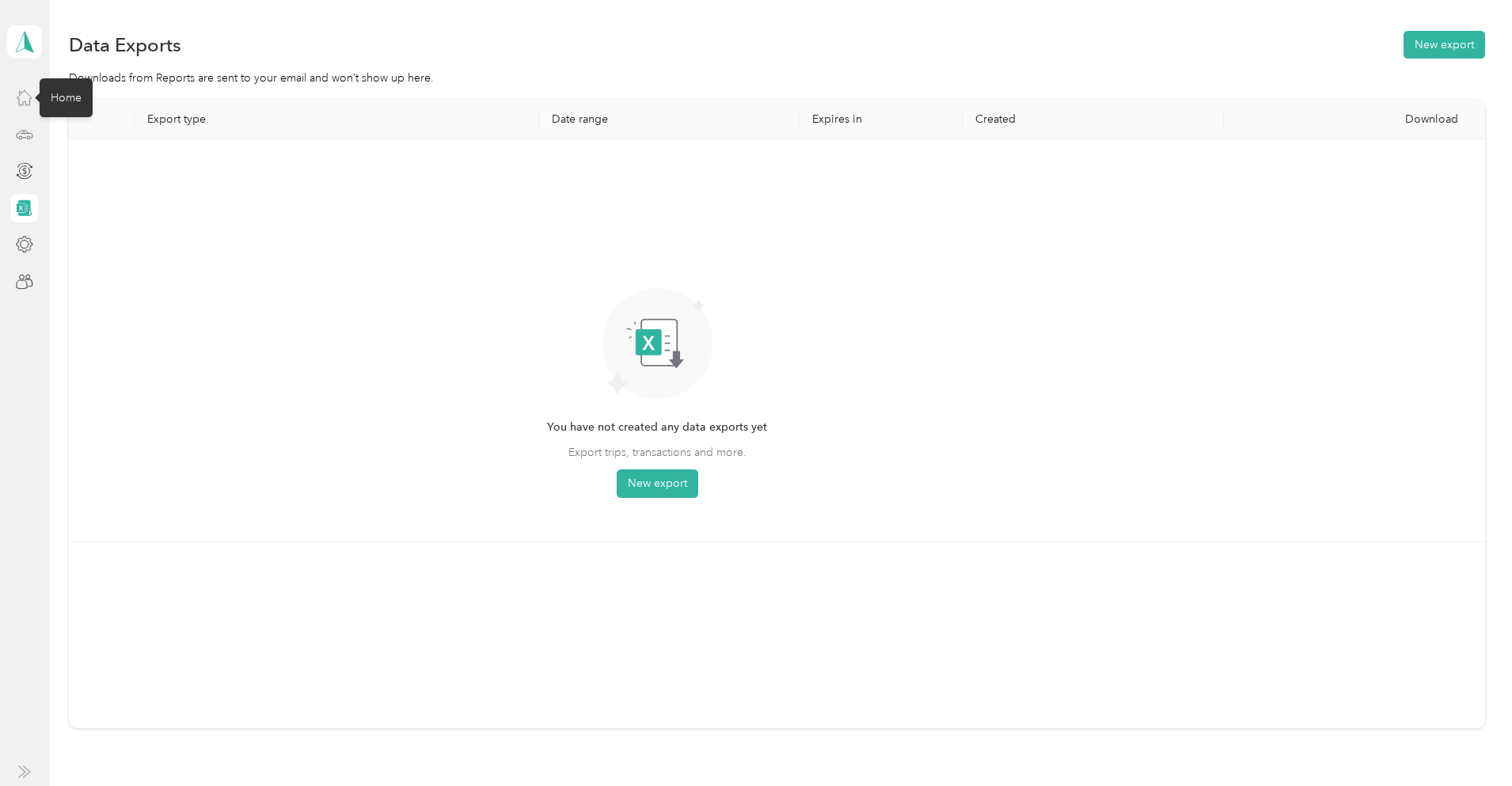
click at [22, 105] on icon at bounding box center [24, 97] width 18 height 18
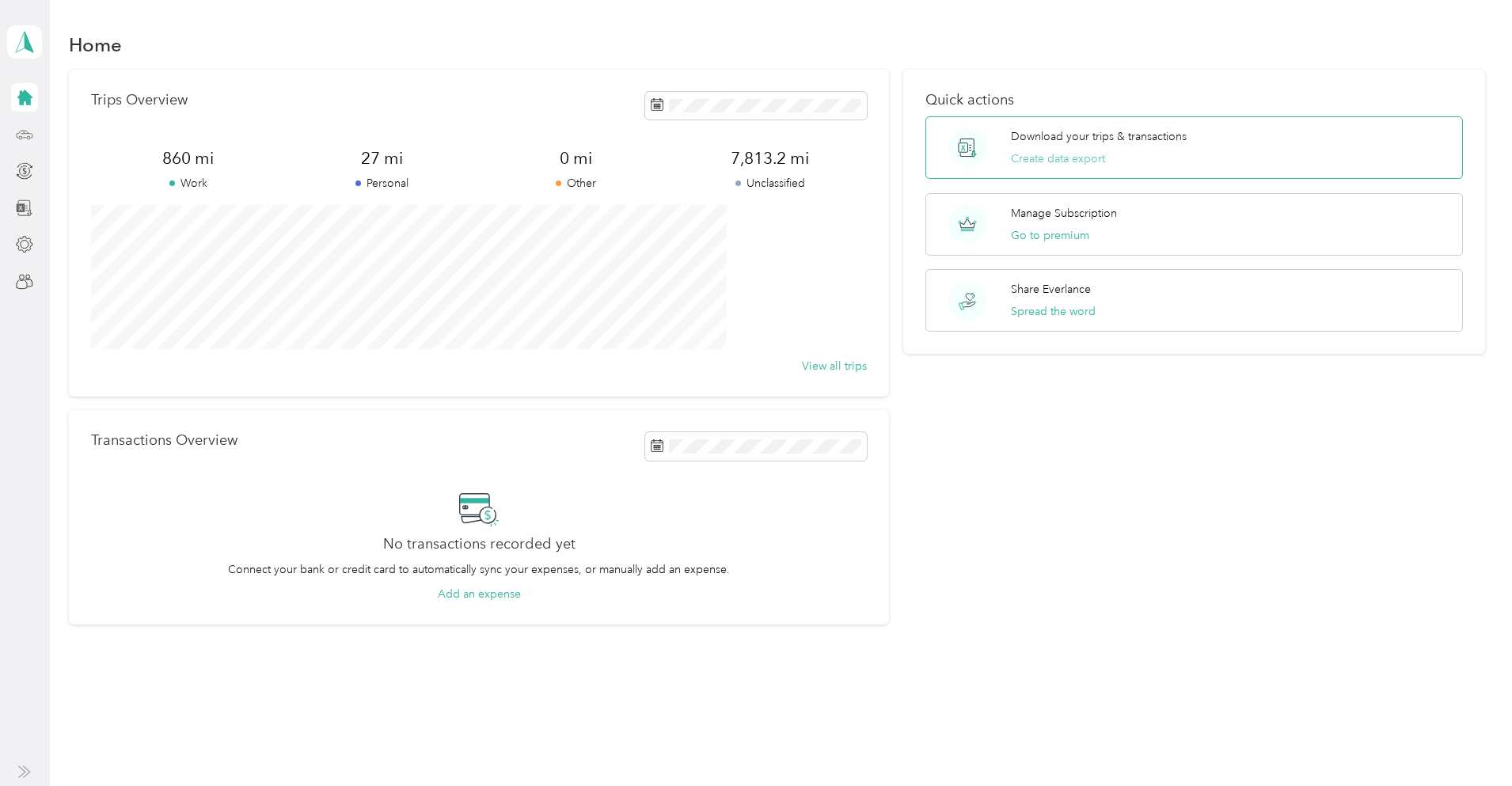
click at [1049, 160] on button "Create data export" at bounding box center [1058, 159] width 95 height 17
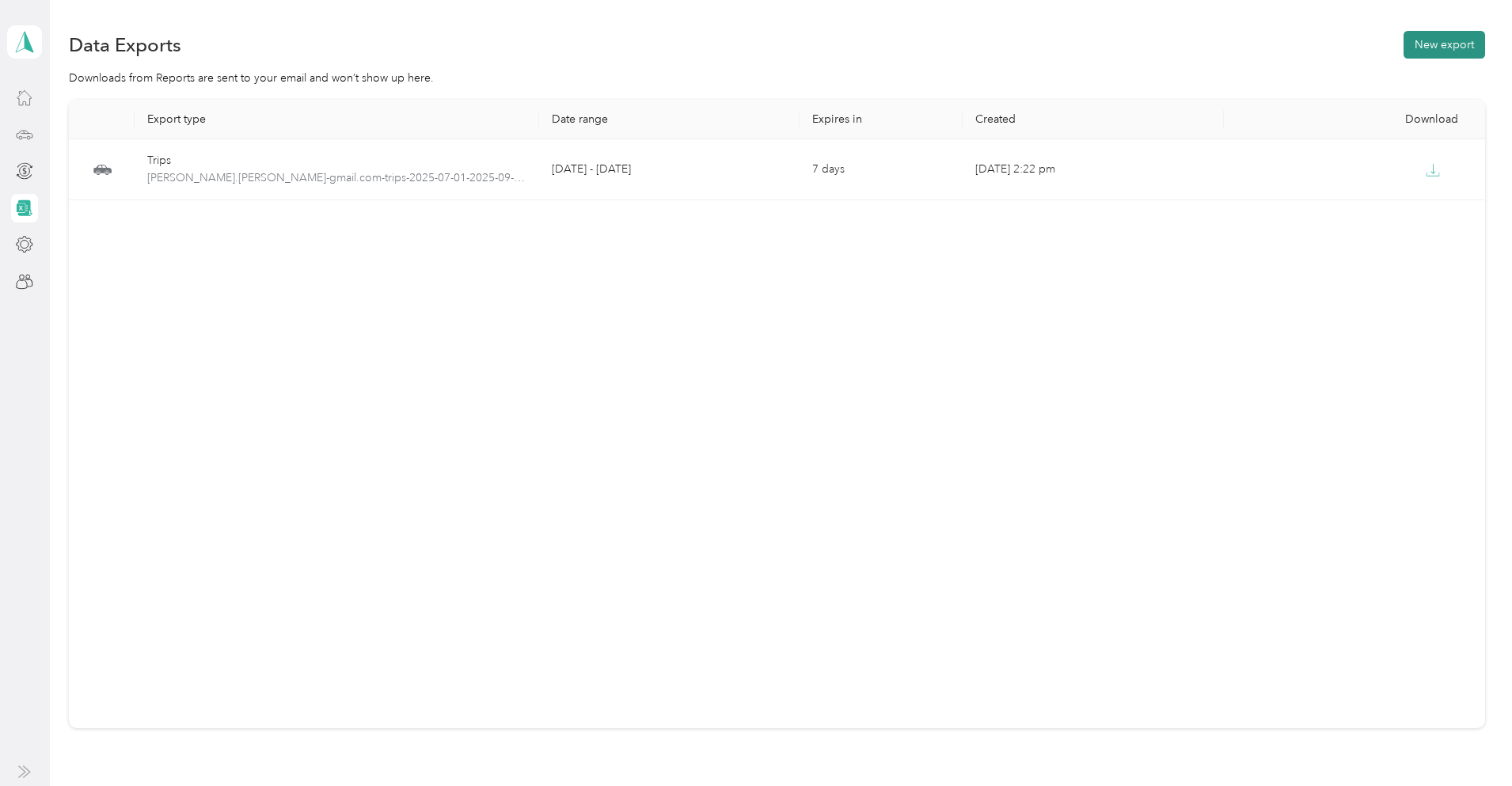
click at [1404, 40] on button "New export" at bounding box center [1445, 45] width 82 height 28
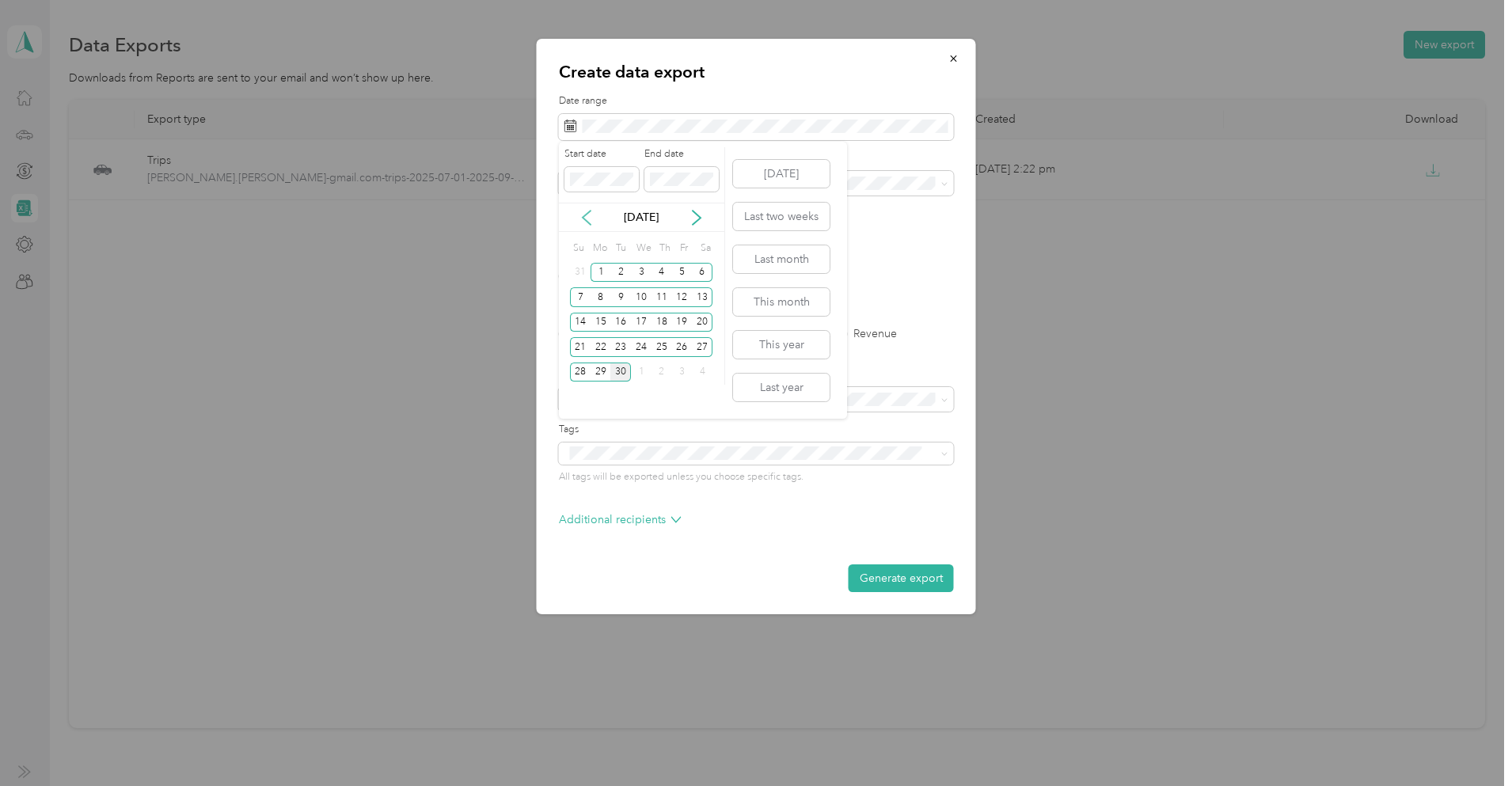
click at [594, 219] on icon at bounding box center [586, 217] width 16 height 16
click at [621, 272] on div "1" at bounding box center [621, 273] width 21 height 20
click at [695, 218] on icon at bounding box center [696, 217] width 16 height 16
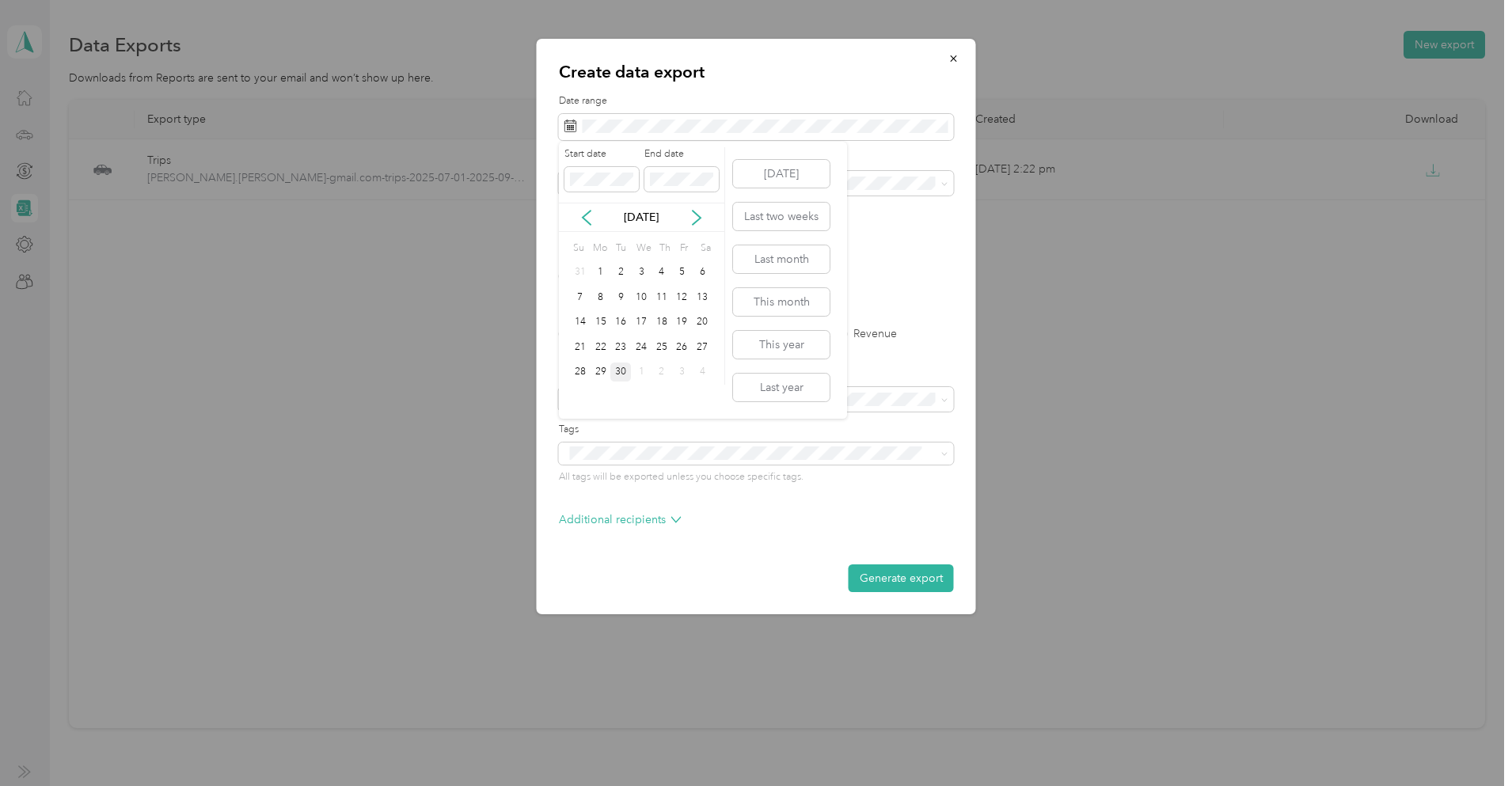
click at [621, 371] on div "30" at bounding box center [621, 372] width 21 height 20
click at [591, 238] on div "Work" at bounding box center [757, 239] width 373 height 17
click at [677, 279] on label "PDF" at bounding box center [691, 276] width 38 height 11
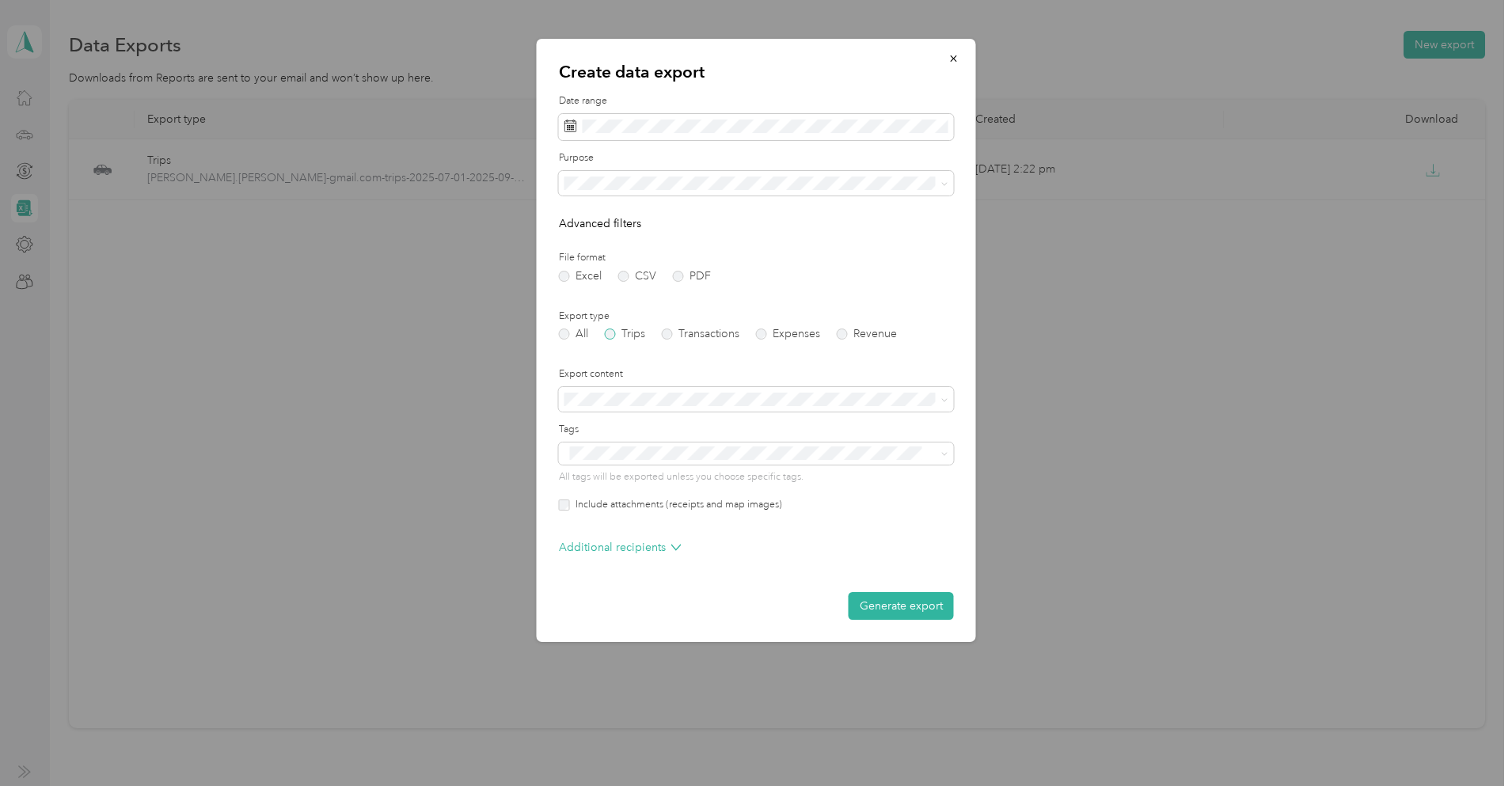
click at [611, 335] on label "Trips" at bounding box center [625, 334] width 40 height 11
click at [936, 403] on span at bounding box center [942, 400] width 13 height 11
click at [939, 403] on span at bounding box center [942, 400] width 13 height 11
click at [947, 401] on icon at bounding box center [945, 400] width 7 height 7
click at [616, 423] on span "Summary only" at bounding box center [606, 423] width 71 height 13
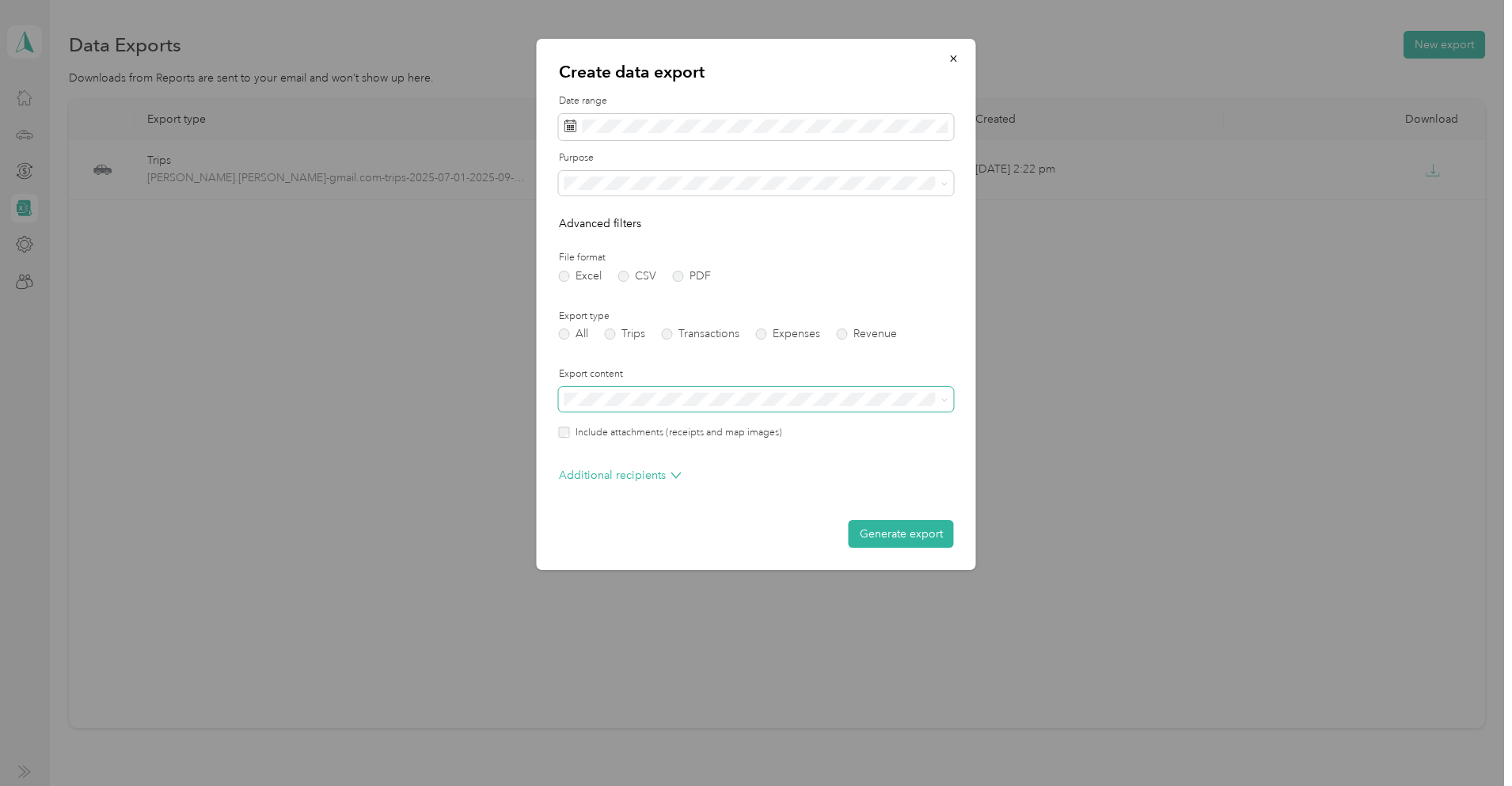
click at [571, 434] on label "Include attachments (receipts and map images)" at bounding box center [676, 433] width 213 height 14
click at [892, 533] on button "Generate export" at bounding box center [901, 534] width 105 height 28
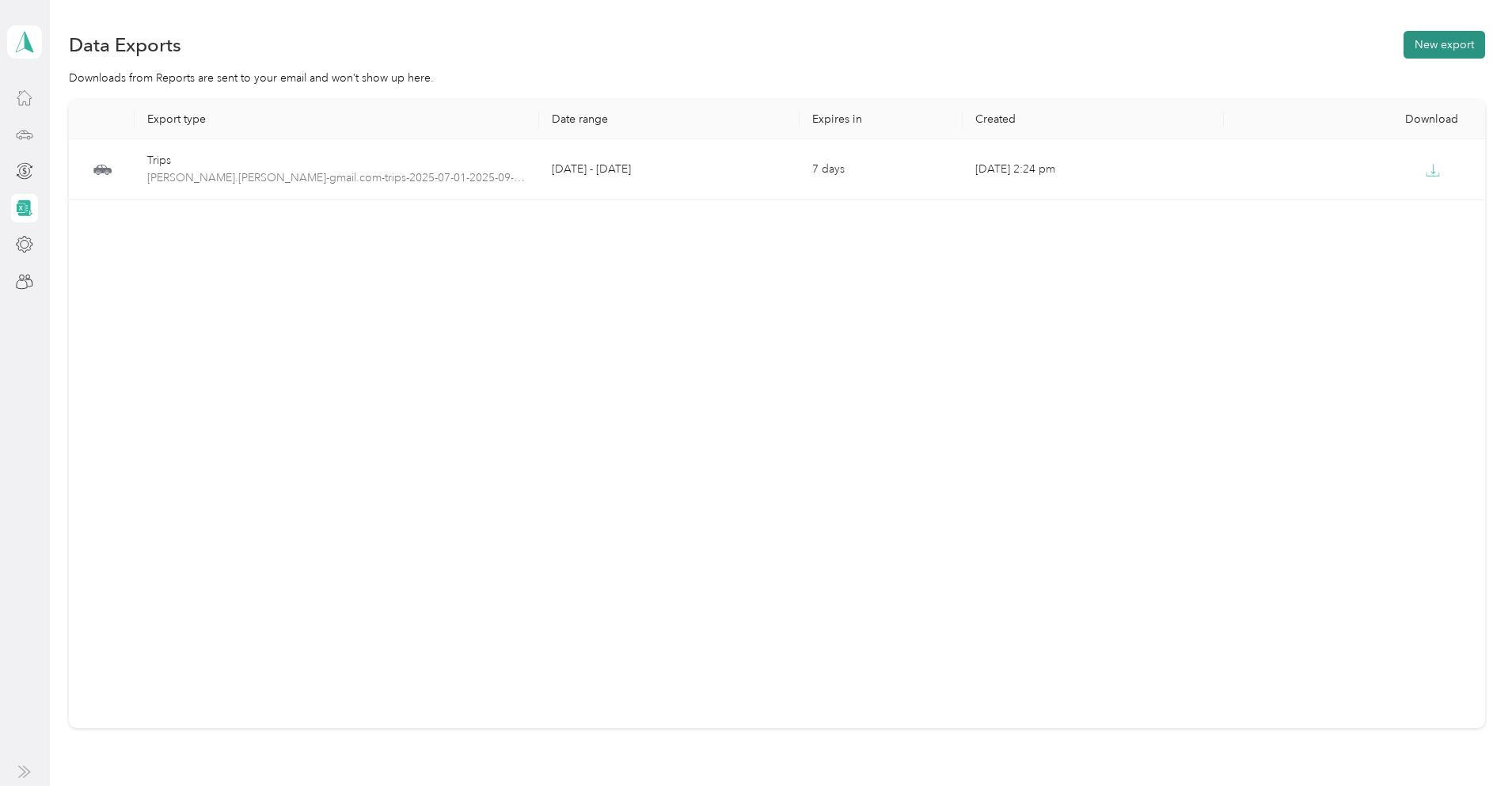
click at [1404, 43] on button "New export" at bounding box center [1445, 45] width 82 height 28
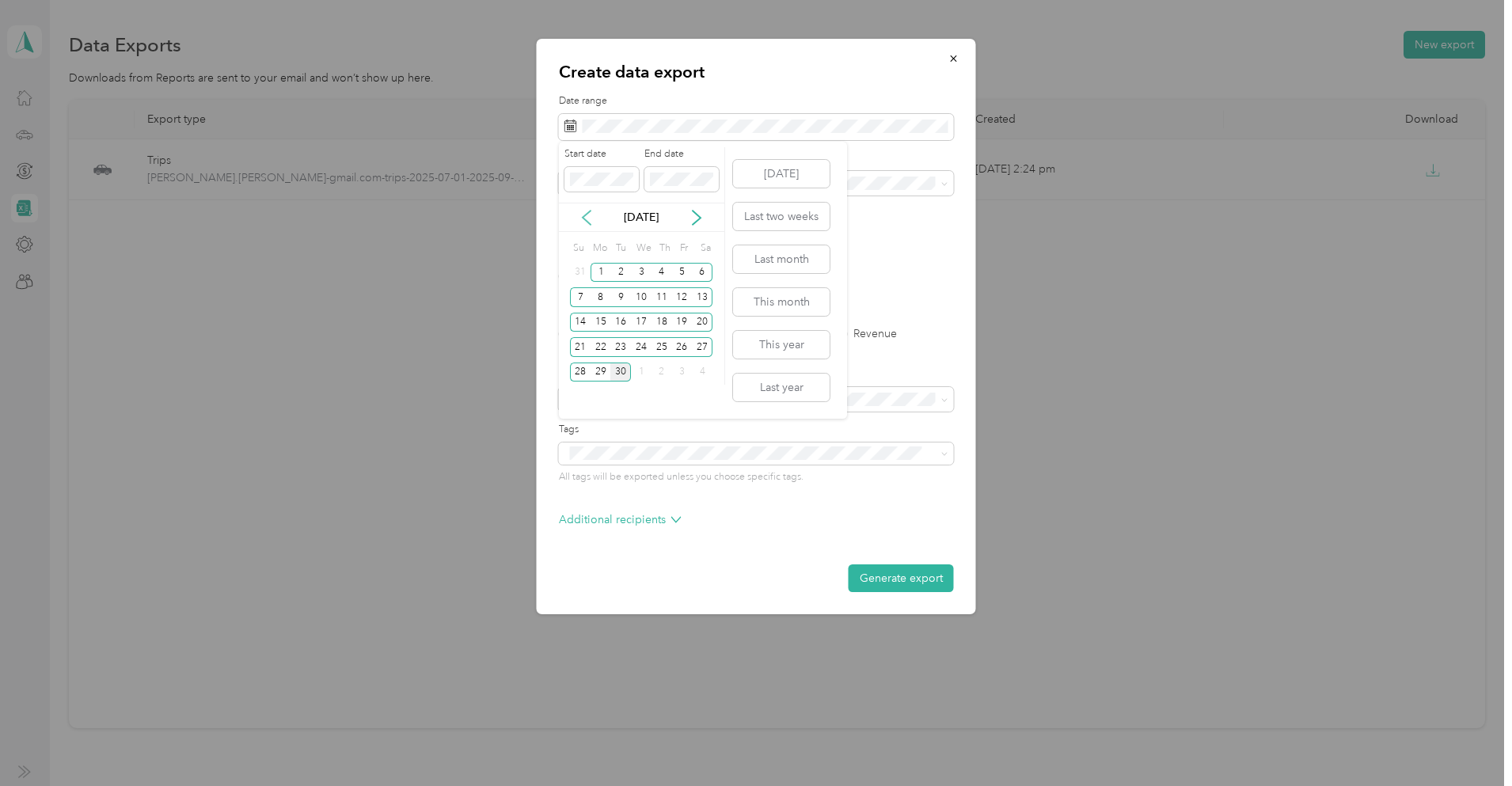
click at [589, 217] on icon at bounding box center [586, 217] width 16 height 16
click at [622, 274] on div "1" at bounding box center [621, 273] width 21 height 20
click at [690, 218] on icon at bounding box center [696, 217] width 16 height 16
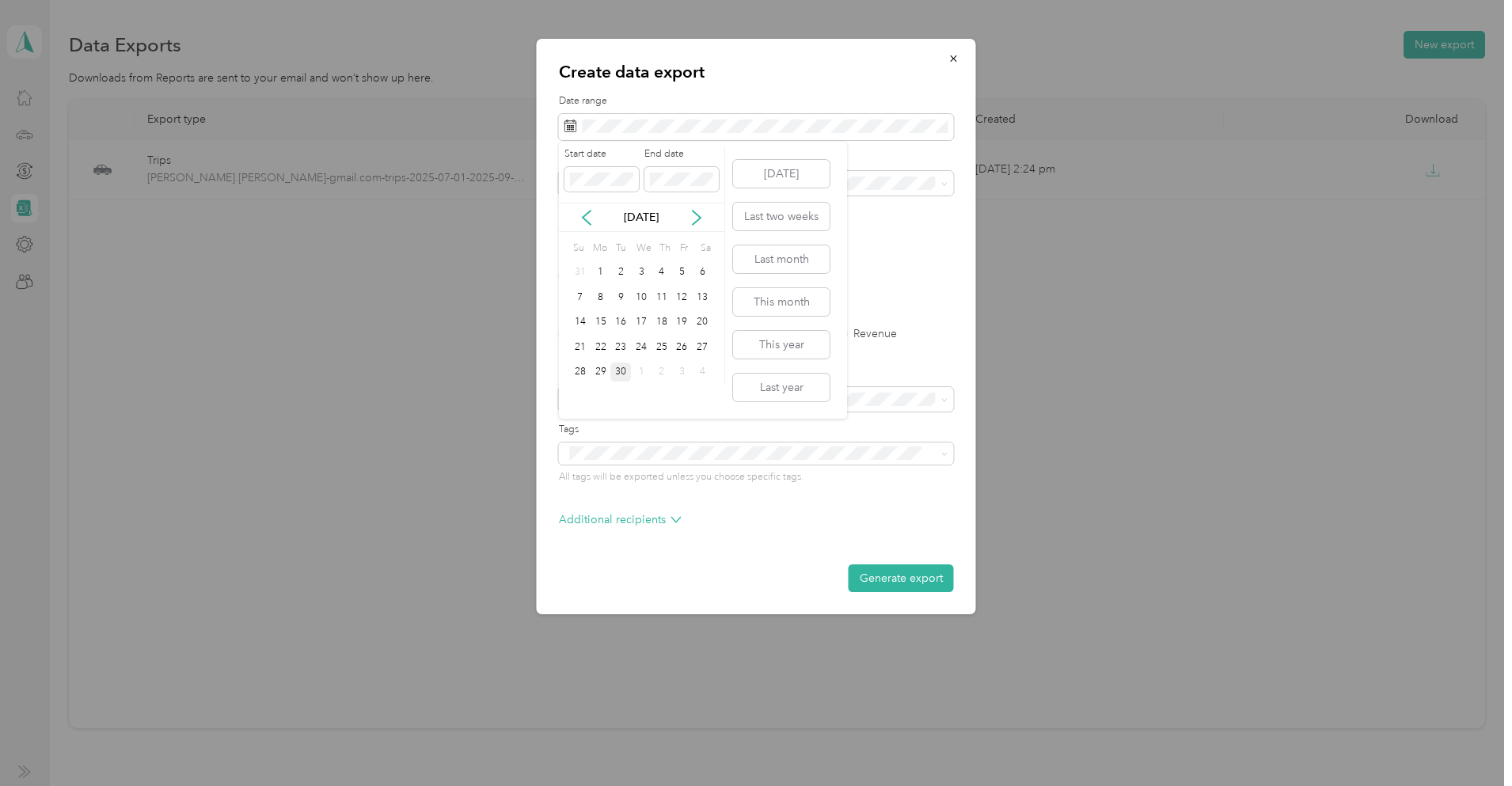
click at [620, 374] on div "30" at bounding box center [621, 372] width 21 height 20
click at [944, 189] on span at bounding box center [945, 183] width 7 height 13
click at [939, 183] on span at bounding box center [942, 184] width 13 height 11
click at [943, 182] on icon at bounding box center [945, 185] width 7 height 7
click at [591, 242] on li "Work" at bounding box center [757, 239] width 395 height 28
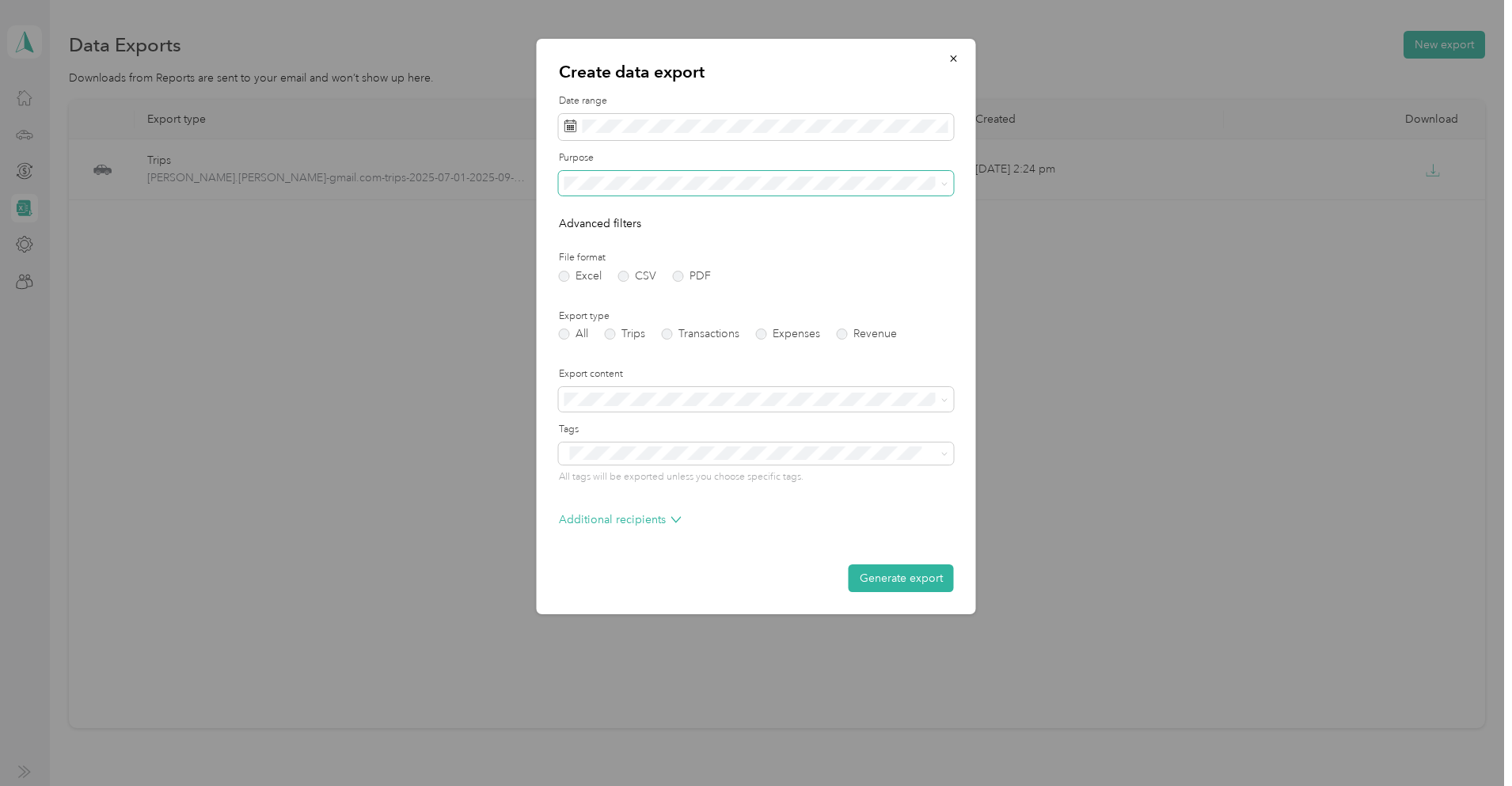
click at [668, 284] on form "Date range Purpose Advanced filters File format Excel CSV PDF Export type All T…" at bounding box center [757, 344] width 395 height 498
click at [687, 274] on label "PDF" at bounding box center [691, 276] width 38 height 11
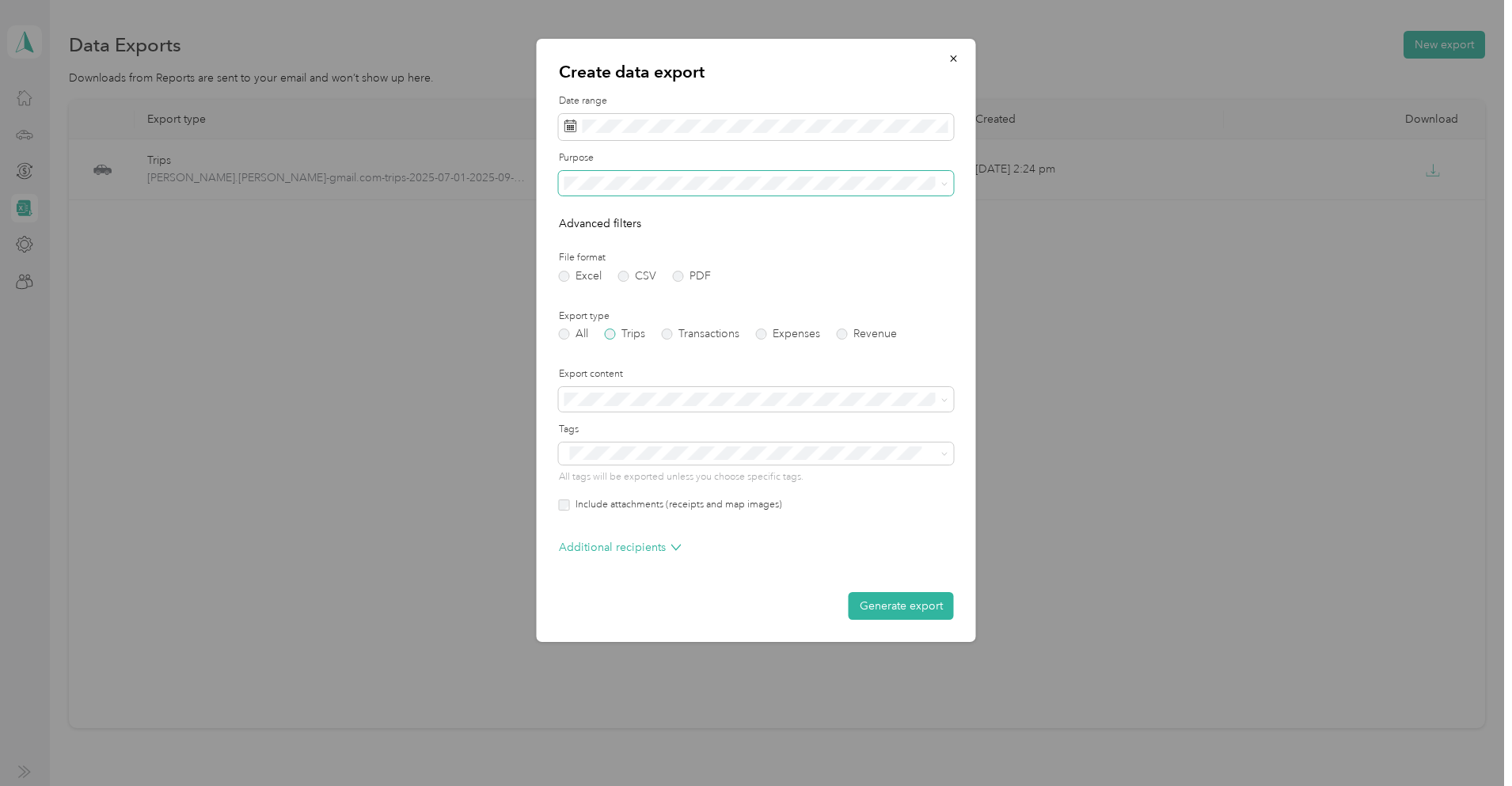
click at [613, 336] on label "Trips" at bounding box center [625, 334] width 40 height 11
click at [669, 333] on label "Transactions" at bounding box center [701, 334] width 78 height 11
click at [769, 335] on label "Expenses" at bounding box center [788, 334] width 64 height 11
click at [612, 335] on label "Trips" at bounding box center [625, 334] width 40 height 11
click at [936, 452] on span at bounding box center [942, 453] width 13 height 11
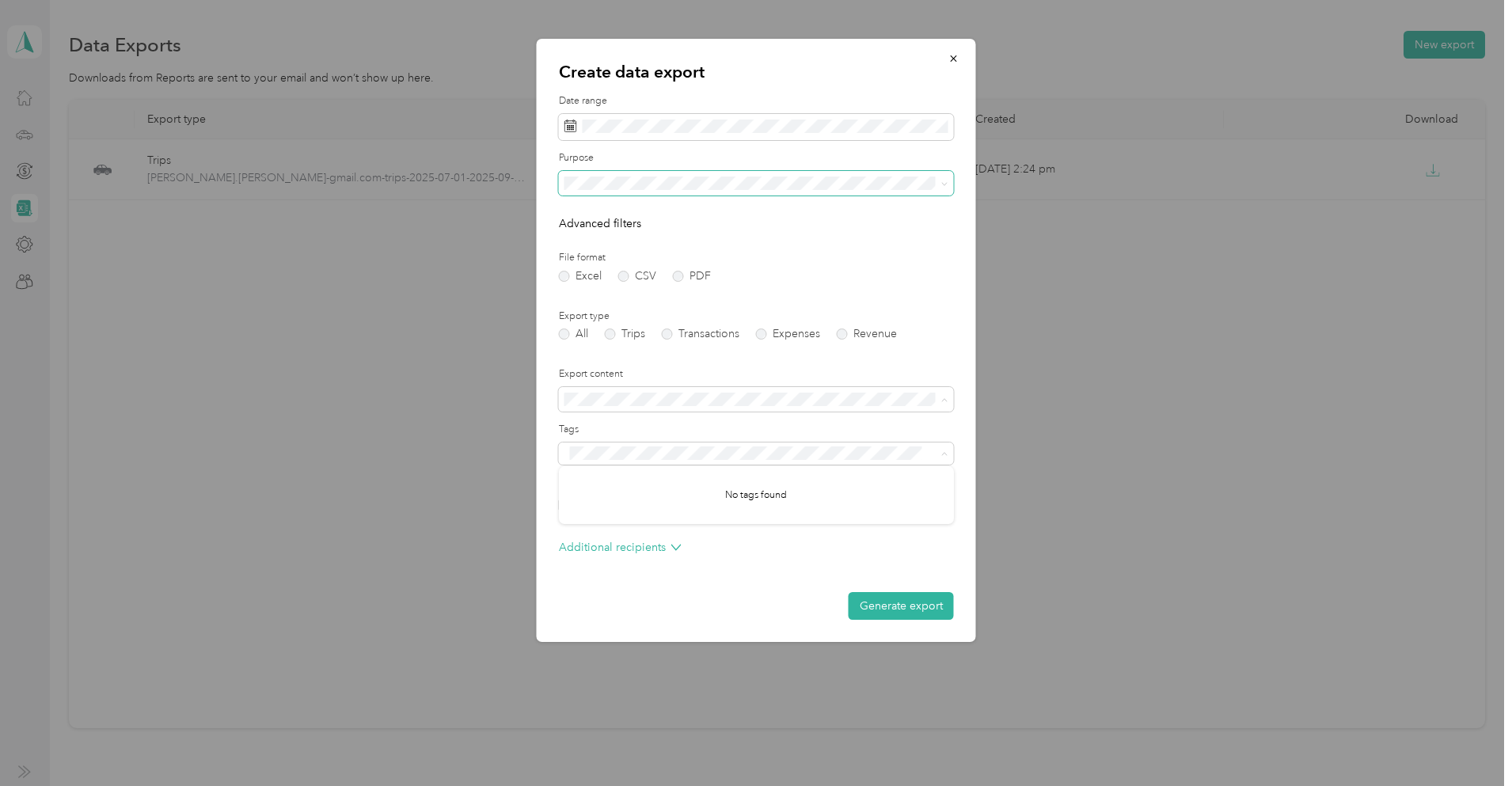
click at [841, 517] on div "No tags found" at bounding box center [757, 496] width 395 height 59
click at [690, 539] on form "Date range Purpose Advanced filters File format Excel CSV PDF Export type All T…" at bounding box center [757, 357] width 395 height 526
click at [665, 550] on p "Additional recipients" at bounding box center [620, 548] width 123 height 17
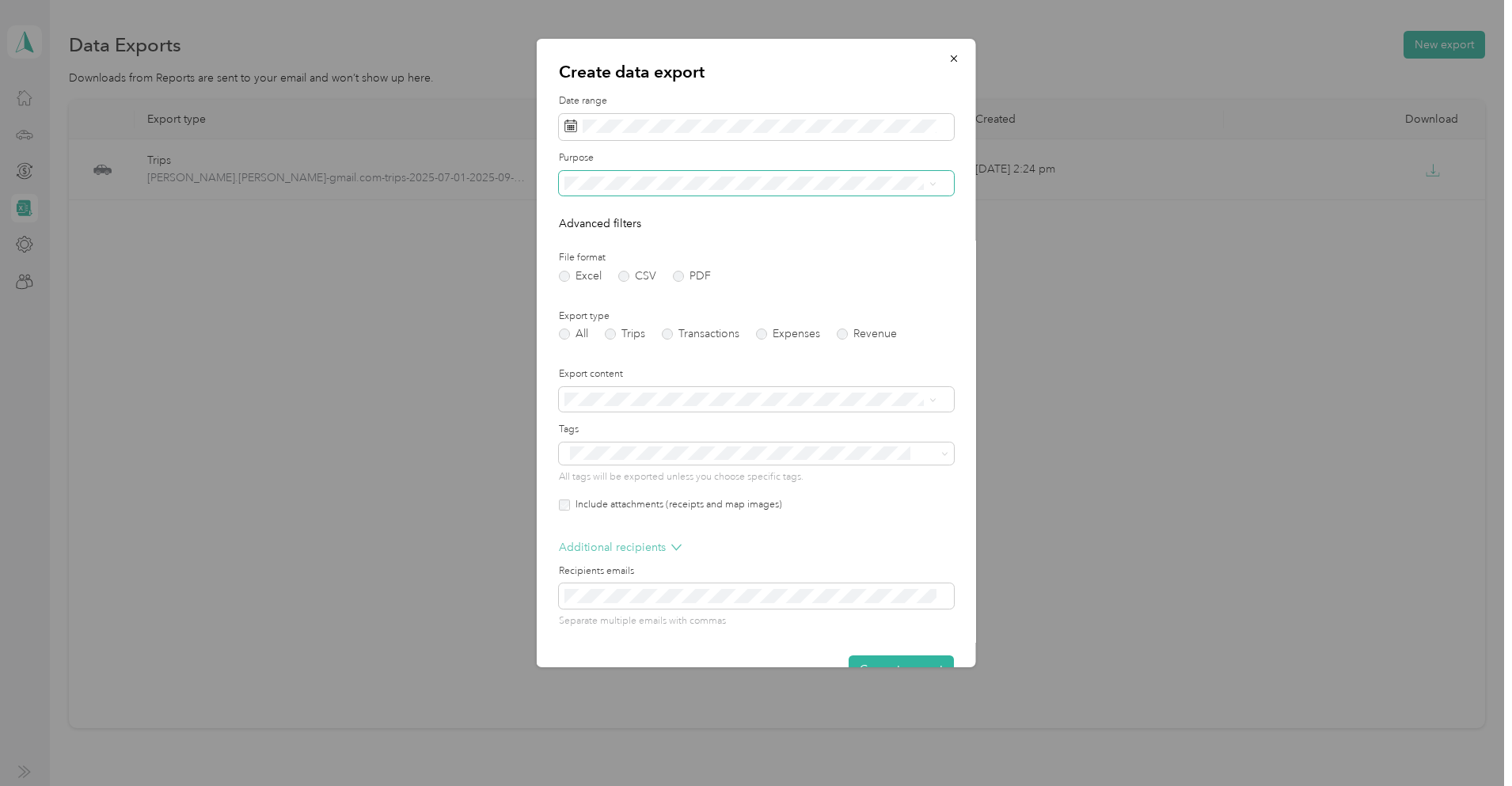
click at [665, 550] on p "Additional recipients" at bounding box center [620, 548] width 123 height 17
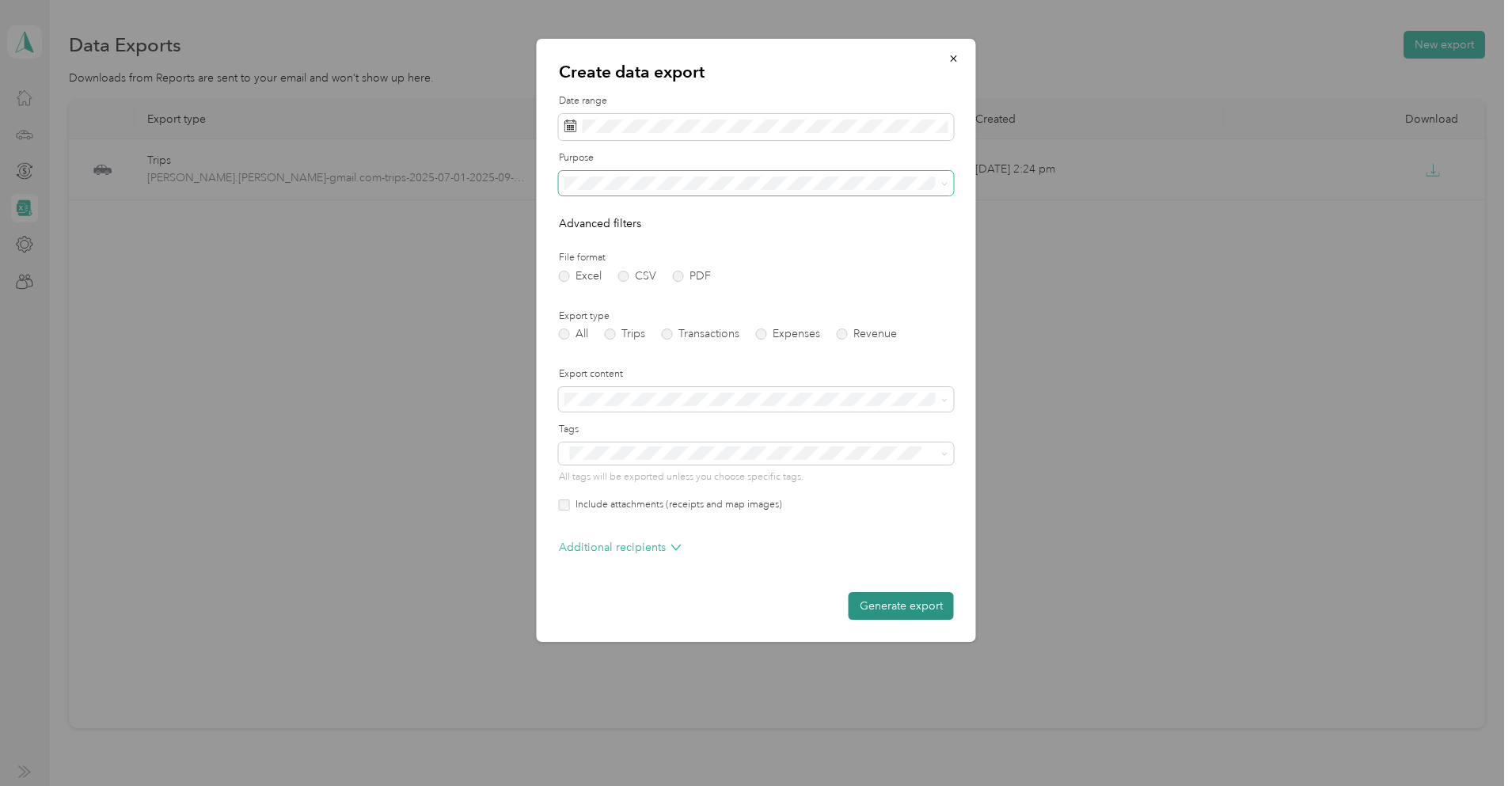
click at [911, 605] on button "Generate export" at bounding box center [901, 606] width 105 height 28
